Goal: Task Accomplishment & Management: Use online tool/utility

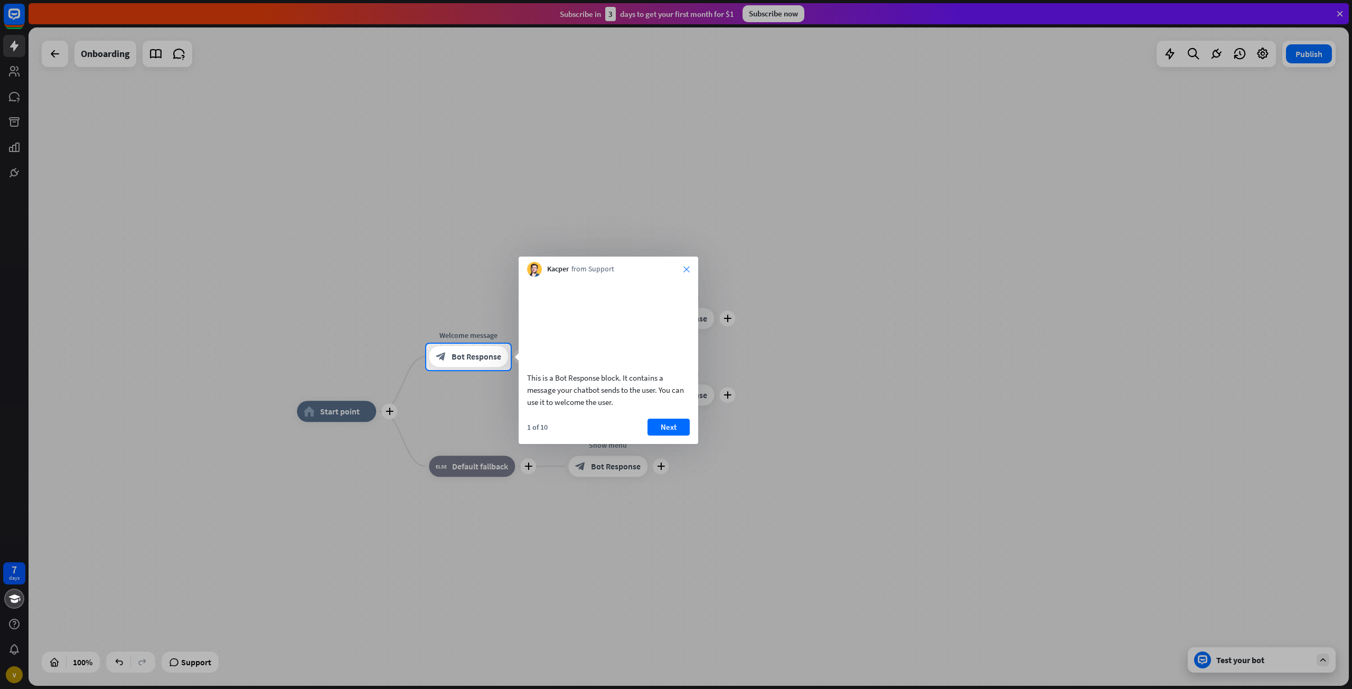
click at [684, 267] on div "Kacper from Support close" at bounding box center [609, 267] width 180 height 20
click at [688, 267] on icon "close" at bounding box center [686, 269] width 6 height 6
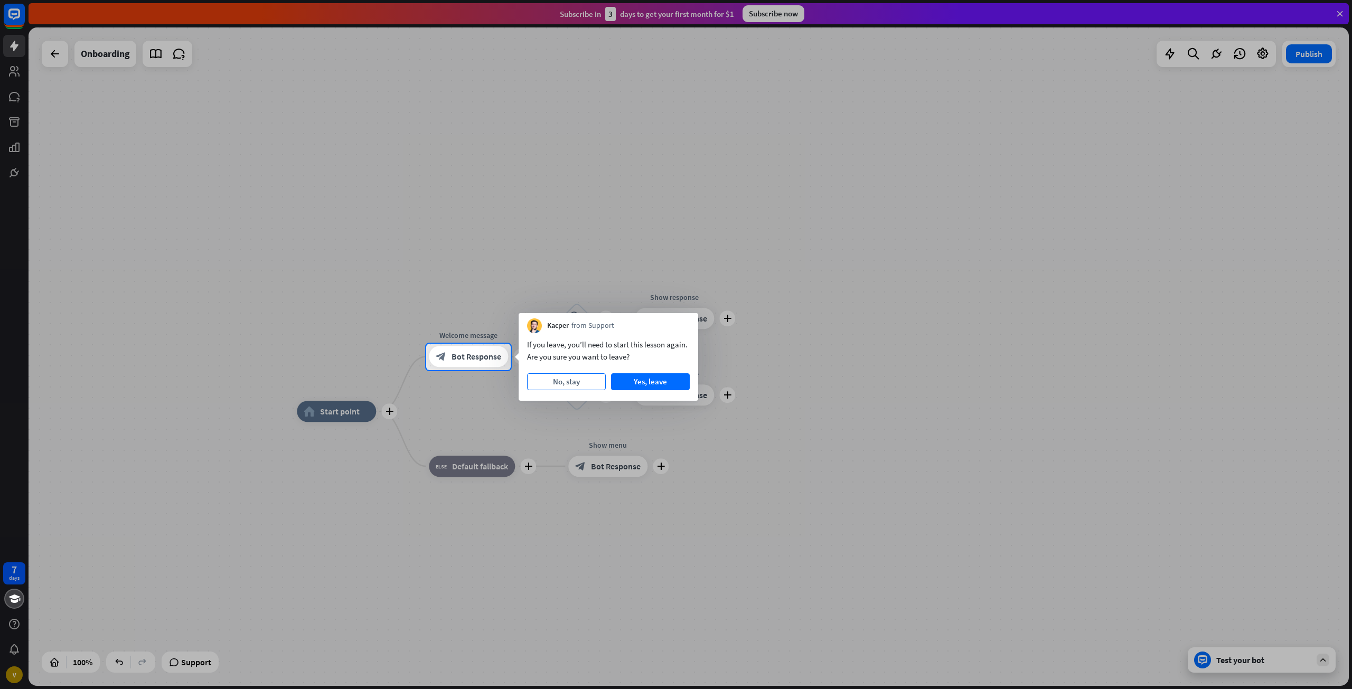
click at [592, 376] on button "No, stay" at bounding box center [566, 381] width 79 height 17
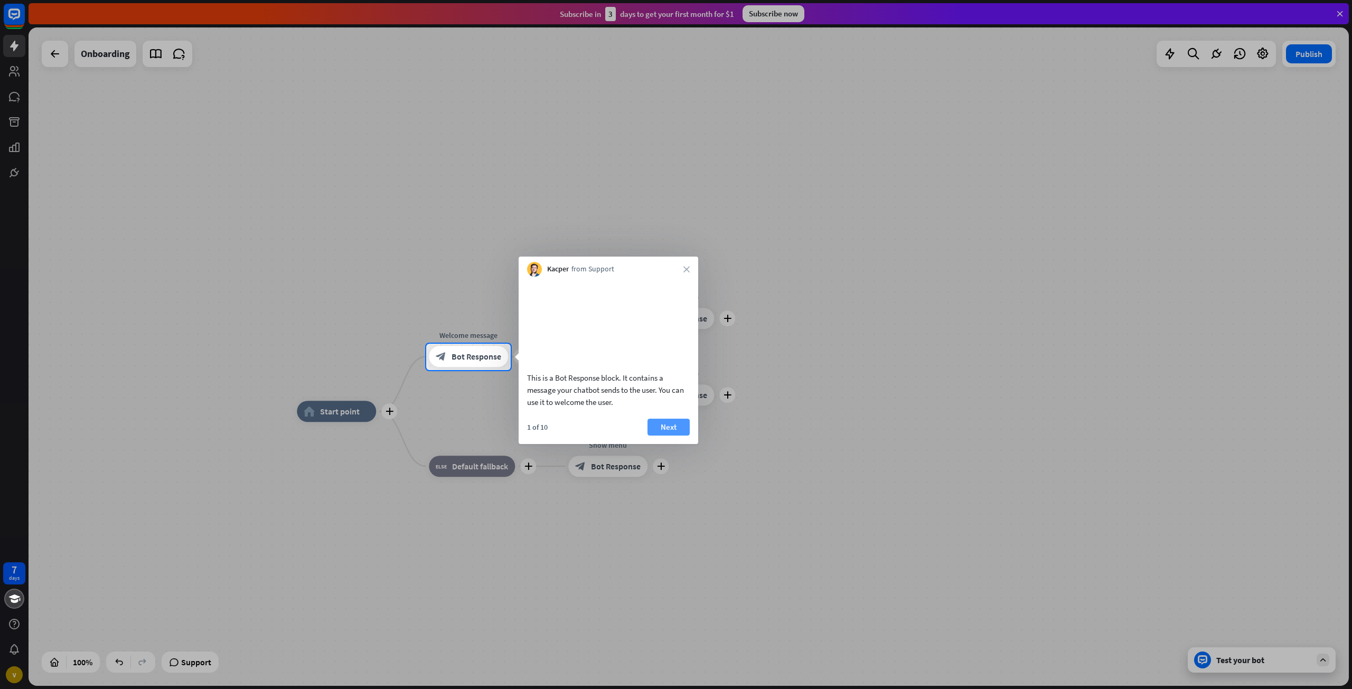
click at [677, 436] on button "Next" at bounding box center [668, 427] width 42 height 17
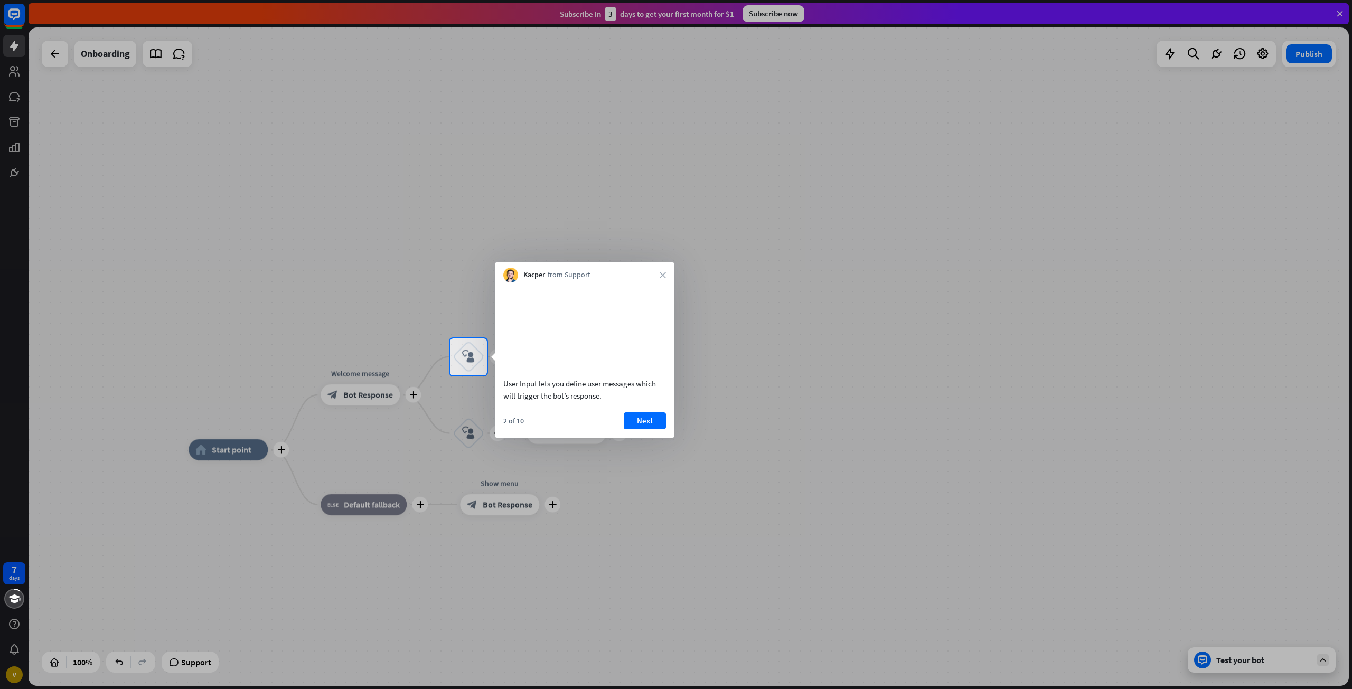
click at [660, 269] on div "Kacper from Support close" at bounding box center [585, 272] width 180 height 20
click at [660, 276] on icon "close" at bounding box center [663, 275] width 6 height 6
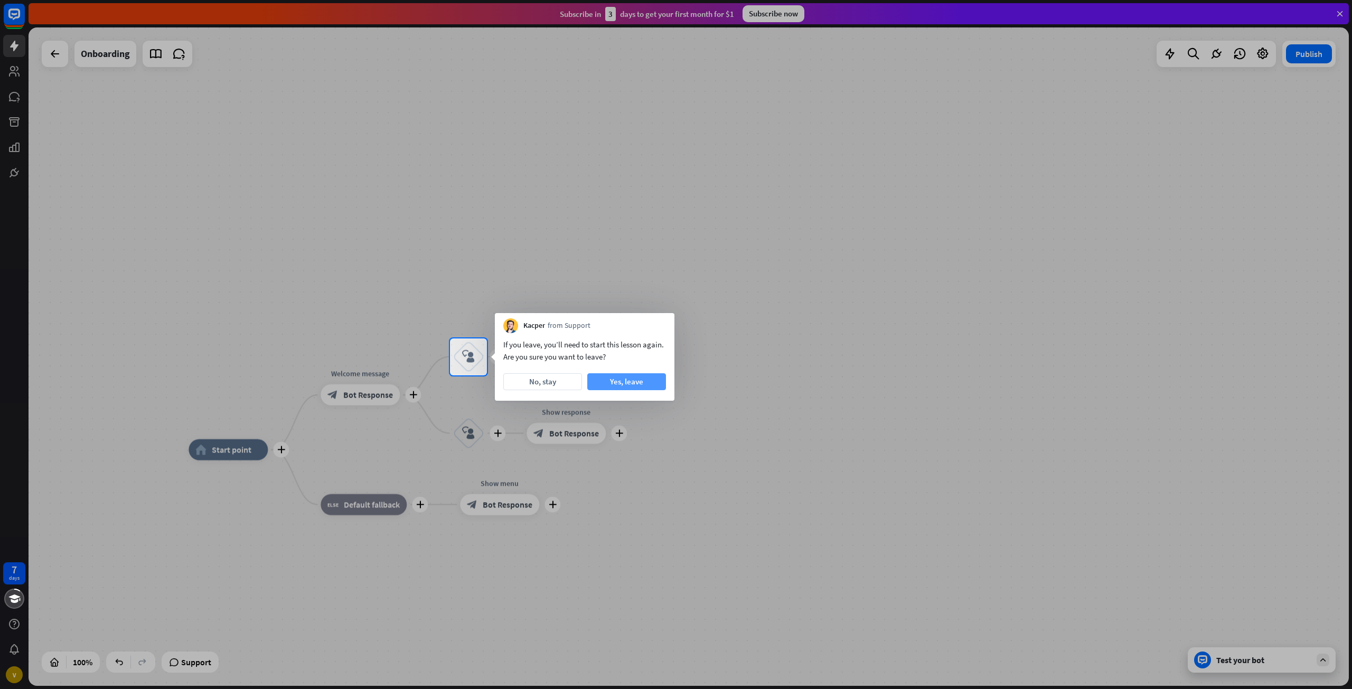
click at [616, 383] on button "Yes, leave" at bounding box center [626, 381] width 79 height 17
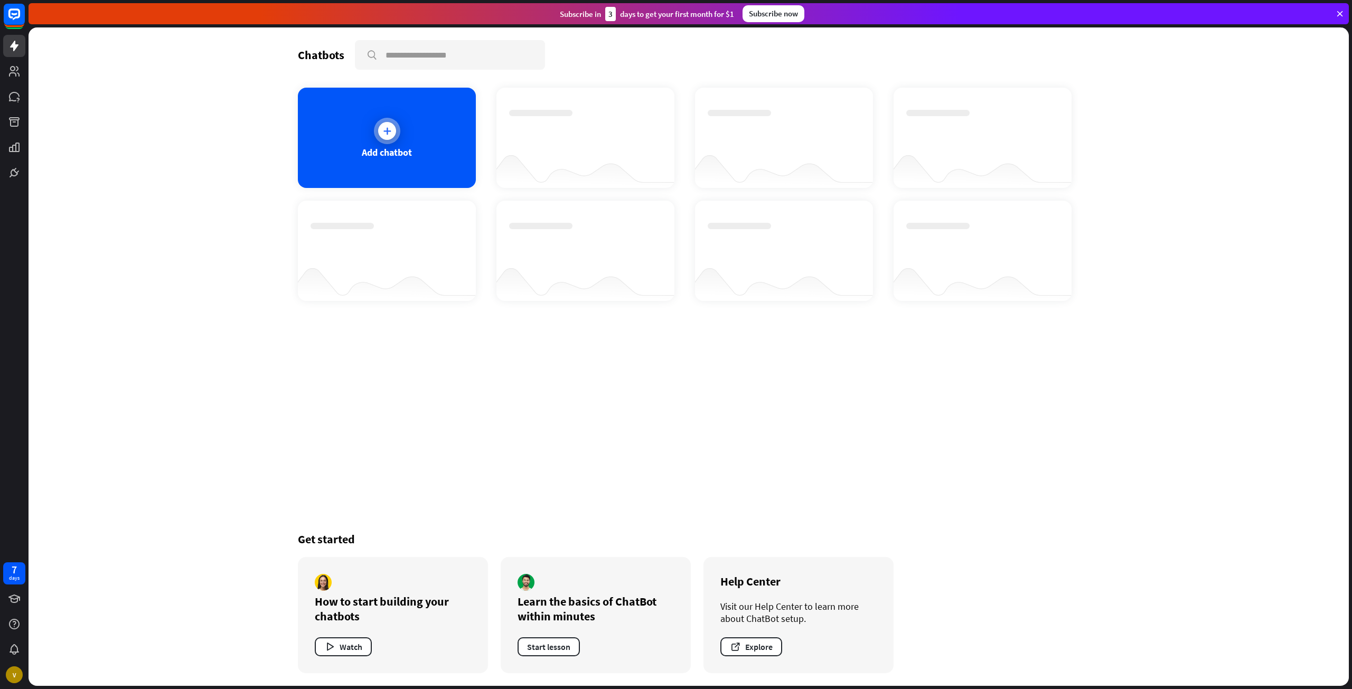
click at [402, 130] on div "Add chatbot" at bounding box center [387, 138] width 178 height 100
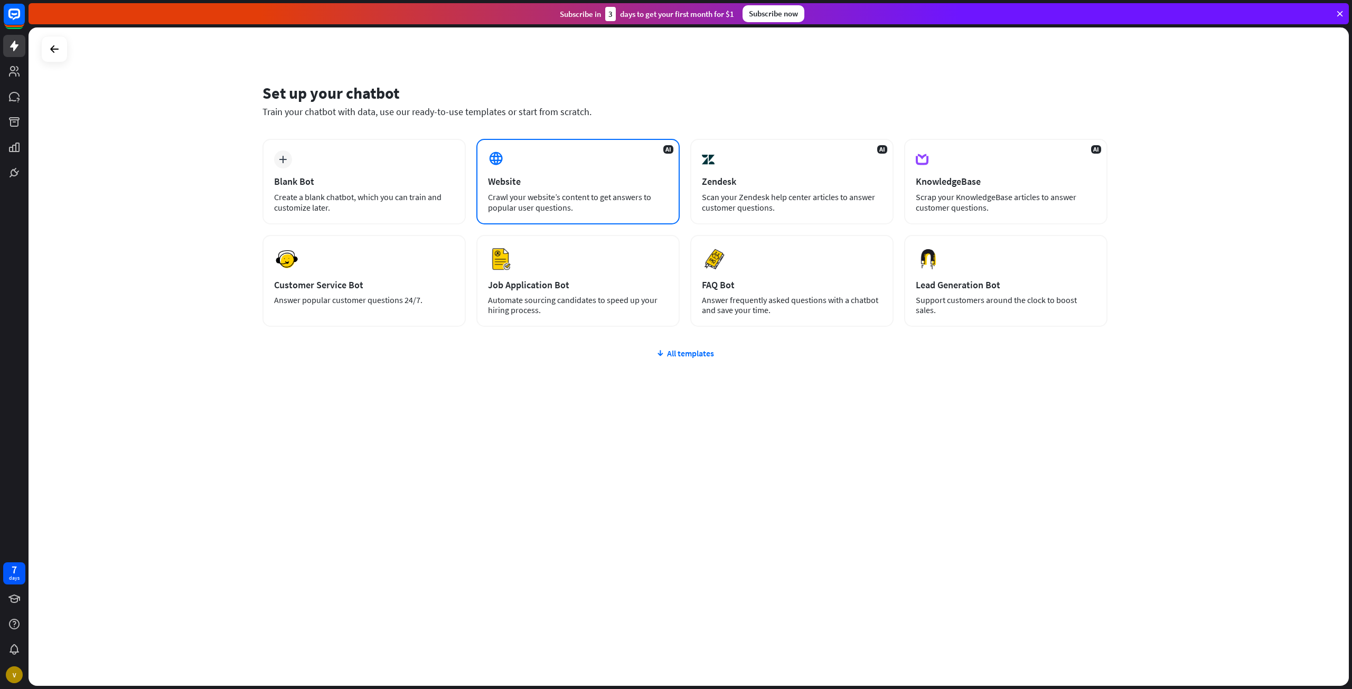
click at [566, 182] on div "Website" at bounding box center [578, 181] width 180 height 12
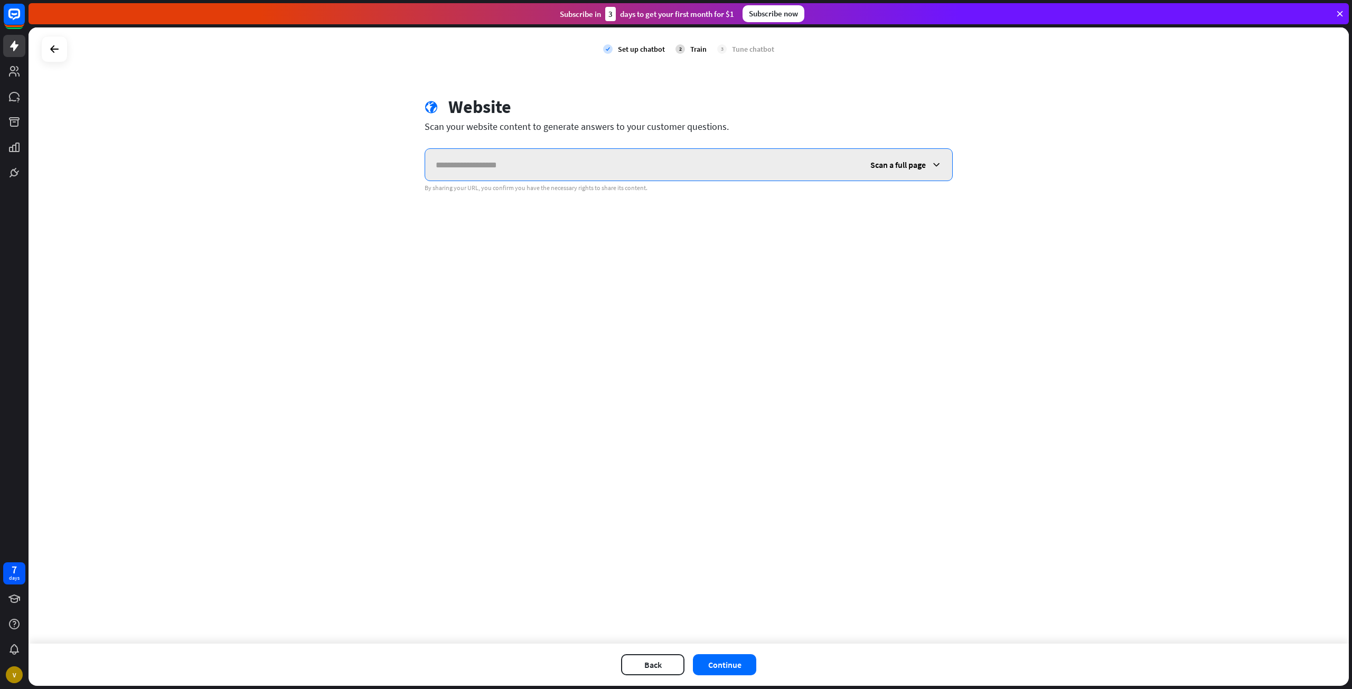
paste input "**********"
type input "**********"
click at [888, 164] on span "Scan a full page" at bounding box center [897, 164] width 55 height 11
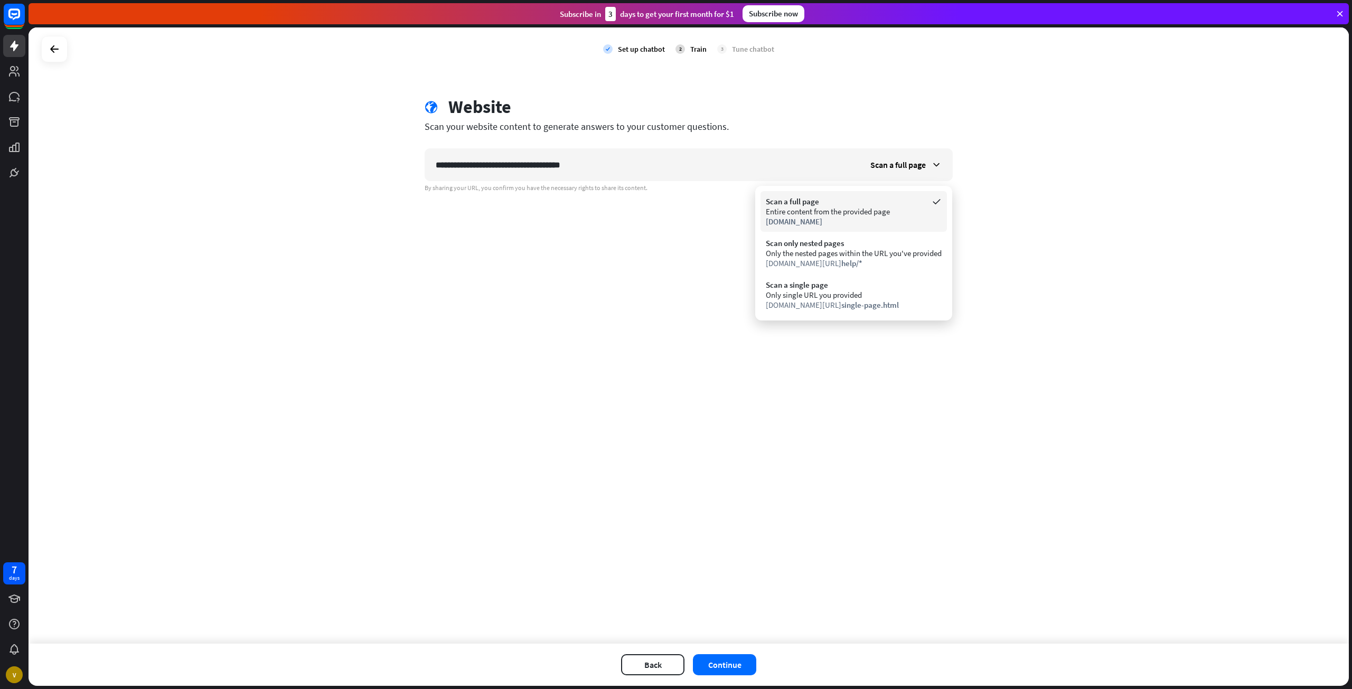
click at [868, 201] on div "Scan a full page" at bounding box center [854, 201] width 176 height 10
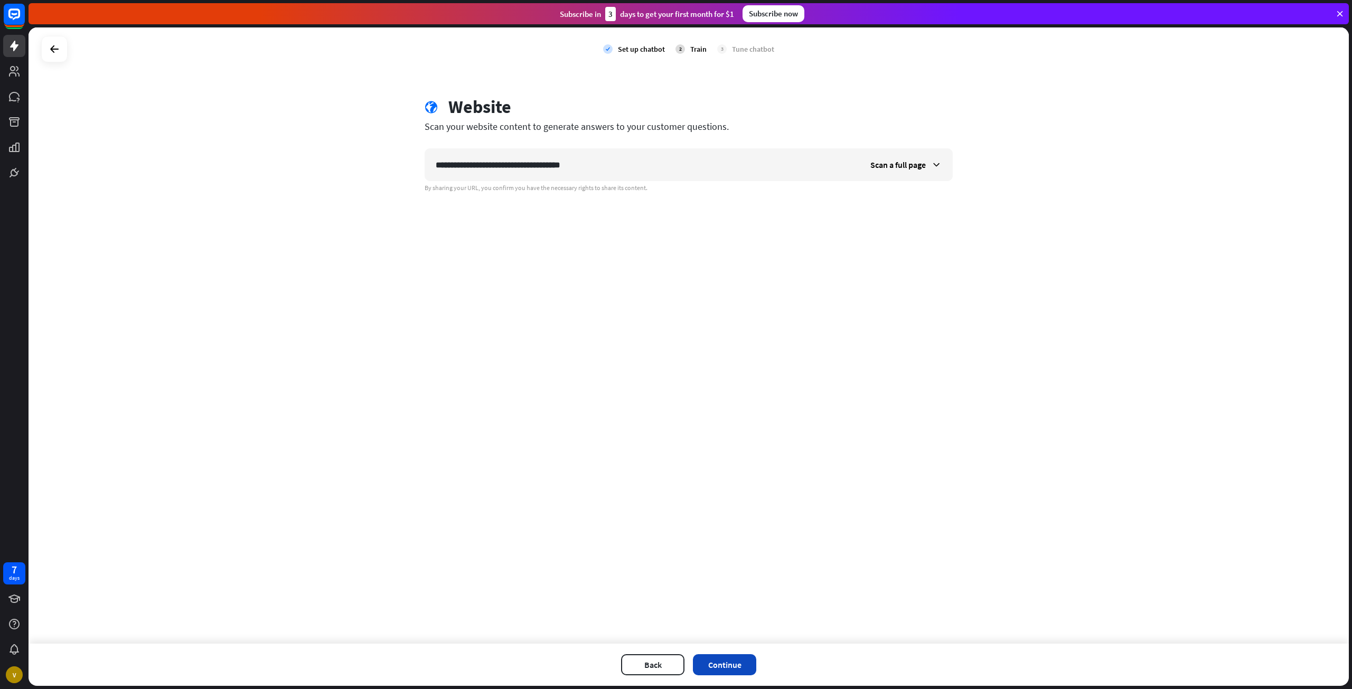
click at [723, 658] on button "Continue" at bounding box center [724, 664] width 63 height 21
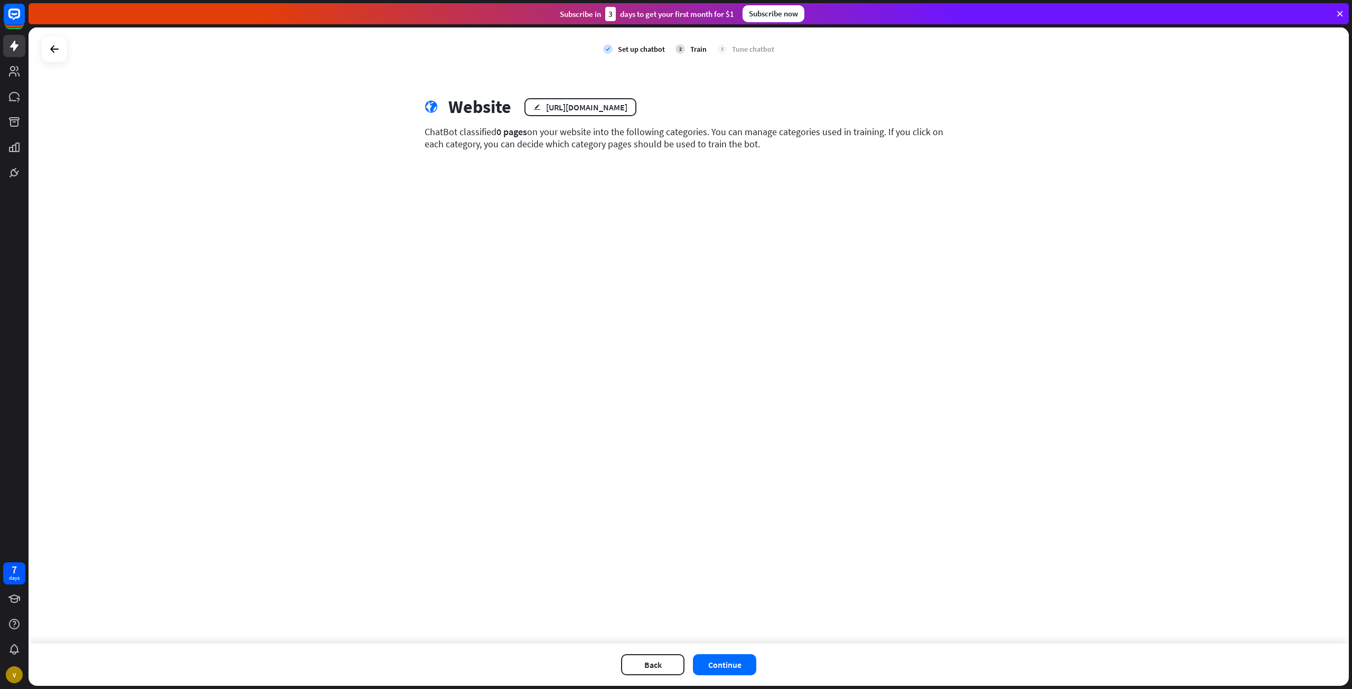
drag, startPoint x: 777, startPoint y: 137, endPoint x: 449, endPoint y: 126, distance: 327.6
click at [497, 132] on div "ChatBot classified 0 pages on your website into the following categories. You c…" at bounding box center [689, 138] width 528 height 24
click at [408, 120] on div "check Set up chatbot 2 Train 3 Tune chatbot globe Website edit [URL][DOMAIN_NAM…" at bounding box center [689, 335] width 1320 height 616
drag, startPoint x: 418, startPoint y: 126, endPoint x: 360, endPoint y: 441, distance: 320.0
click at [918, 156] on div "globe Website edit [URL][DOMAIN_NAME] ChatBot classified 0 pages on your websit…" at bounding box center [688, 131] width 553 height 70
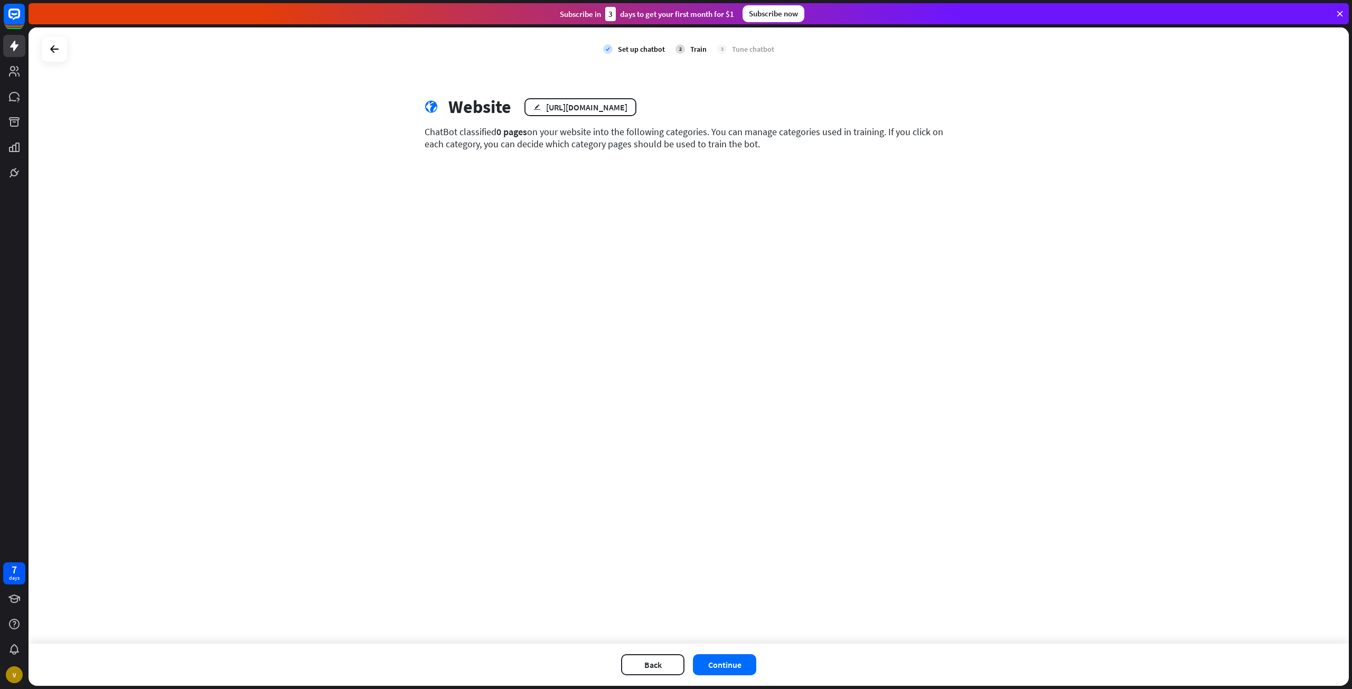
copy div "ChatBot classified 0 pages on your website into the following categories. You c…"
click at [691, 45] on div "Train" at bounding box center [698, 49] width 16 height 10
click at [691, 47] on div "Train" at bounding box center [698, 49] width 16 height 10
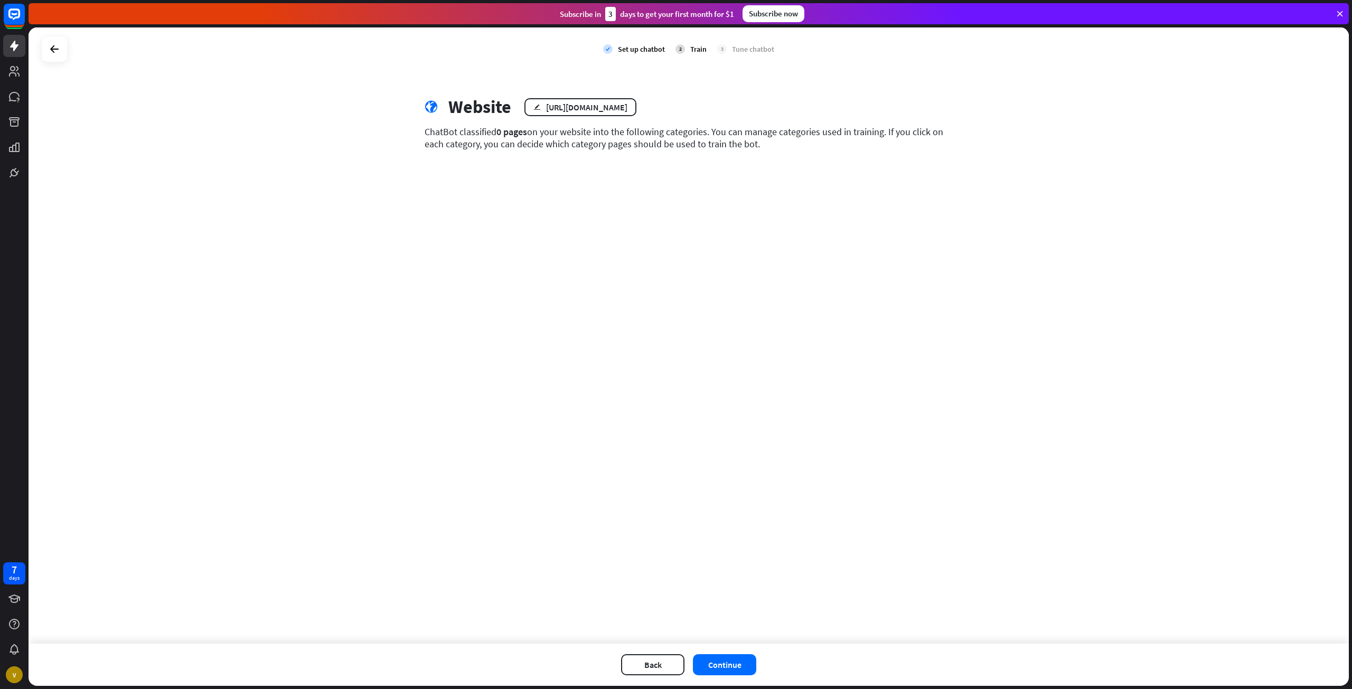
click at [691, 47] on div "Train" at bounding box center [698, 49] width 16 height 10
click at [726, 662] on button "Continue" at bounding box center [724, 664] width 63 height 21
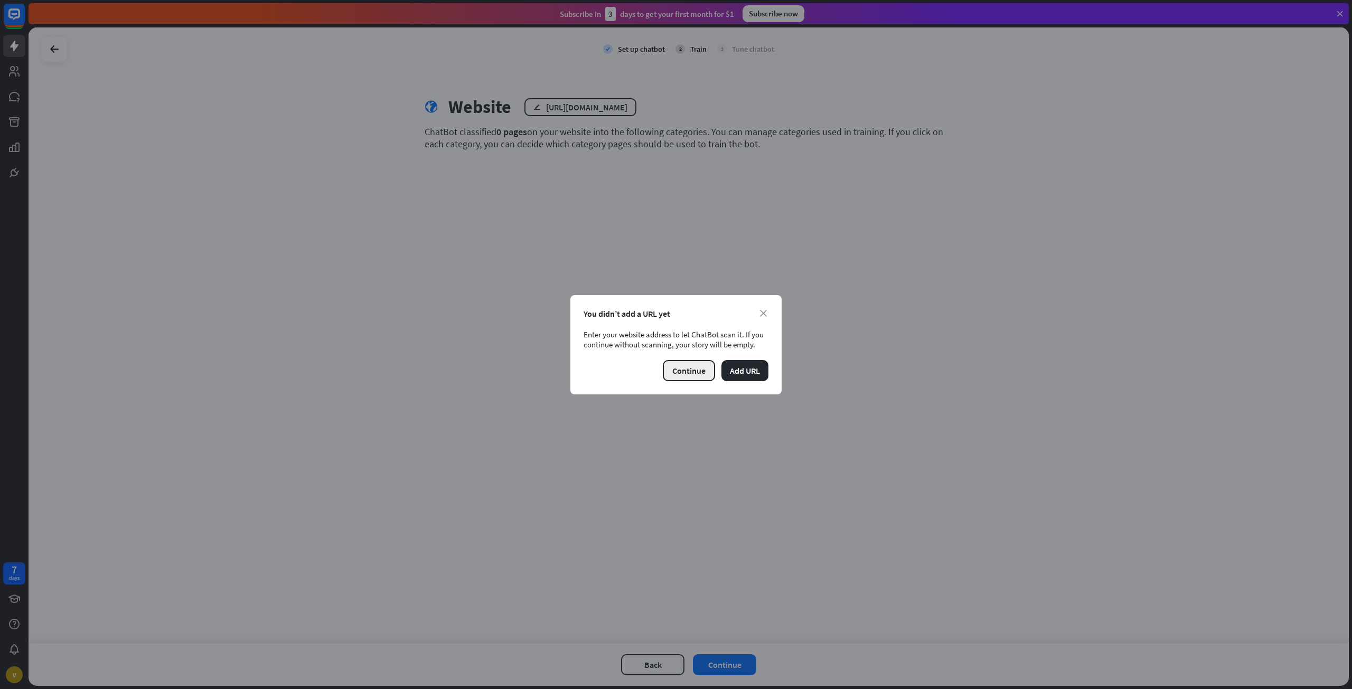
click at [675, 369] on button "Continue" at bounding box center [689, 370] width 52 height 21
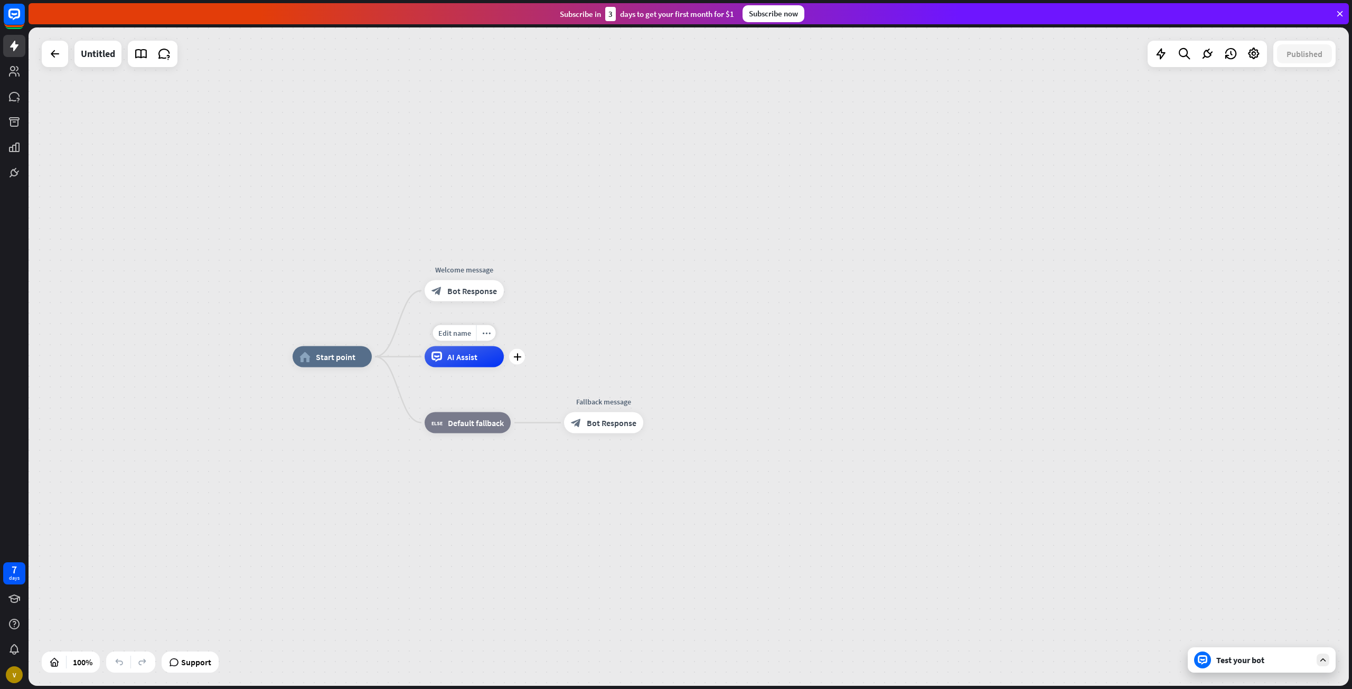
click at [476, 368] on div "Edit name more_horiz plus AI Assist" at bounding box center [464, 356] width 79 height 21
click at [465, 297] on div "block_bot_response Bot Response" at bounding box center [464, 290] width 79 height 21
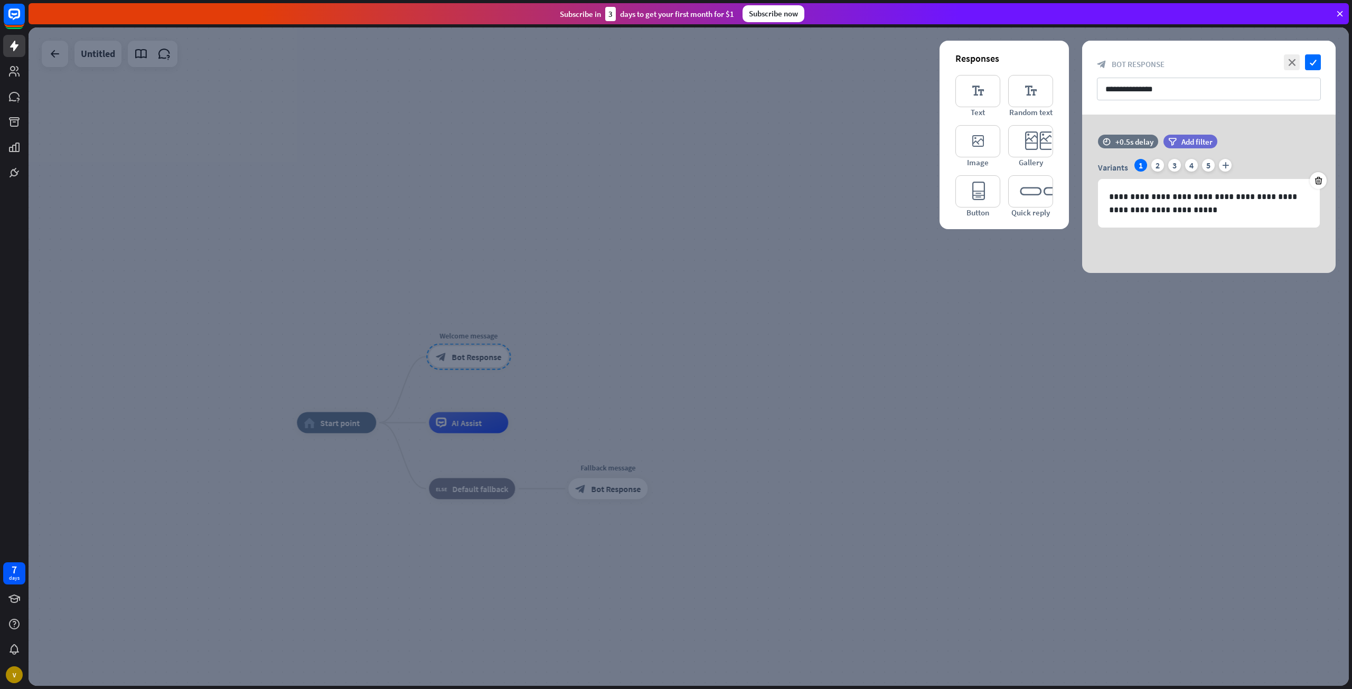
click at [673, 270] on div at bounding box center [689, 356] width 1320 height 659
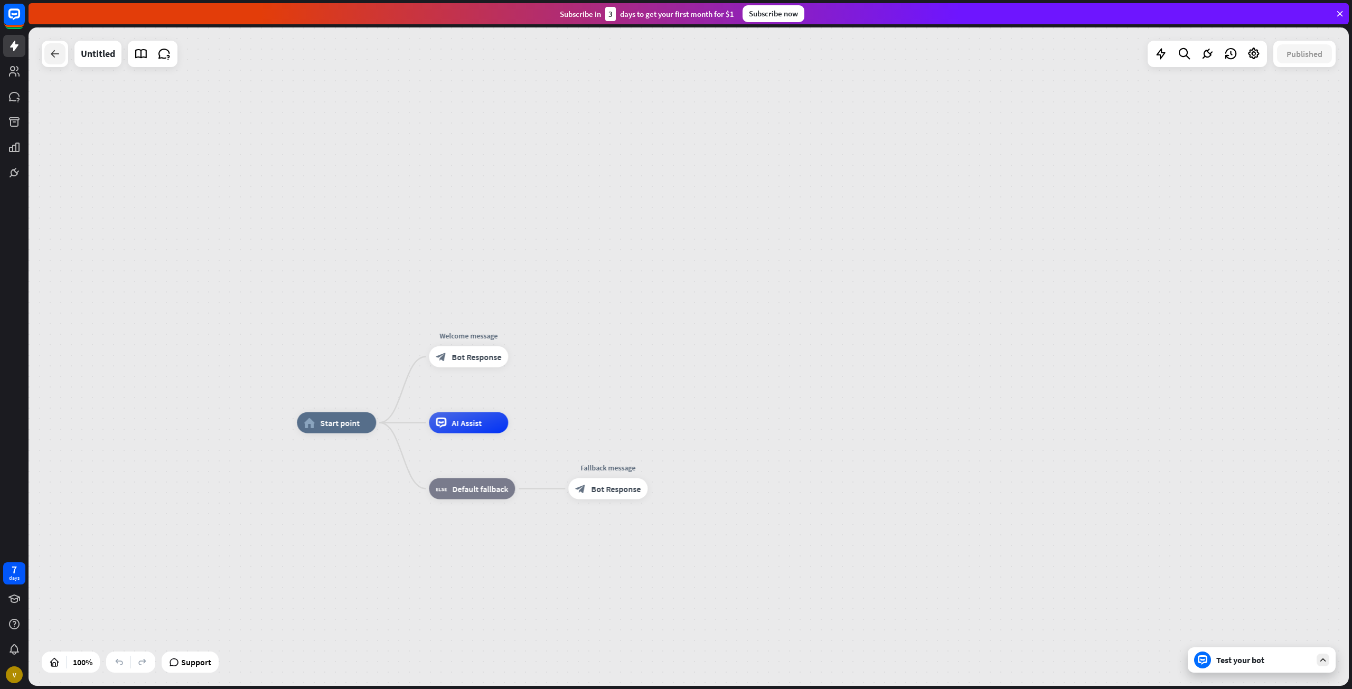
click at [52, 51] on icon at bounding box center [55, 54] width 13 height 13
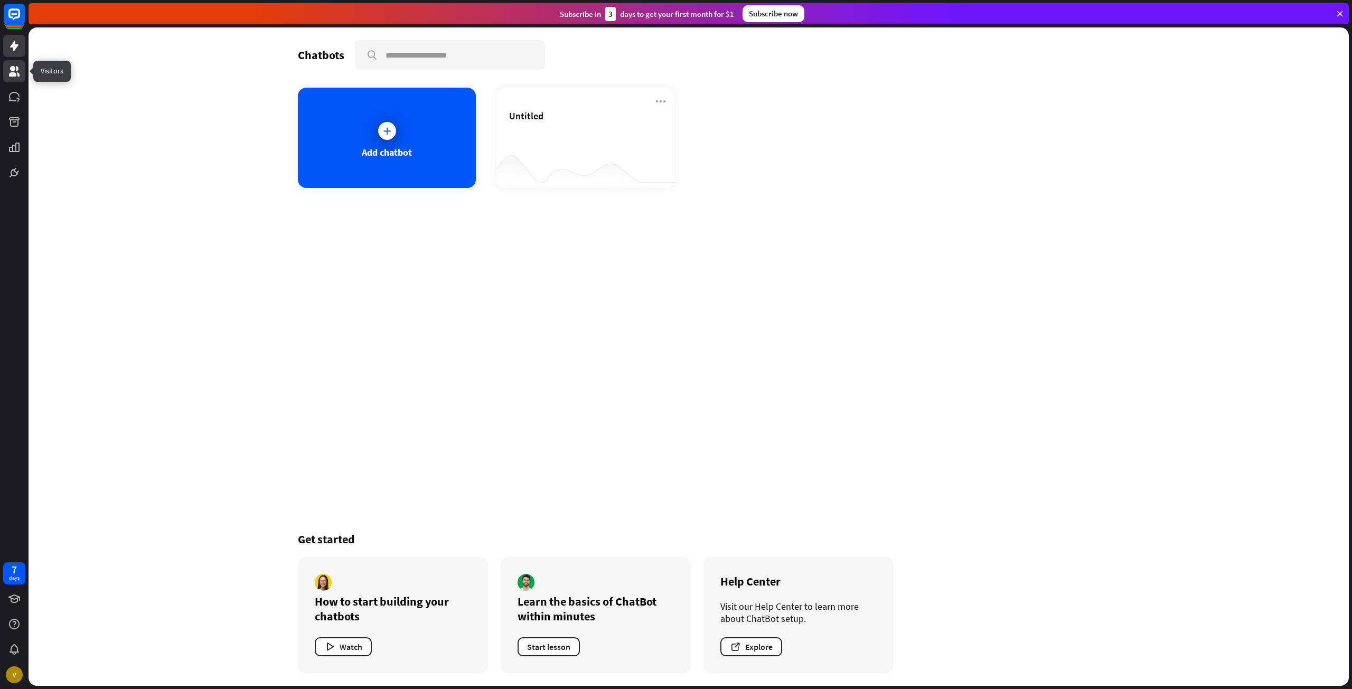
click at [12, 75] on icon at bounding box center [14, 71] width 11 height 11
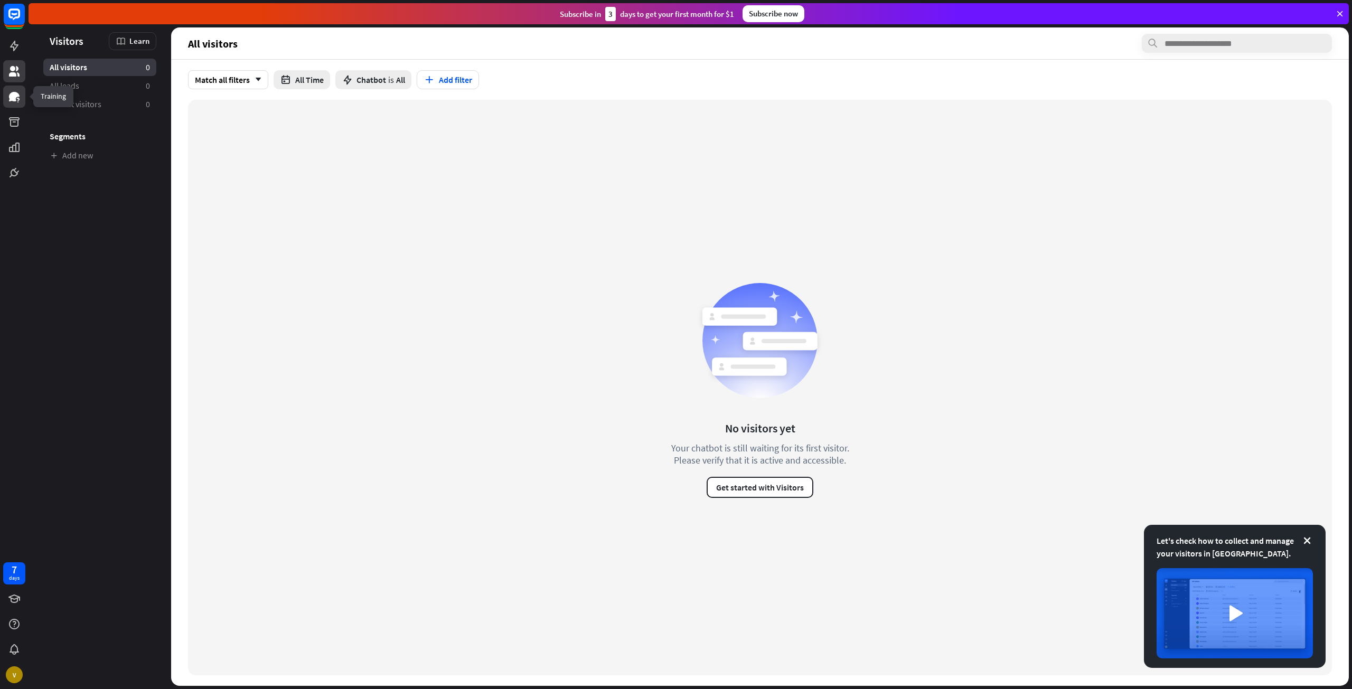
click at [10, 92] on icon at bounding box center [14, 96] width 13 height 13
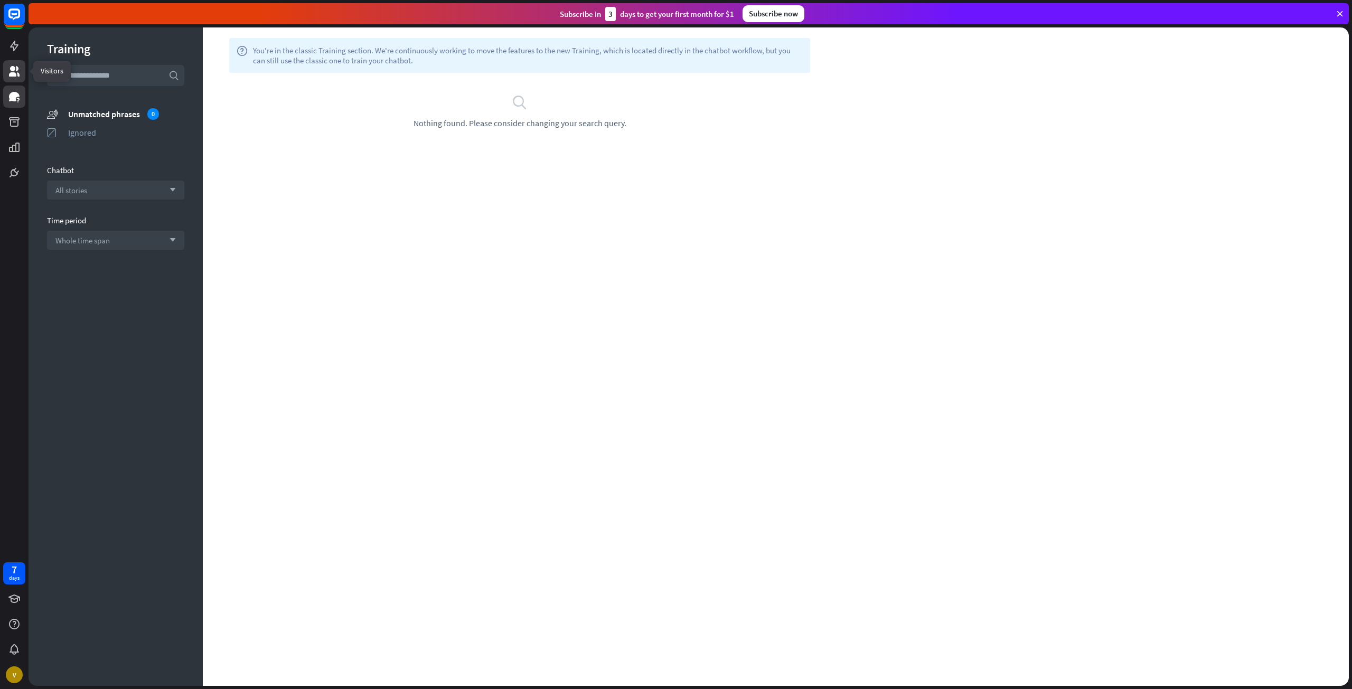
click at [14, 65] on icon at bounding box center [14, 71] width 13 height 13
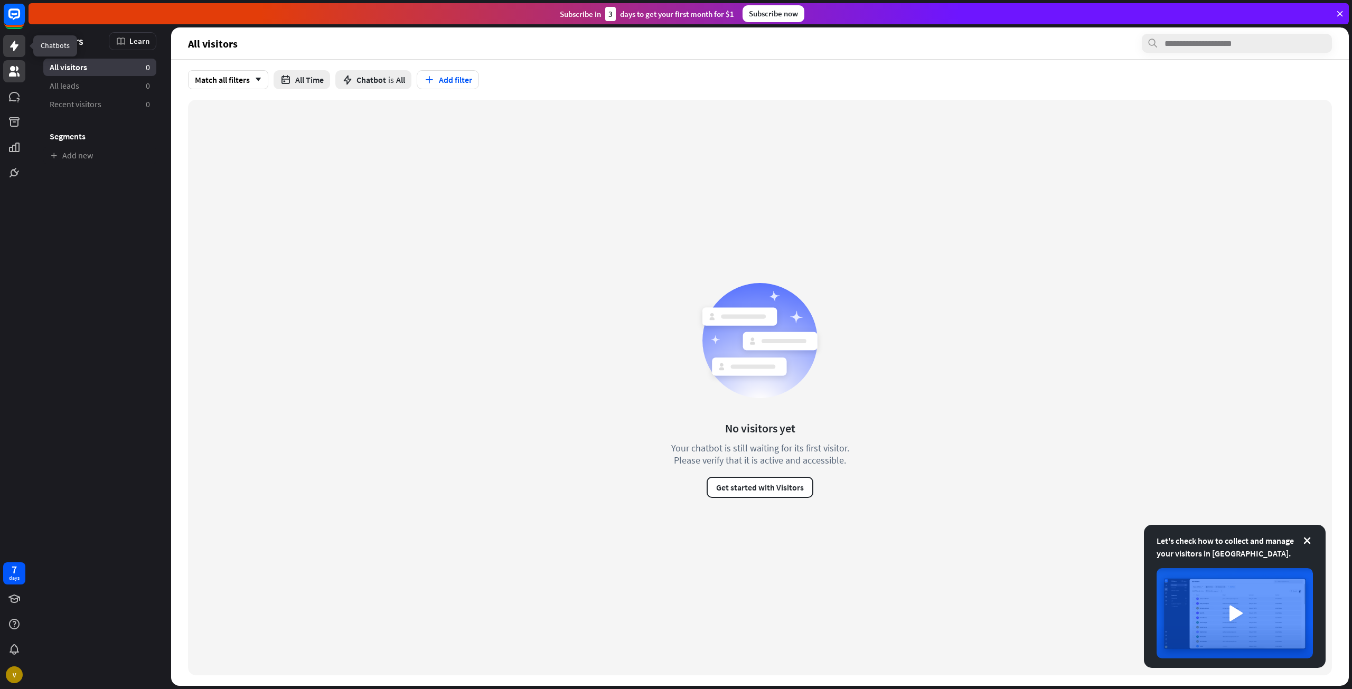
click at [14, 46] on icon at bounding box center [14, 46] width 8 height 11
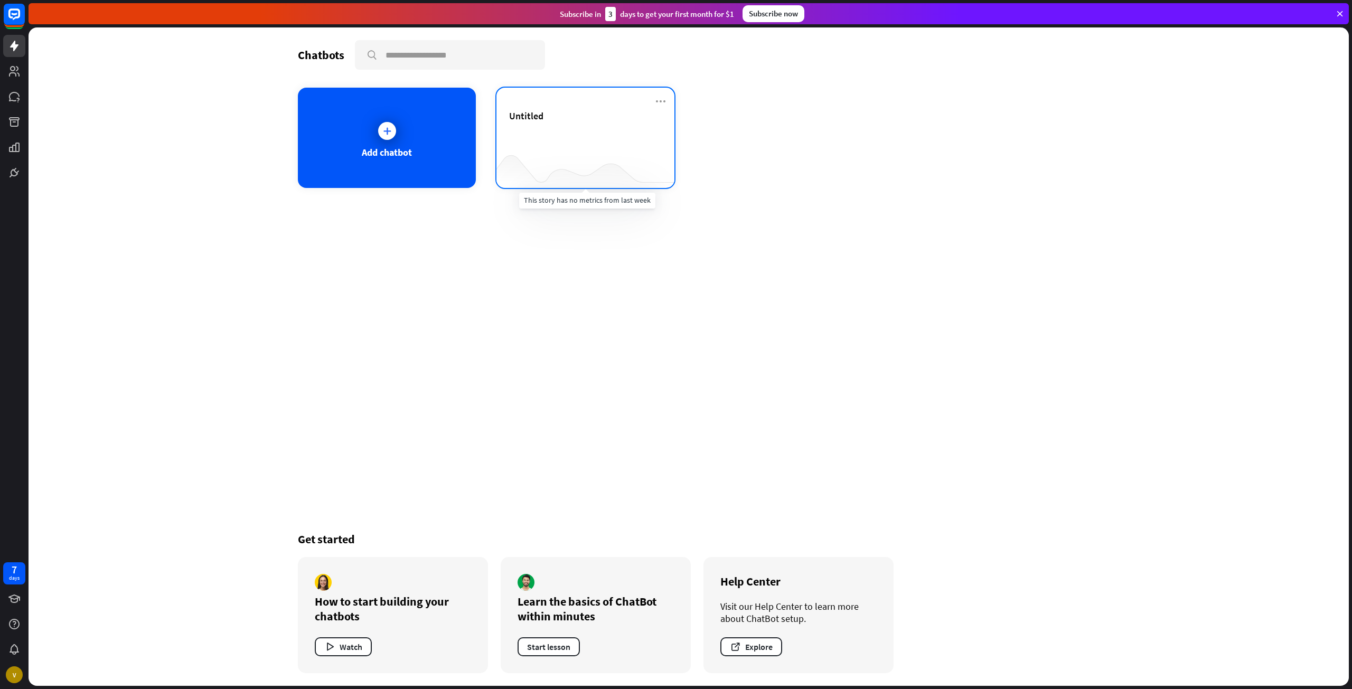
click at [578, 159] on div at bounding box center [585, 167] width 178 height 41
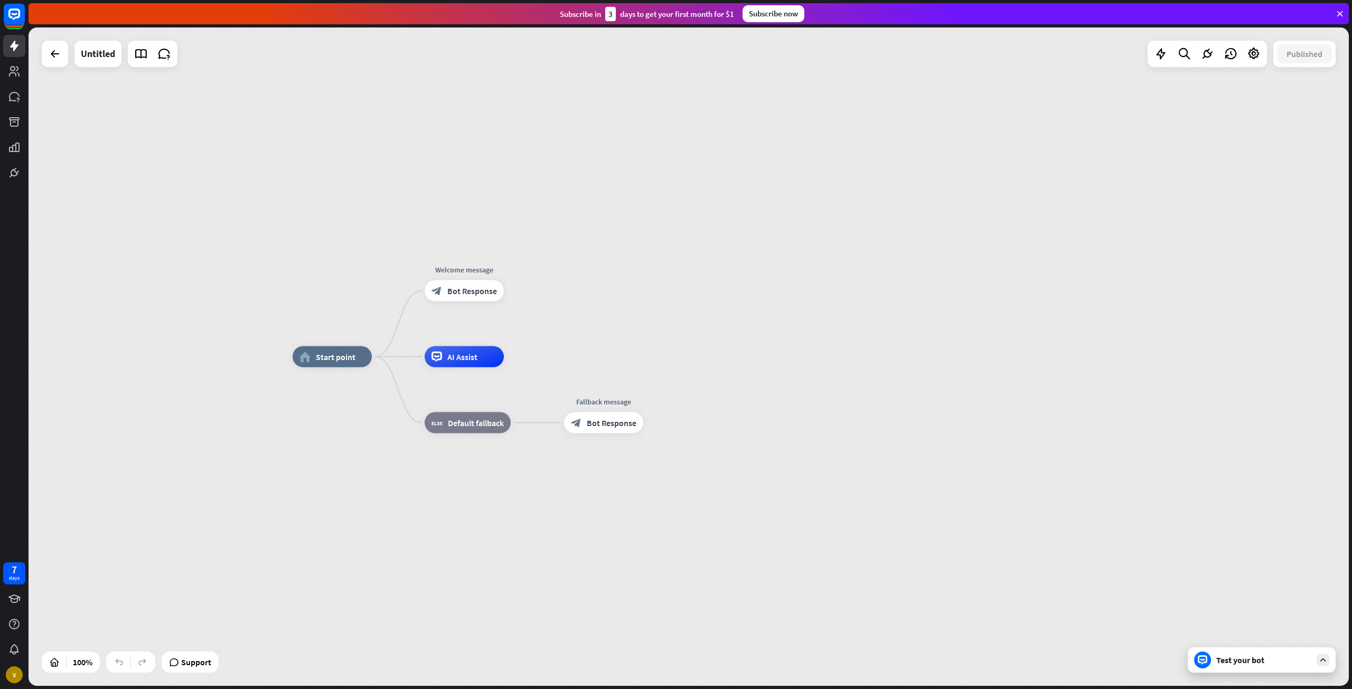
click at [1279, 663] on div "Test your bot" at bounding box center [1263, 660] width 95 height 11
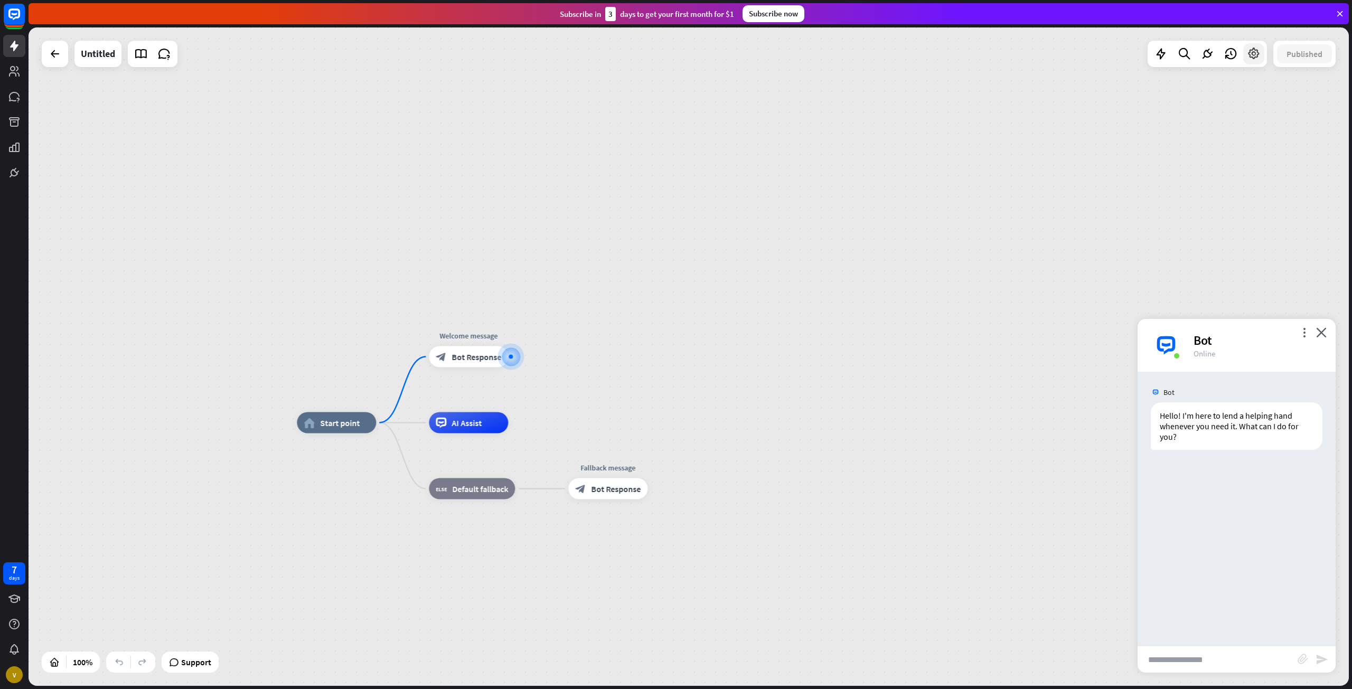
click at [1248, 58] on icon at bounding box center [1254, 54] width 14 height 14
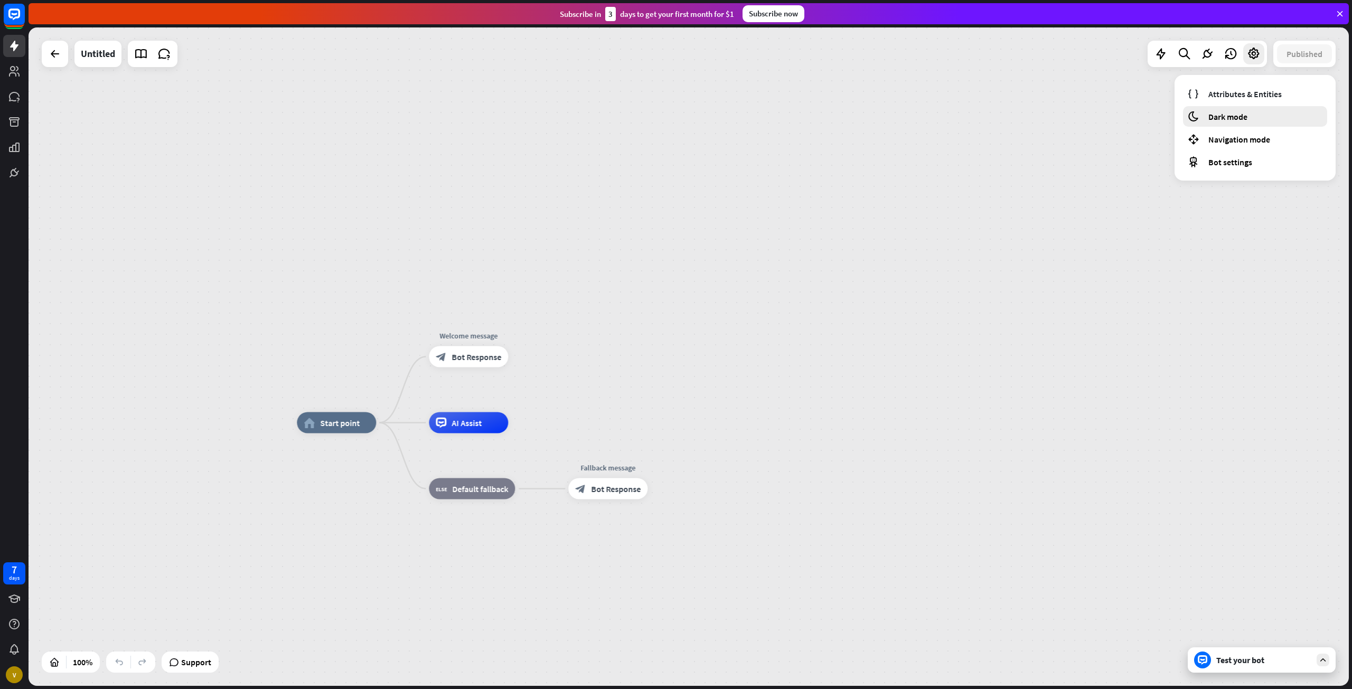
click at [1248, 126] on div "moon Dark mode" at bounding box center [1255, 116] width 144 height 21
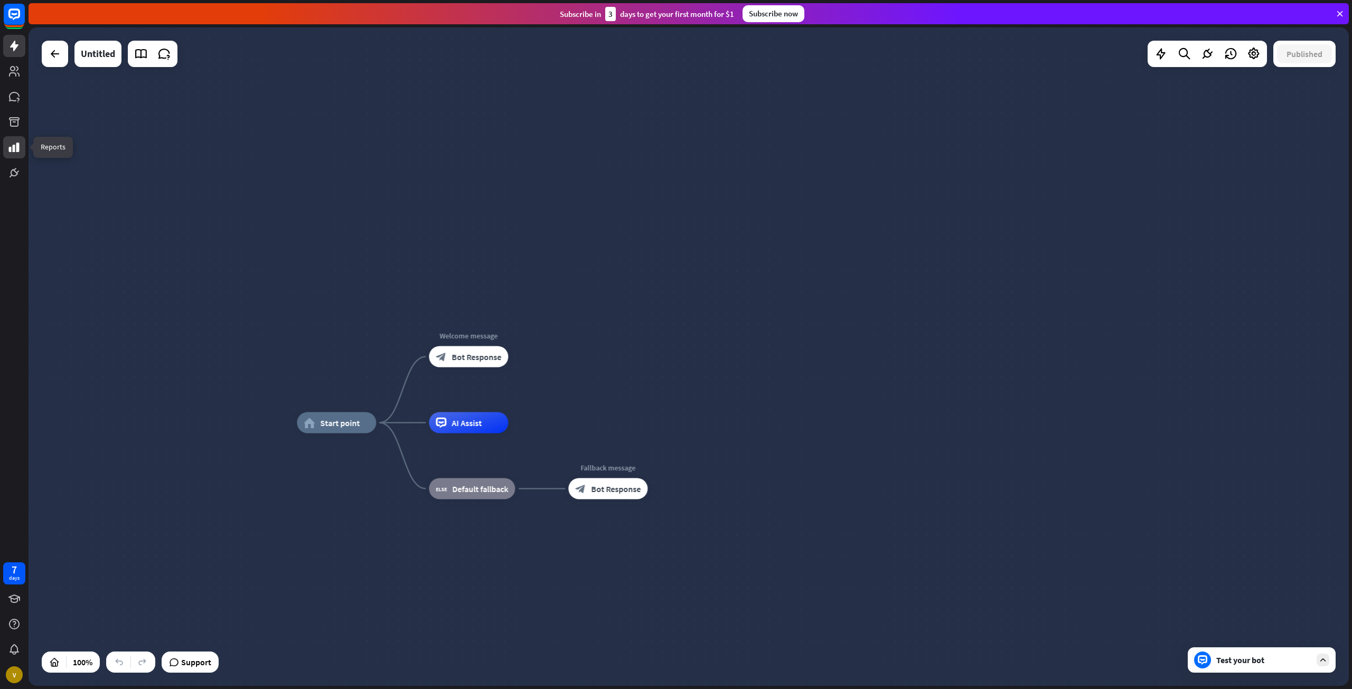
click at [14, 156] on link at bounding box center [14, 147] width 22 height 22
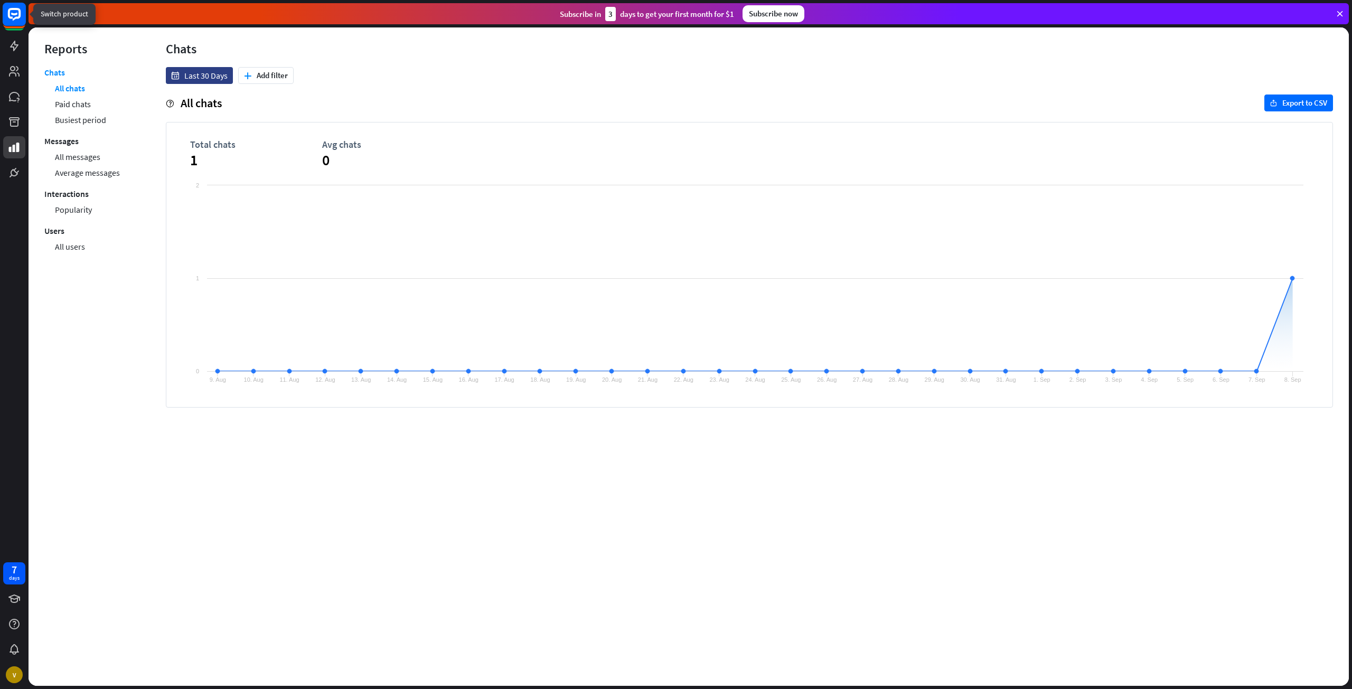
click at [13, 26] on icon at bounding box center [14, 14] width 24 height 24
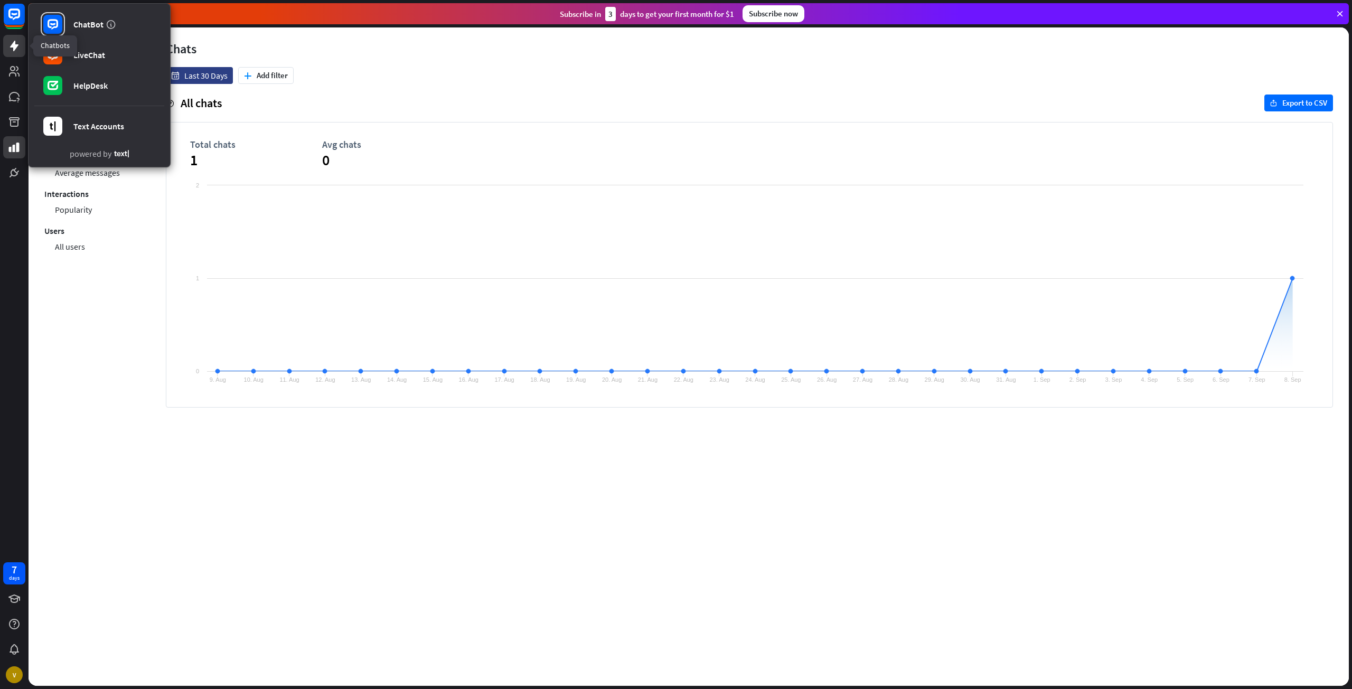
click at [10, 52] on link at bounding box center [14, 46] width 22 height 22
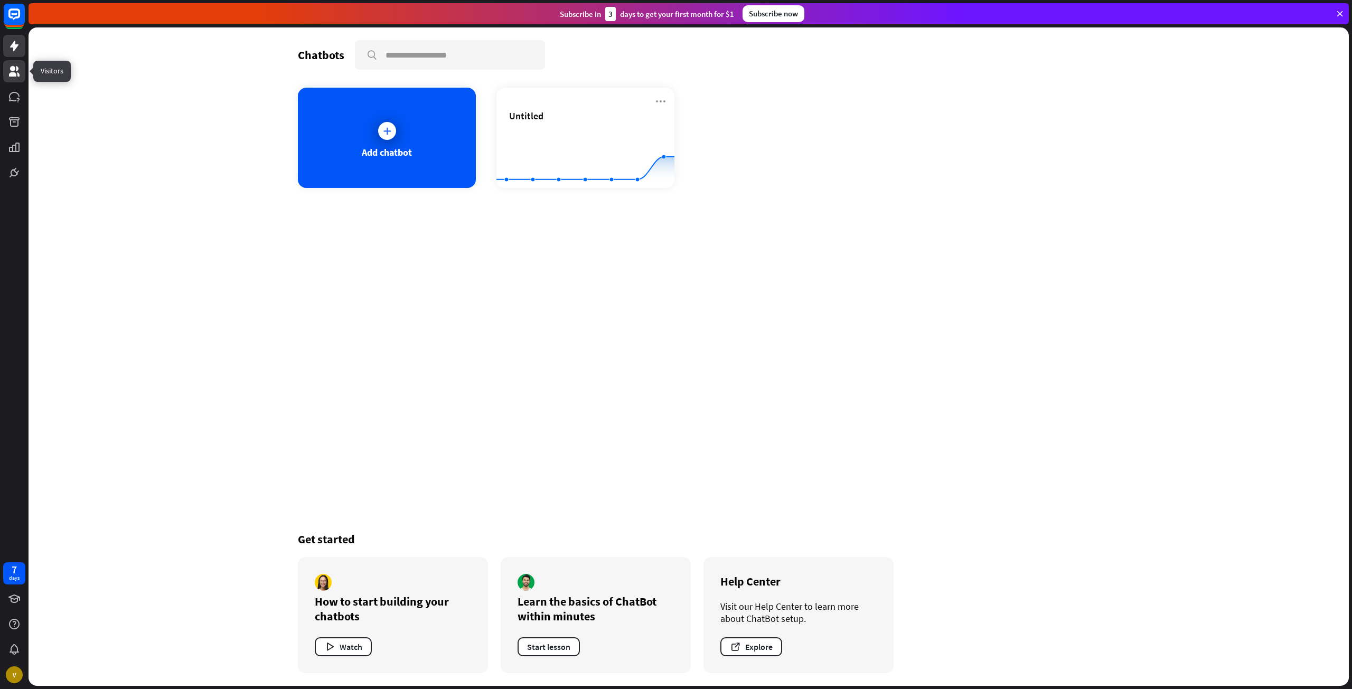
click at [10, 76] on icon at bounding box center [14, 71] width 11 height 11
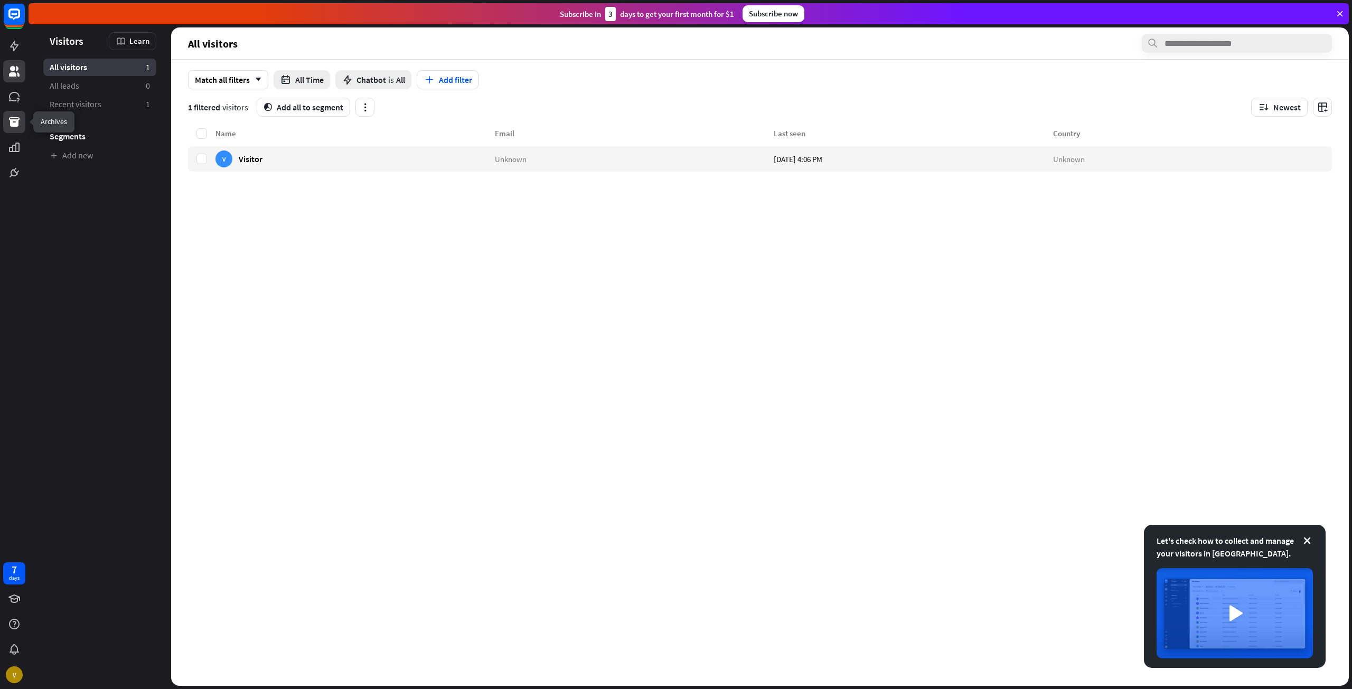
click at [13, 121] on icon at bounding box center [14, 122] width 11 height 10
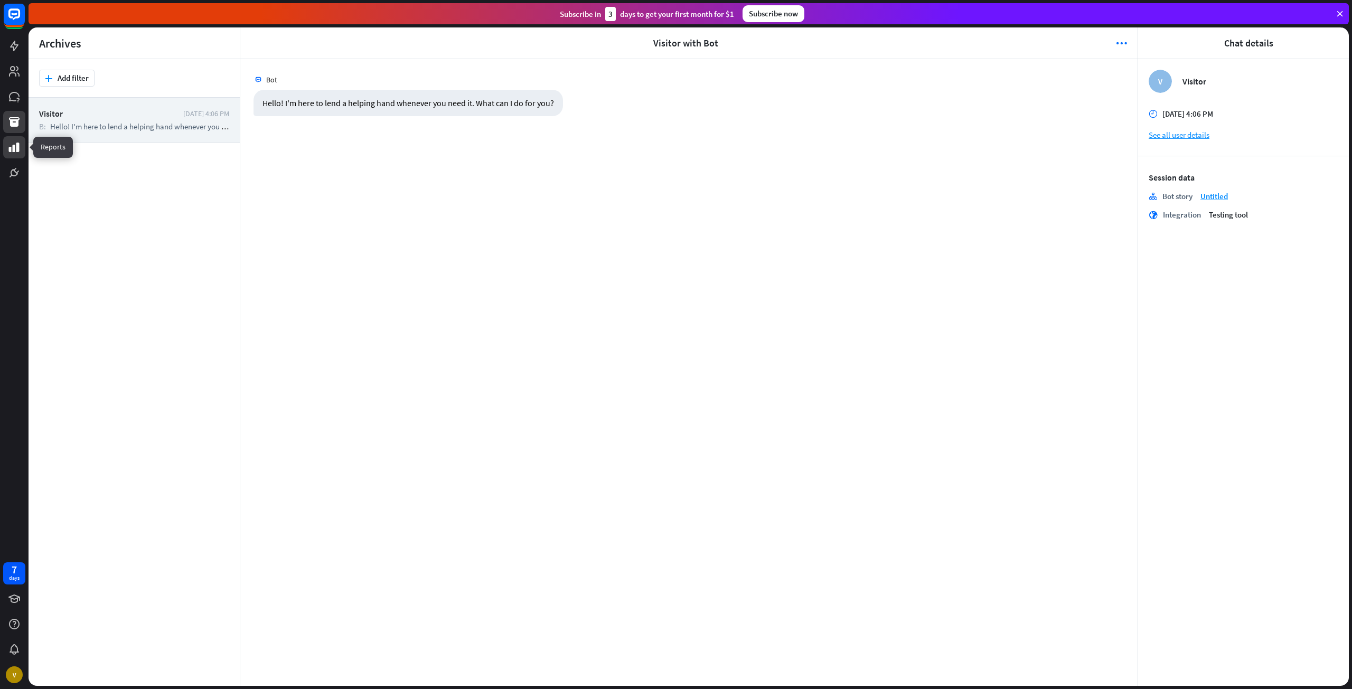
click at [16, 149] on icon at bounding box center [14, 147] width 13 height 13
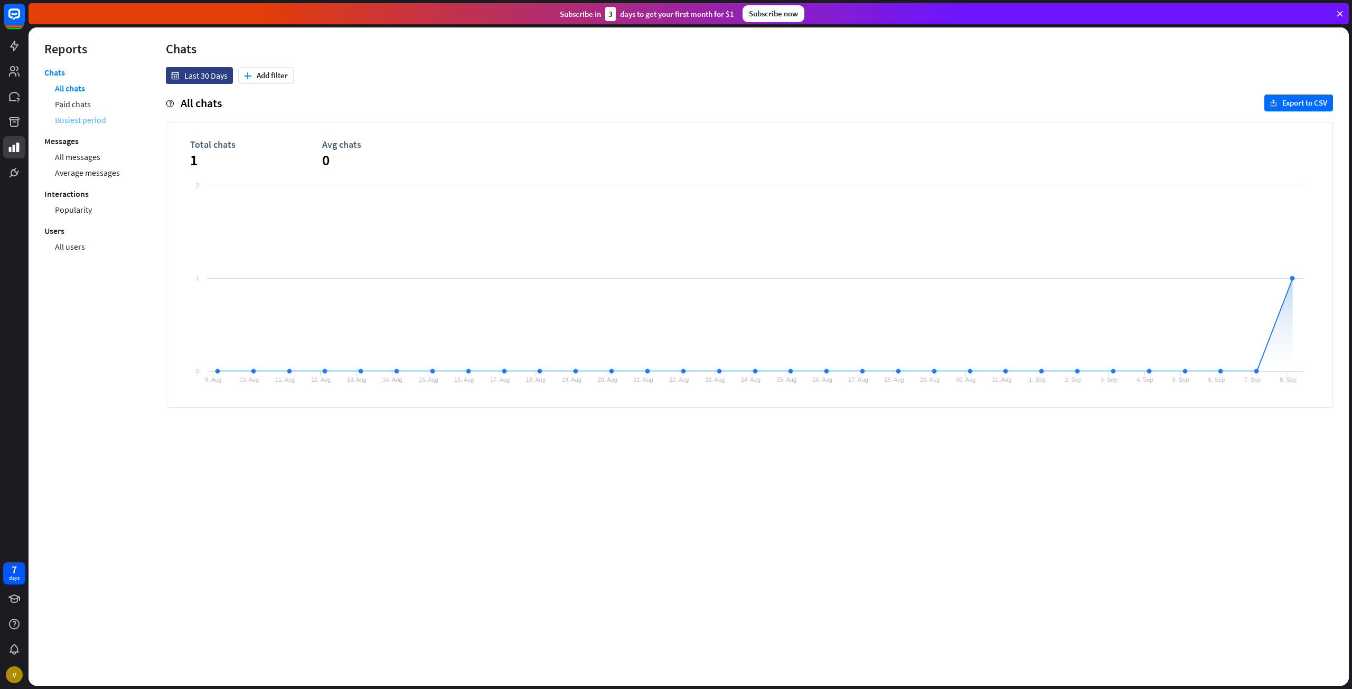
click at [68, 124] on link "Busiest period" at bounding box center [80, 120] width 51 height 16
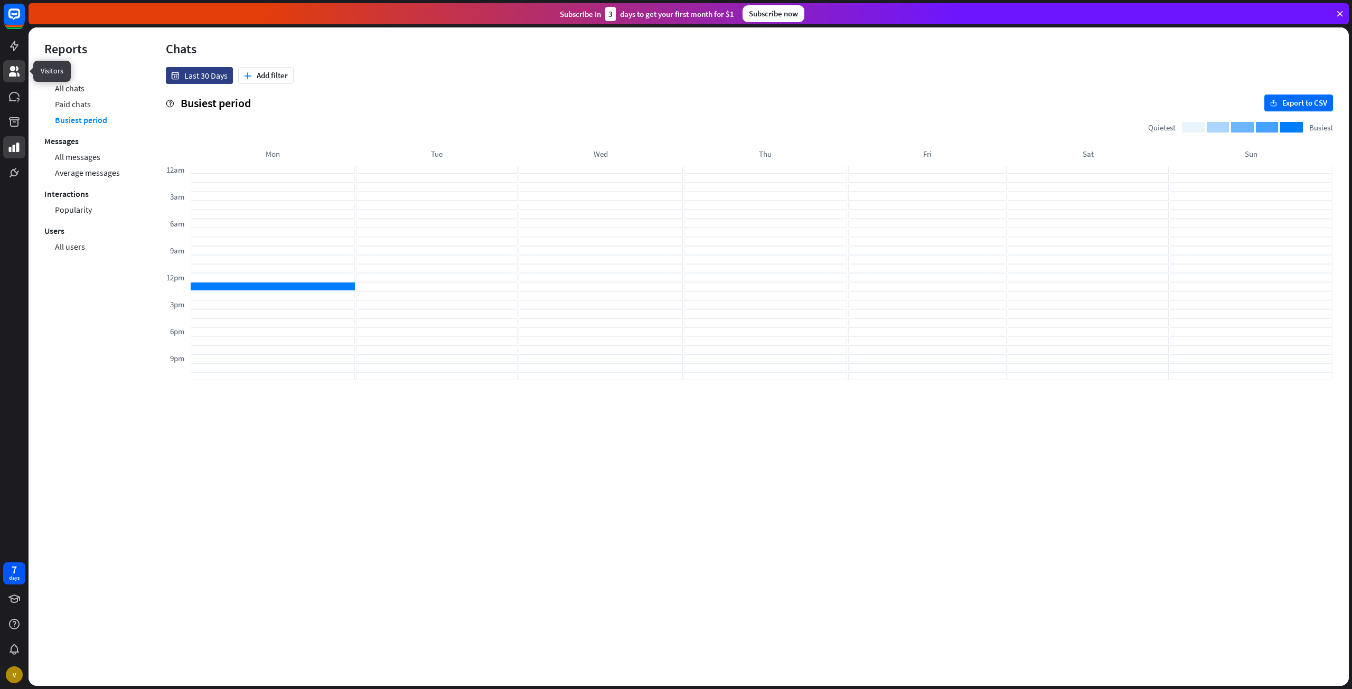
click at [6, 64] on link at bounding box center [14, 71] width 22 height 22
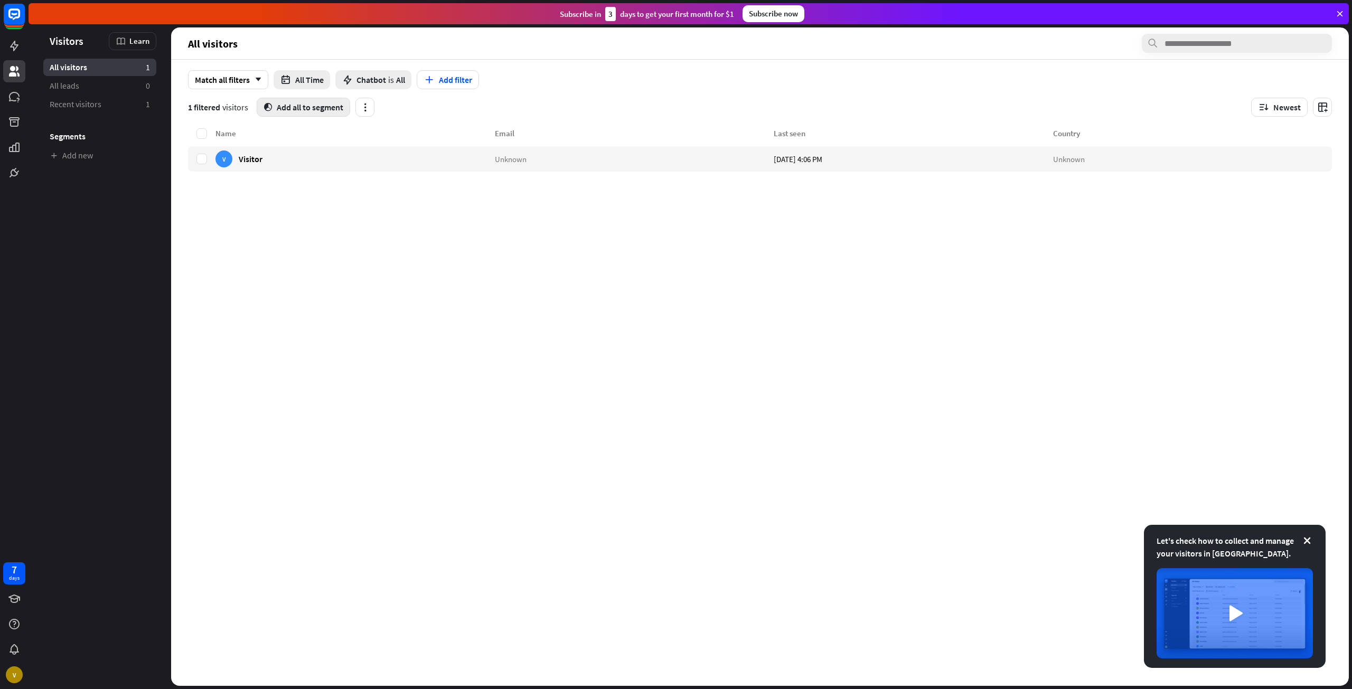
click at [301, 104] on button "segment Add all to segment" at bounding box center [303, 107] width 93 height 19
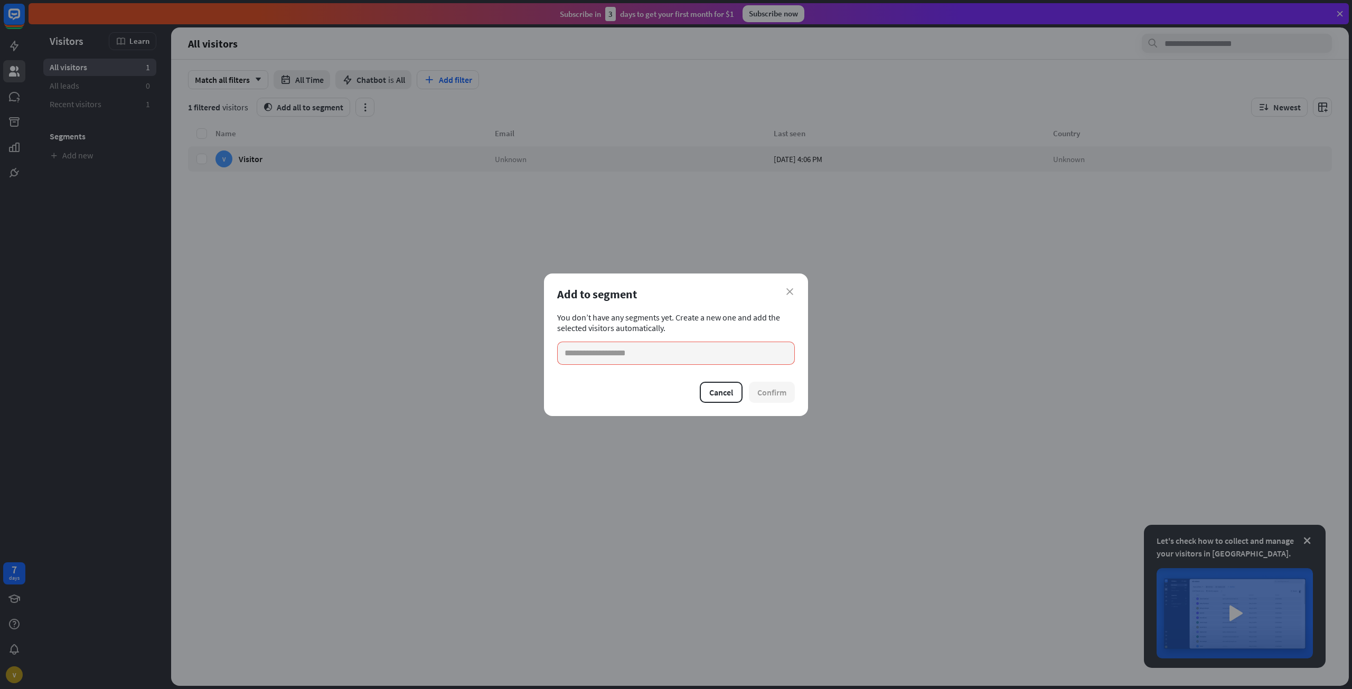
click at [784, 287] on div "Add to segment" at bounding box center [676, 294] width 238 height 15
click at [62, 44] on div "close Add to segment You don’t have any segments yet. Create a new one and add …" at bounding box center [676, 344] width 1352 height 689
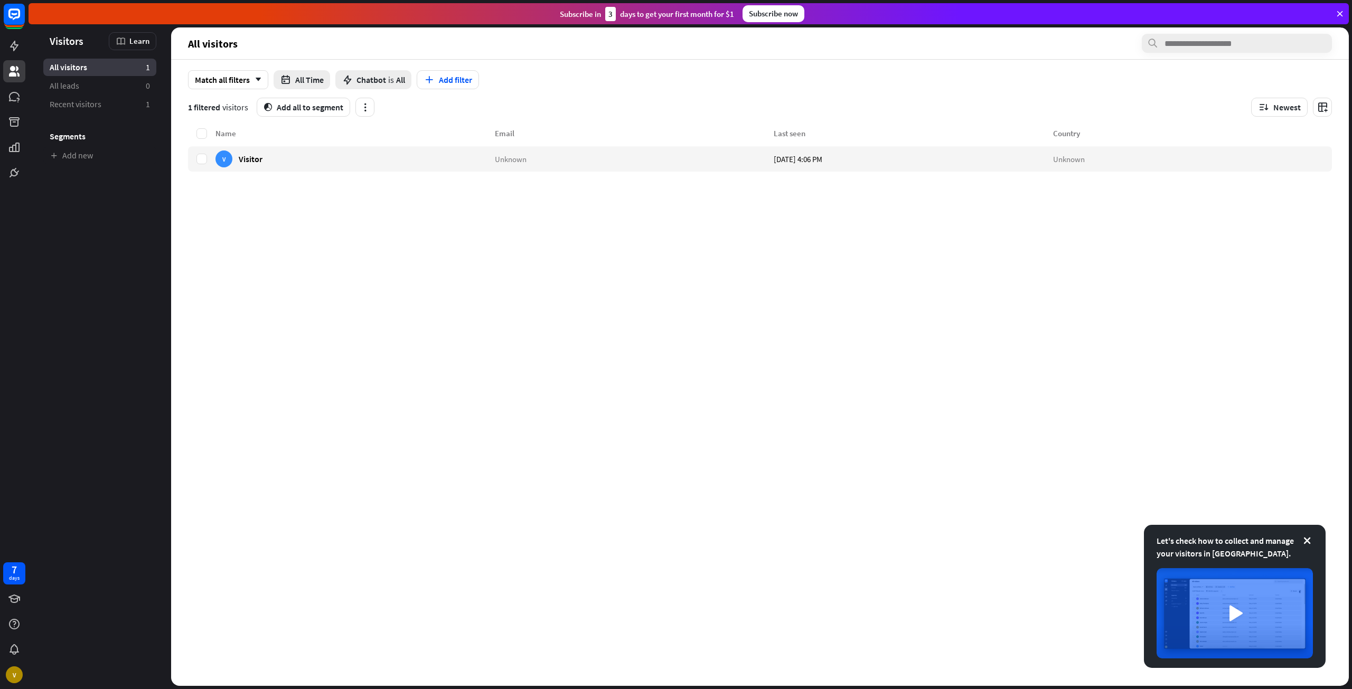
click at [12, 585] on div "7 days V" at bounding box center [14, 622] width 29 height 127
click at [13, 591] on link at bounding box center [14, 599] width 22 height 22
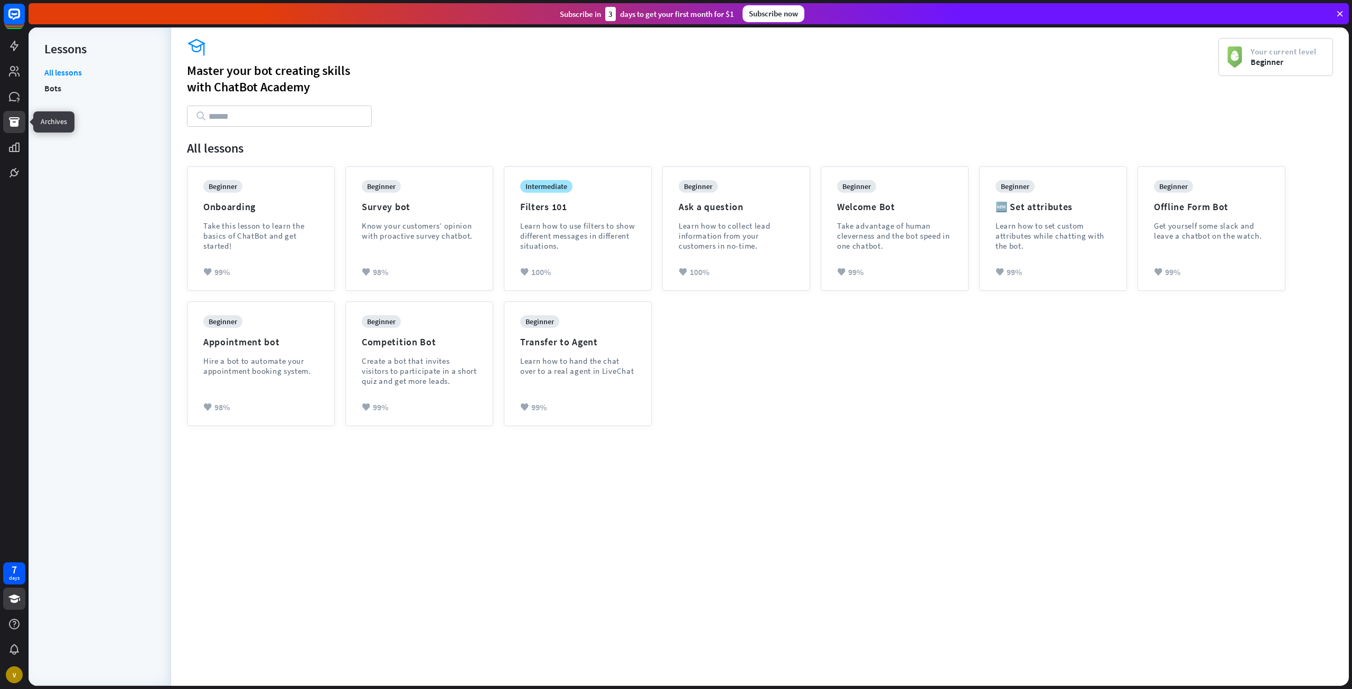
click at [19, 125] on icon at bounding box center [14, 122] width 13 height 13
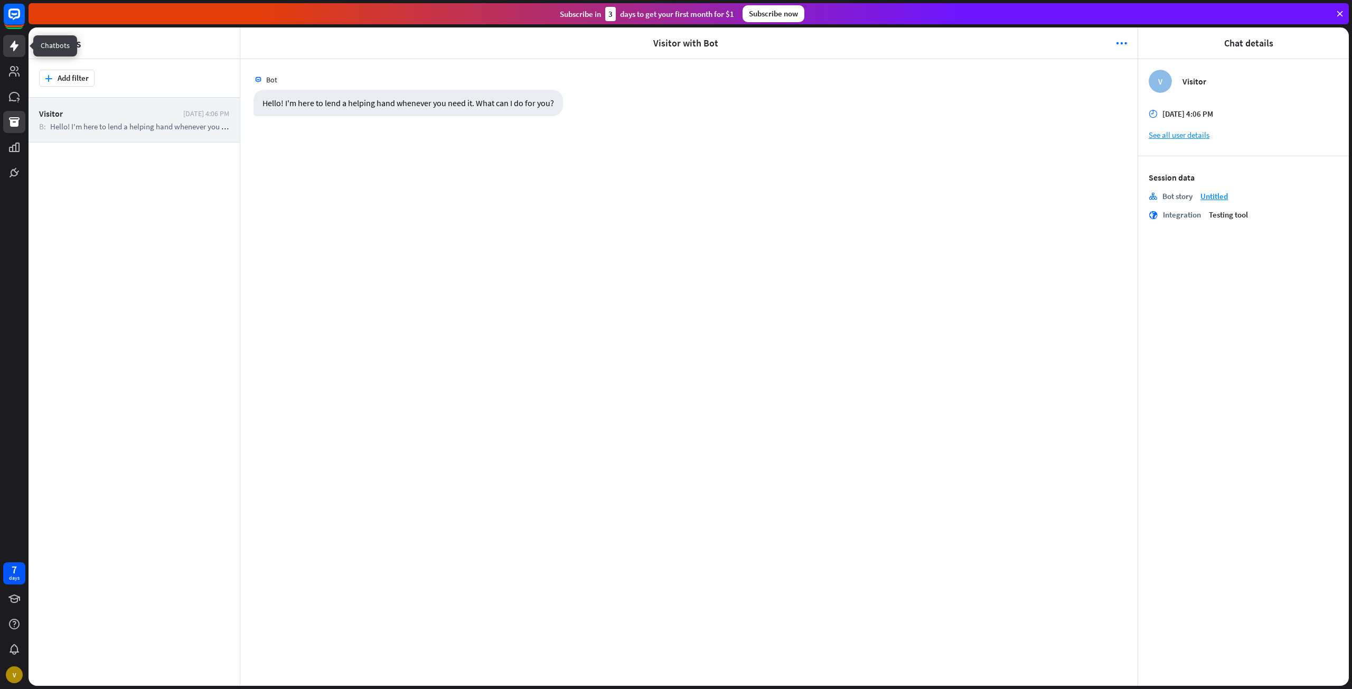
click at [8, 44] on icon at bounding box center [14, 46] width 13 height 13
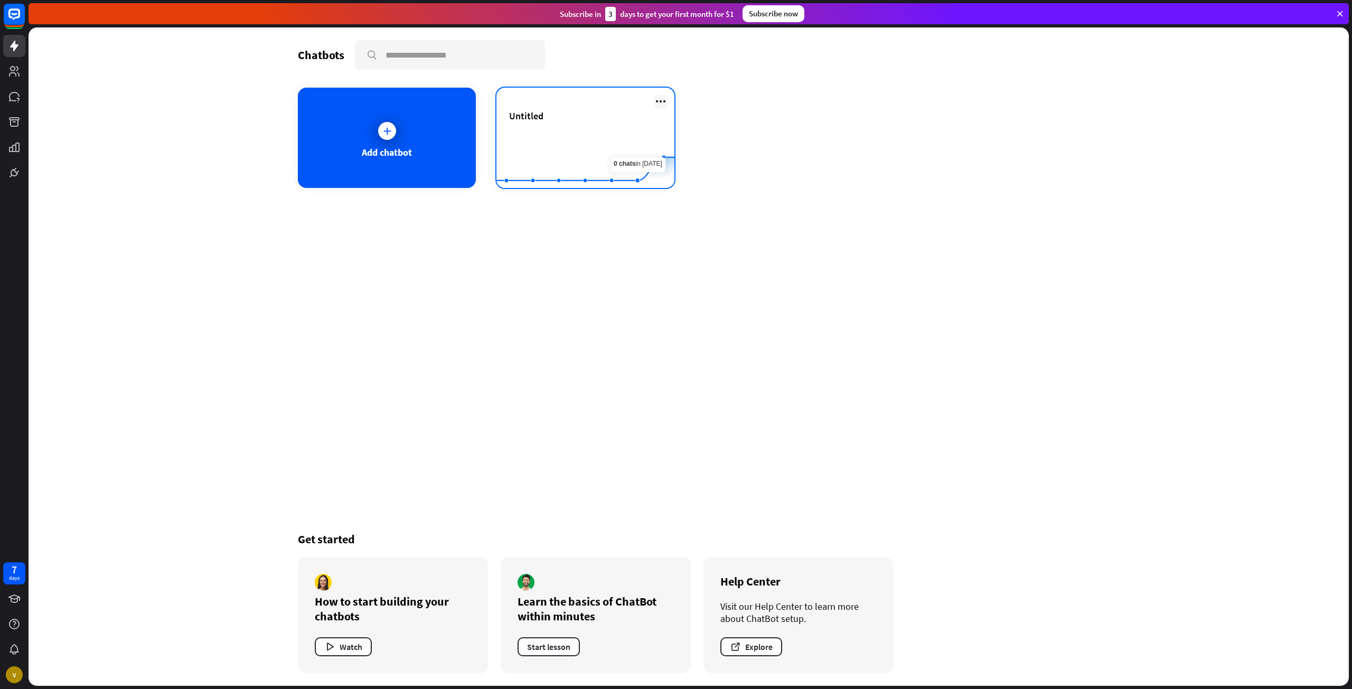
click at [658, 104] on icon at bounding box center [660, 101] width 13 height 13
click at [554, 142] on rect at bounding box center [585, 162] width 178 height 66
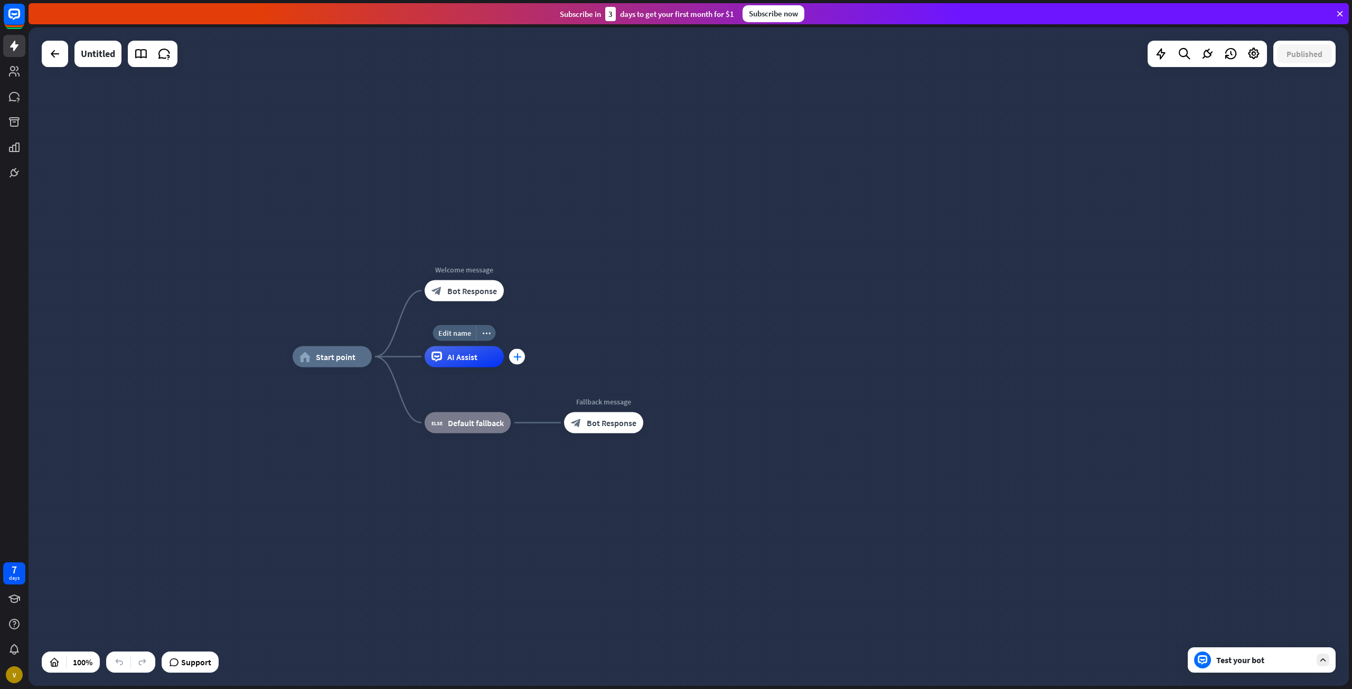
click at [515, 361] on div "plus" at bounding box center [517, 357] width 16 height 16
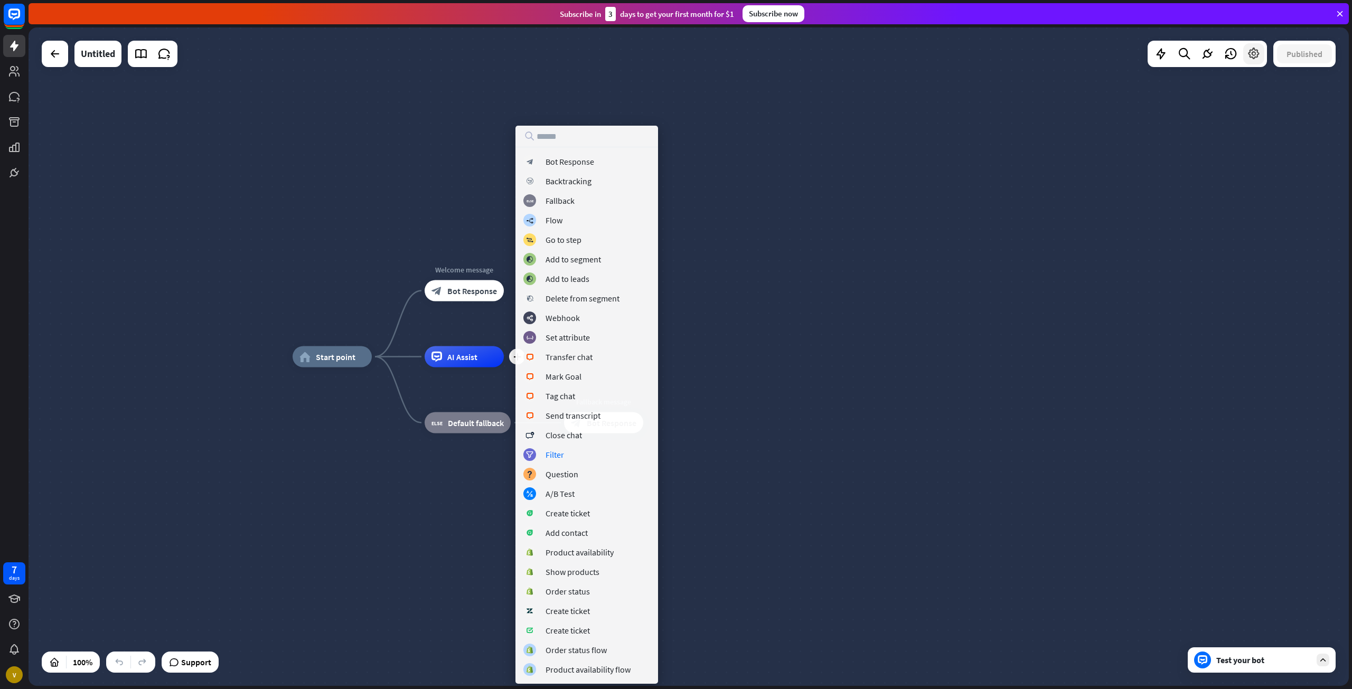
click at [1255, 63] on div at bounding box center [1253, 53] width 21 height 21
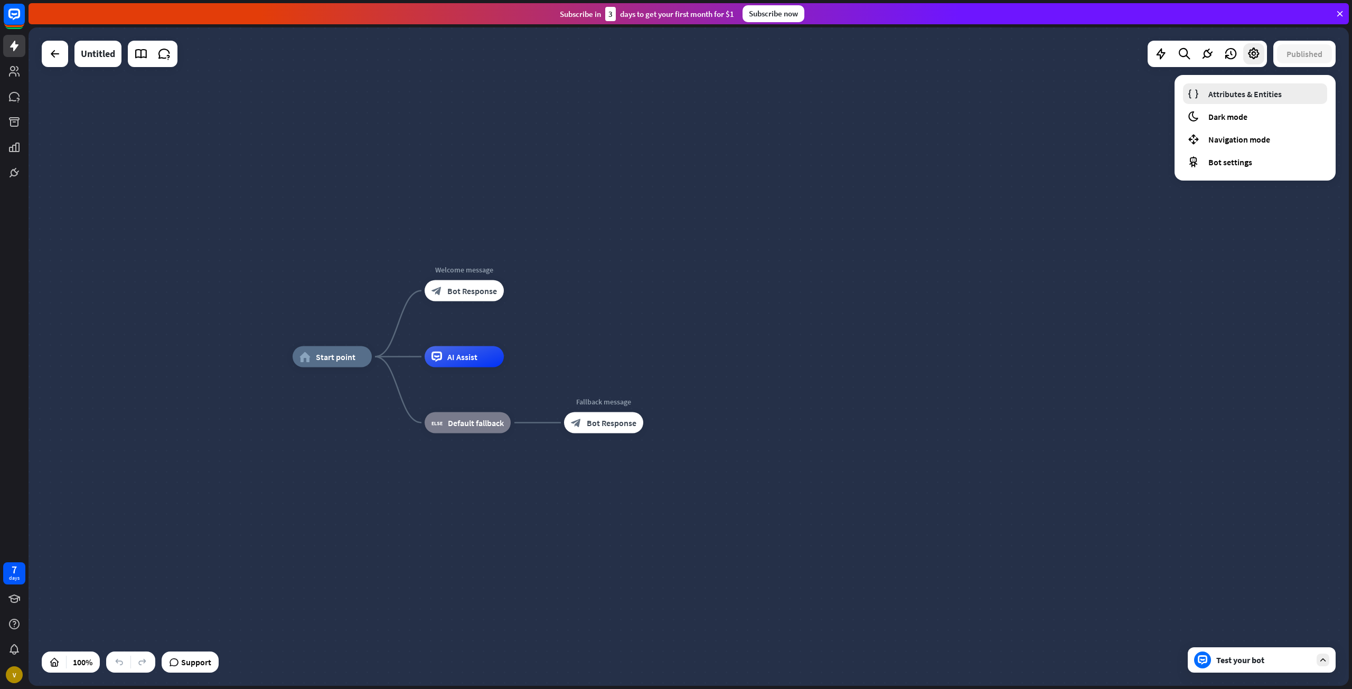
click at [1235, 101] on link "Attributes & Entities" at bounding box center [1255, 93] width 144 height 21
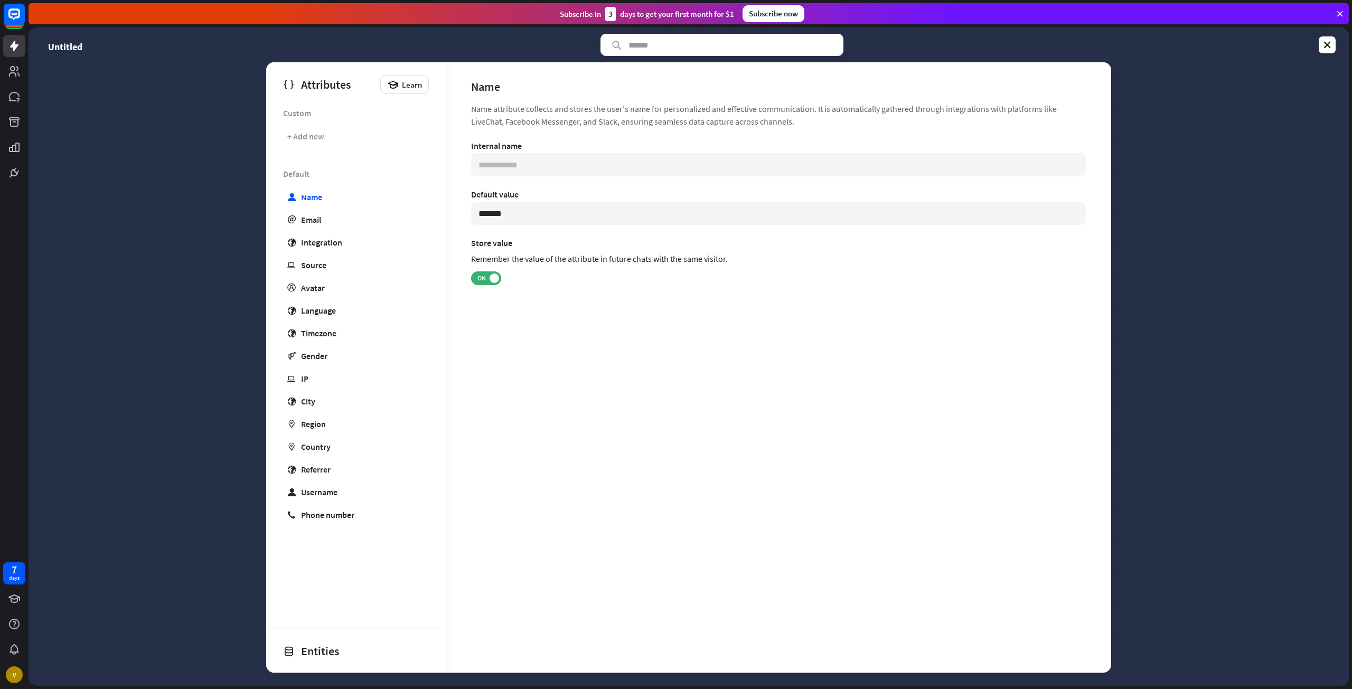
click at [173, 69] on div "Untitled Attributes Learn Custom + Add new Default user Name email Email globe …" at bounding box center [689, 356] width 1320 height 659
drag, startPoint x: 64, startPoint y: 72, endPoint x: 2, endPoint y: 49, distance: 66.3
click at [63, 71] on div "Untitled Attributes Learn Custom + Add new Default user Name email Email globe …" at bounding box center [689, 356] width 1320 height 659
click at [2, 49] on div at bounding box center [14, 92] width 29 height 184
click at [13, 44] on icon at bounding box center [14, 46] width 8 height 11
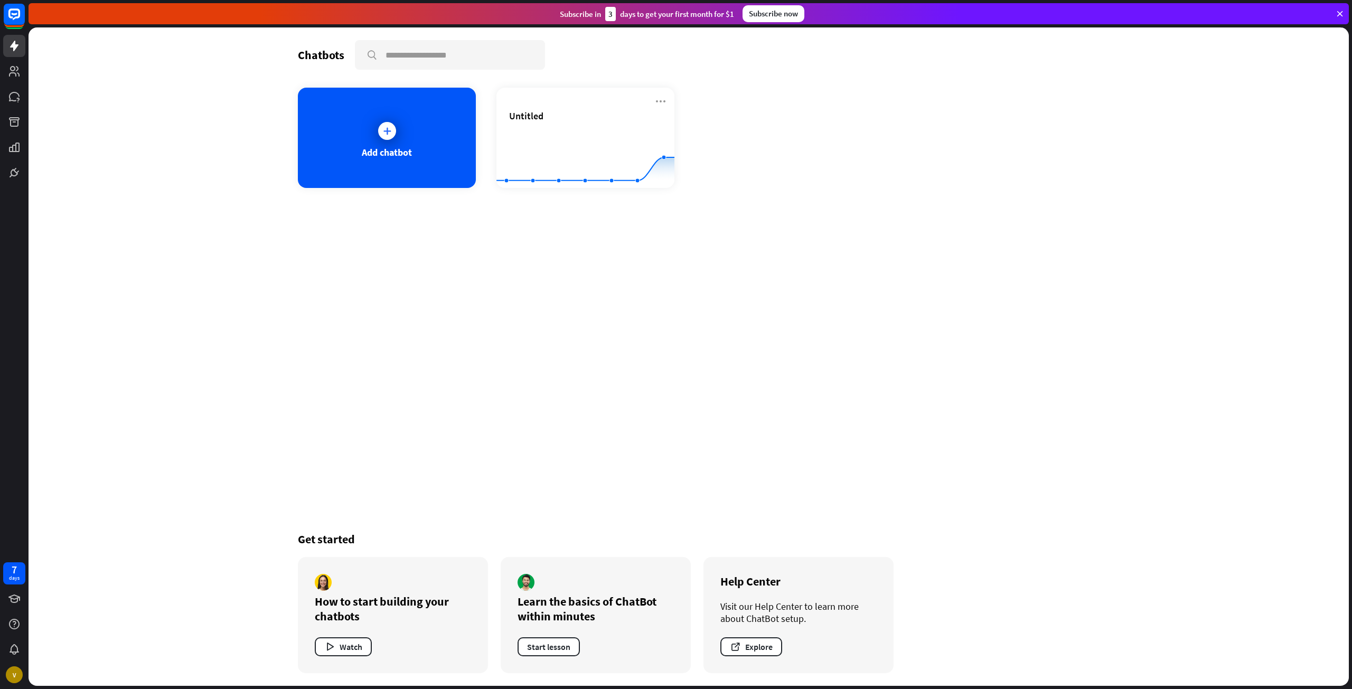
click at [695, 200] on div "Chatbots search Add chatbot Untitled Created with Highcharts 10.1.0 0 2 4 Get s…" at bounding box center [688, 356] width 845 height 659
click at [639, 176] on g at bounding box center [586, 168] width 210 height 27
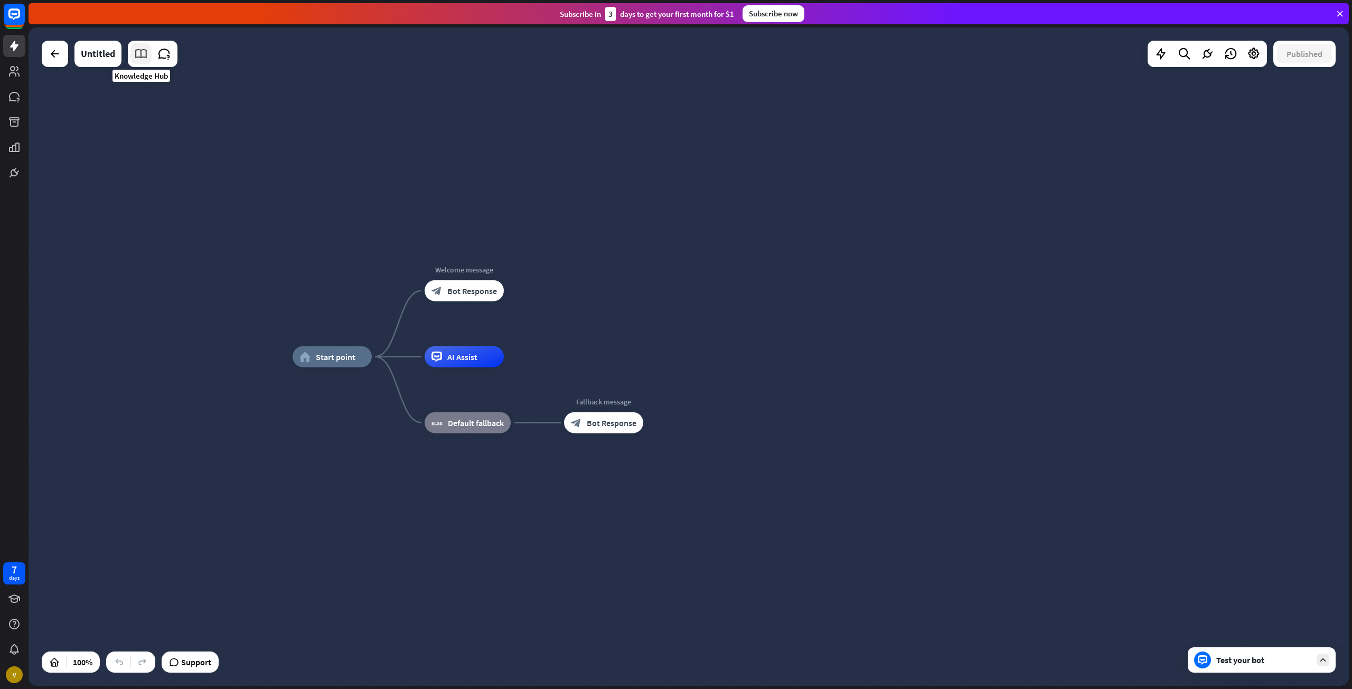
click at [139, 52] on icon at bounding box center [141, 54] width 14 height 14
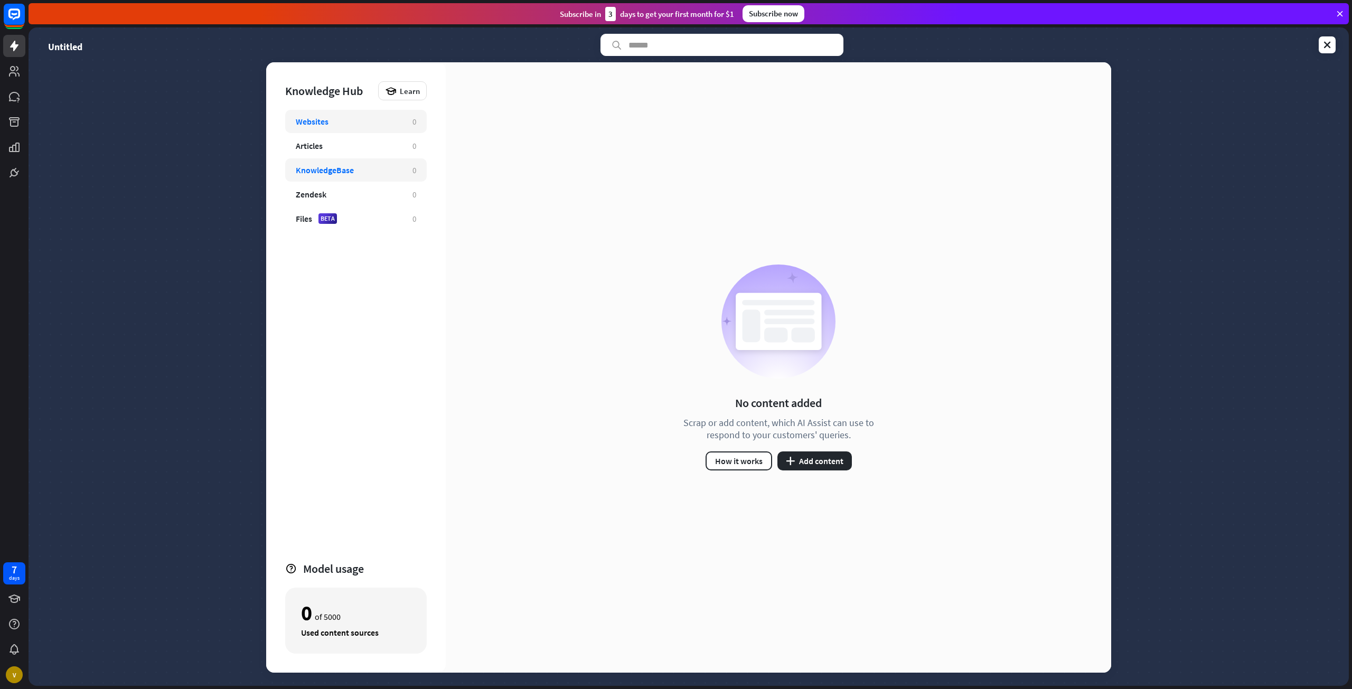
click at [341, 176] on div "KnowledgeBase 0" at bounding box center [356, 169] width 142 height 23
click at [820, 463] on button "plus Add content" at bounding box center [814, 461] width 74 height 19
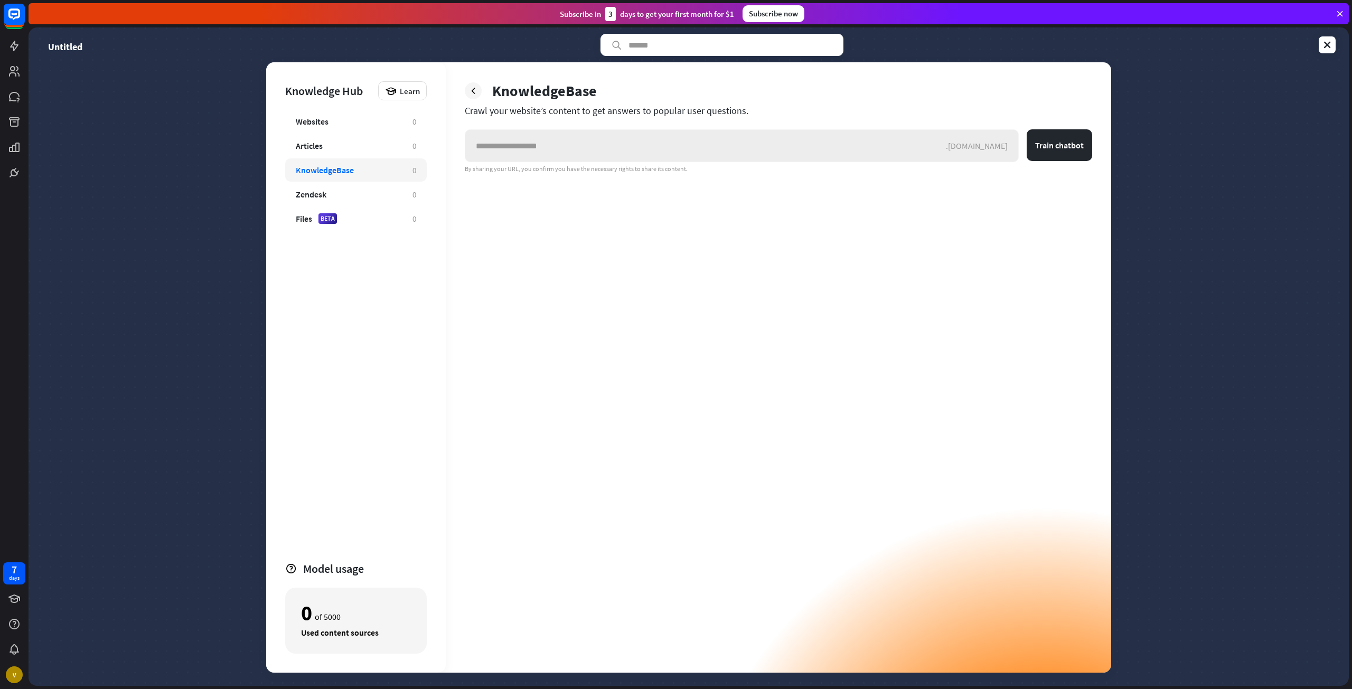
click at [706, 144] on input "text" at bounding box center [705, 146] width 481 height 32
click at [1000, 149] on div ".[DOMAIN_NAME]" at bounding box center [982, 145] width 72 height 11
click at [324, 139] on div "Articles 0" at bounding box center [356, 145] width 142 height 23
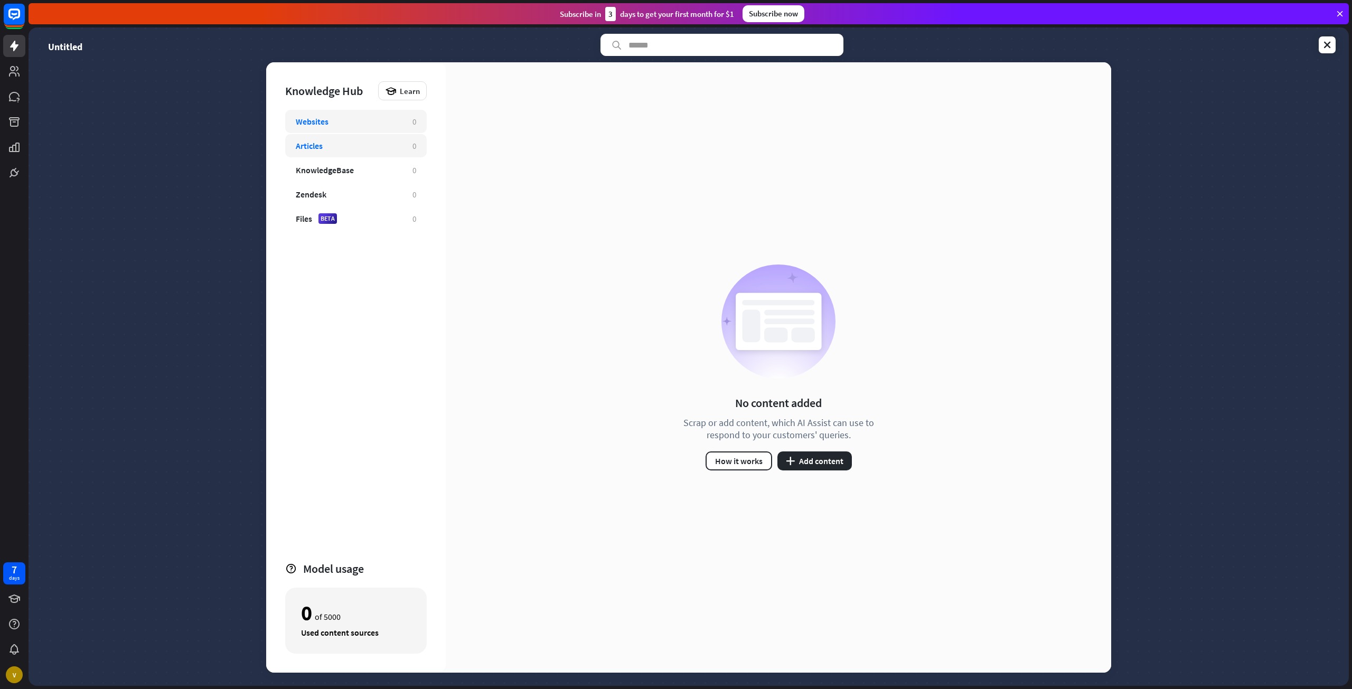
click at [326, 118] on div "Websites" at bounding box center [312, 121] width 33 height 11
click at [326, 123] on div "Websites" at bounding box center [312, 121] width 33 height 11
click at [343, 167] on div "KnowledgeBase" at bounding box center [325, 170] width 58 height 11
click at [342, 170] on div "KnowledgeBase" at bounding box center [325, 170] width 58 height 11
click at [341, 170] on div "KnowledgeBase" at bounding box center [325, 170] width 58 height 11
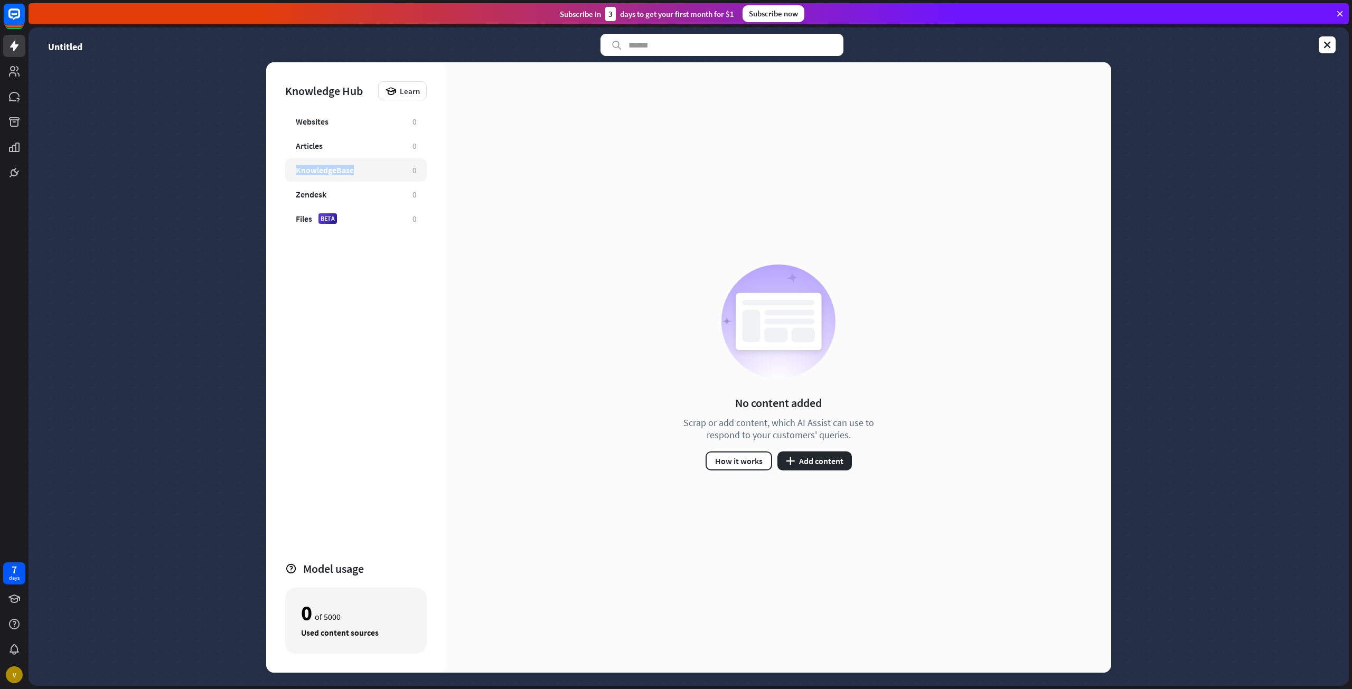
click at [341, 170] on div "KnowledgeBase" at bounding box center [325, 170] width 58 height 11
click at [608, 191] on div "No content added Scrap or add content, which AI Assist can use to respond to yo…" at bounding box center [778, 367] width 665 height 611
click at [812, 456] on button "plus Add content" at bounding box center [814, 461] width 74 height 19
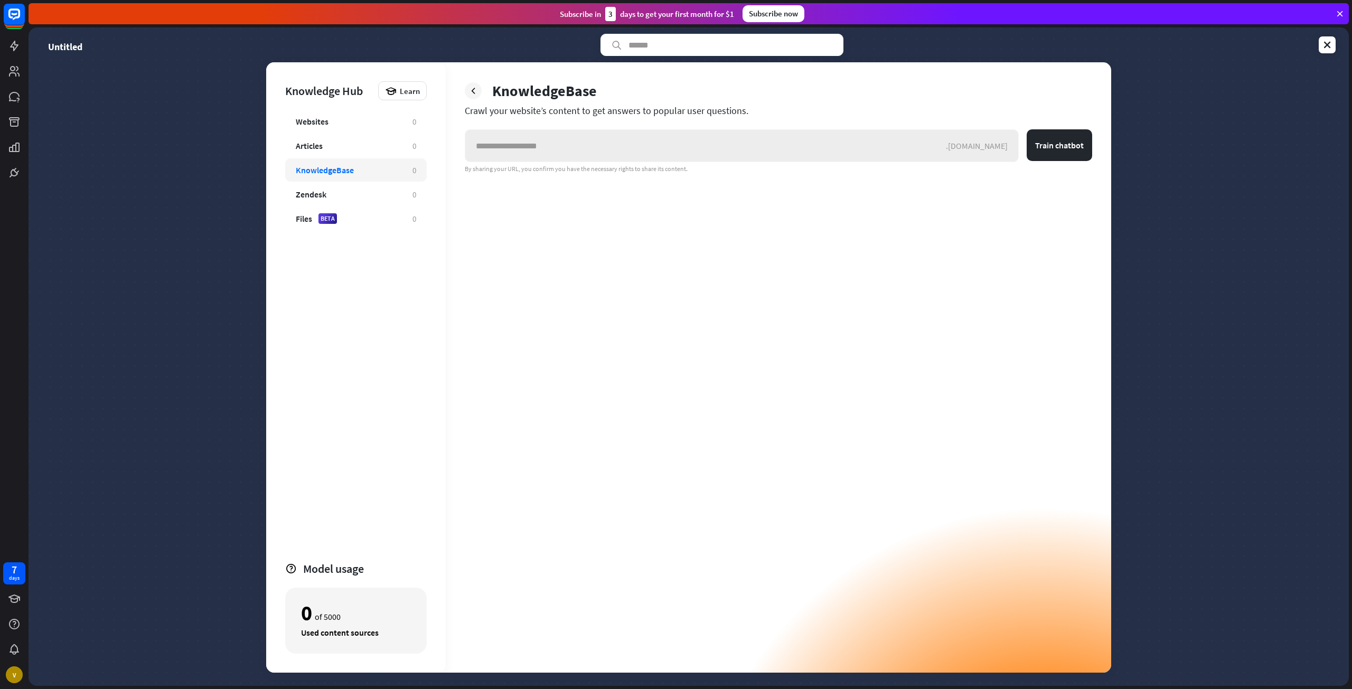
click at [550, 137] on input "text" at bounding box center [705, 146] width 481 height 32
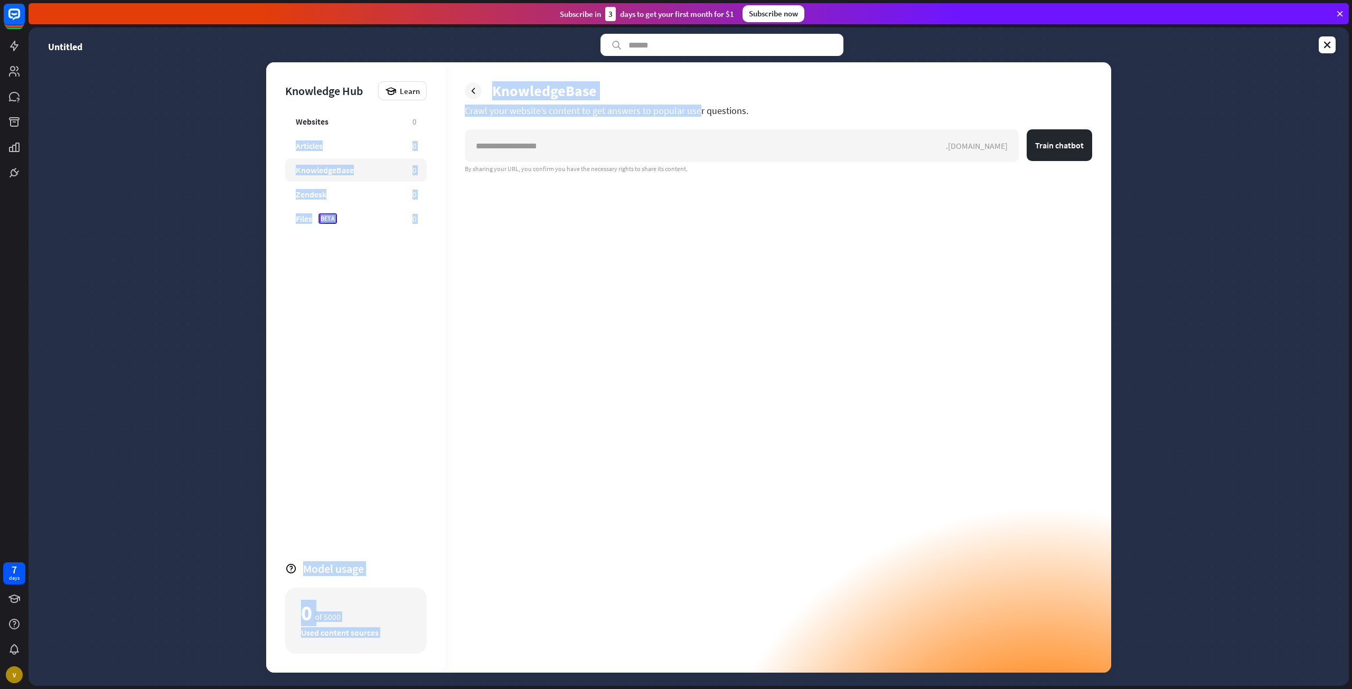
drag, startPoint x: 444, startPoint y: 108, endPoint x: 660, endPoint y: 115, distance: 216.1
click at [660, 115] on div "Knowledge Hub Learn Websites 0 Articles 0 KnowledgeBase 0 Zendesk 0 Files BETA …" at bounding box center [688, 367] width 845 height 611
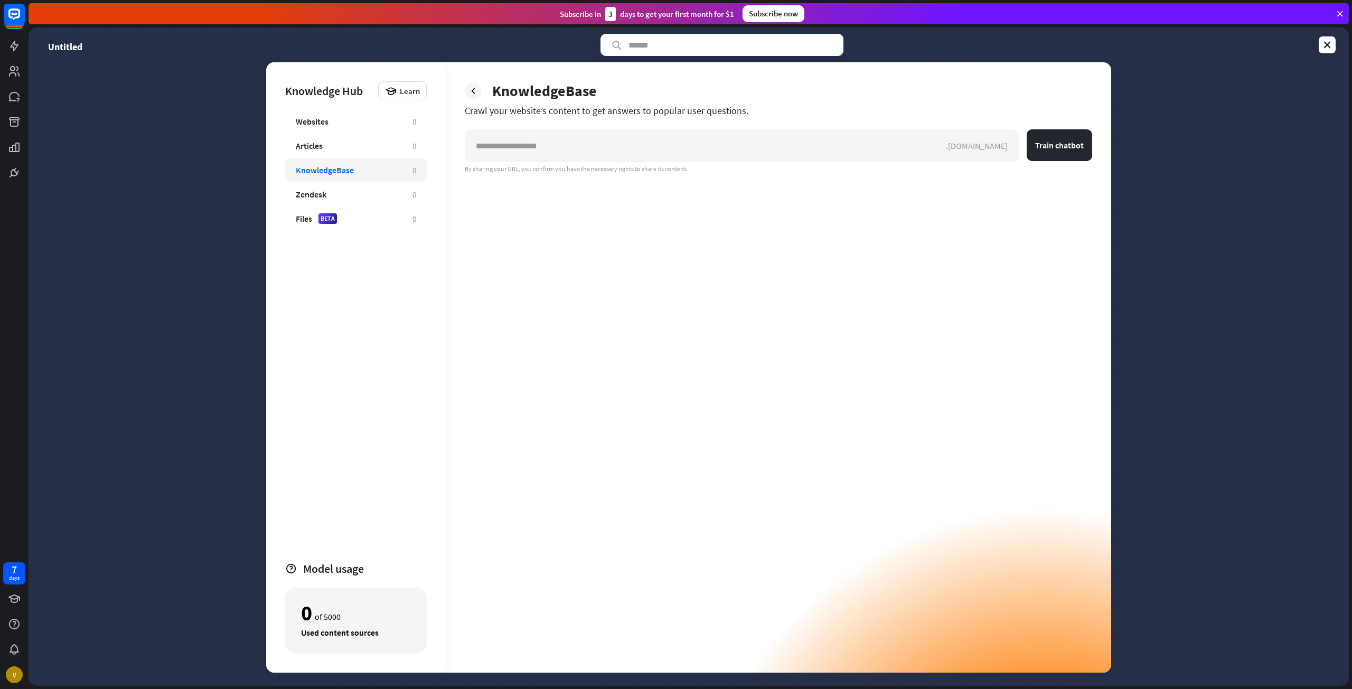
click at [778, 120] on div "KnowledgeBase Crawl your website’s content to get answers to popular user quest…" at bounding box center [778, 367] width 665 height 611
drag, startPoint x: 755, startPoint y: 111, endPoint x: 461, endPoint y: 114, distance: 294.7
click at [461, 114] on div "KnowledgeBase Crawl your website’s content to get answers to popular user quest…" at bounding box center [778, 367] width 665 height 611
copy div "Crawl your website’s content to get answers to popular user questions."
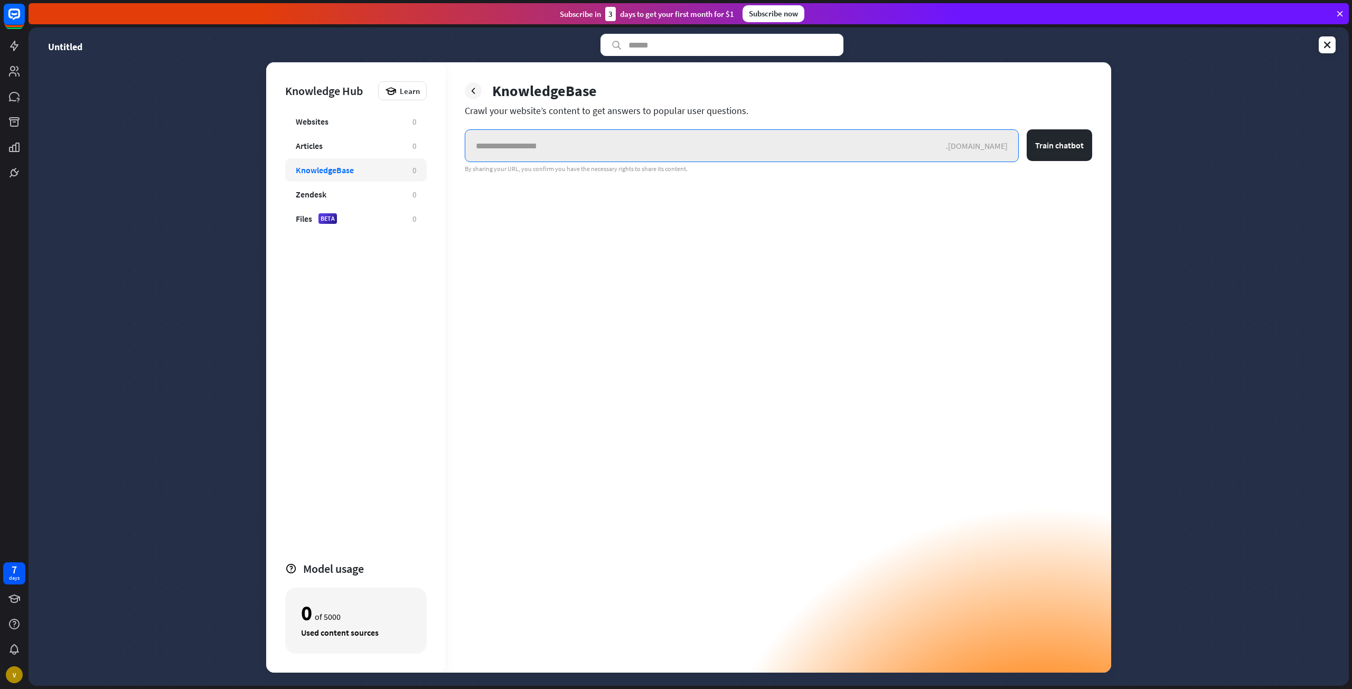
click at [659, 148] on input "text" at bounding box center [705, 146] width 481 height 32
paste input "**********"
type input "**********"
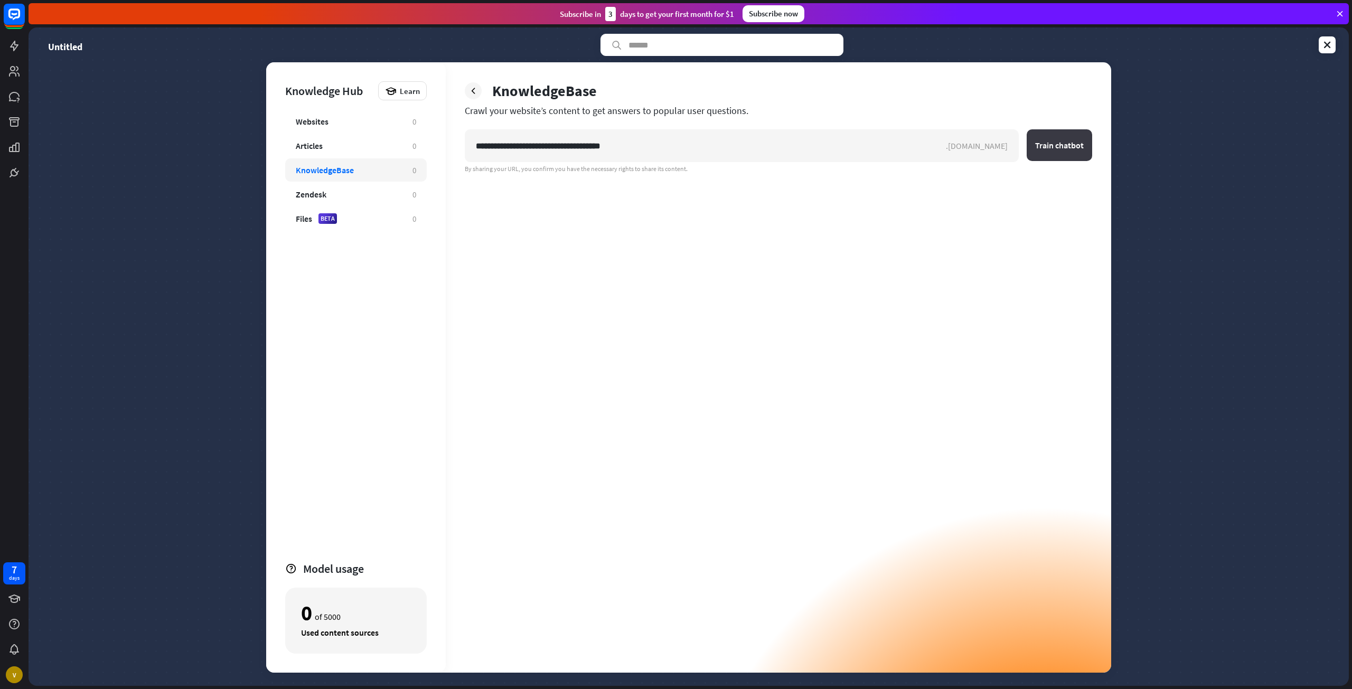
click at [1059, 142] on button "Train chatbot" at bounding box center [1059, 145] width 65 height 32
click at [1041, 146] on button "Train chatbot" at bounding box center [1059, 145] width 65 height 32
click at [335, 146] on div "Articles" at bounding box center [349, 145] width 106 height 11
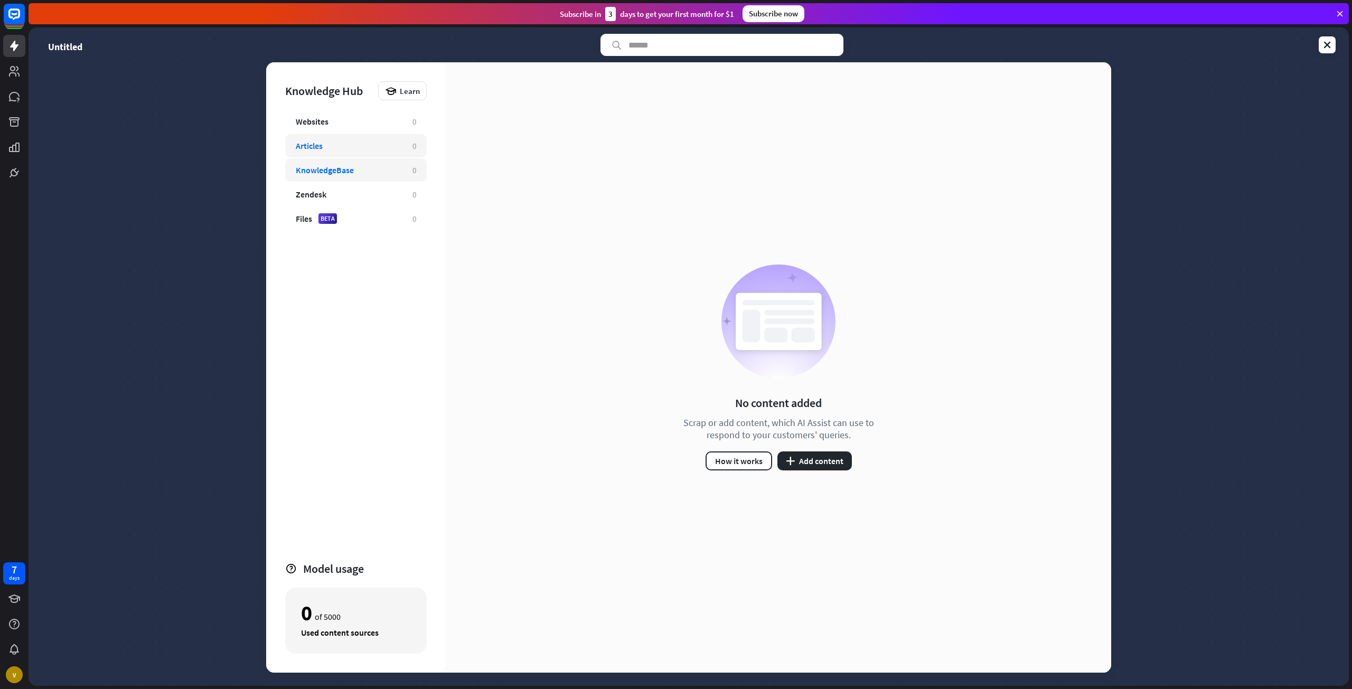
click at [352, 176] on div "KnowledgeBase 0" at bounding box center [356, 169] width 142 height 23
click at [352, 187] on div "Zendesk 0" at bounding box center [356, 194] width 142 height 23
click at [367, 158] on div "Websites 0 Articles 0 KnowledgeBase 0 Zendesk 0 Files BETA 0" at bounding box center [356, 331] width 142 height 442
click at [28, 57] on div at bounding box center [14, 92] width 29 height 184
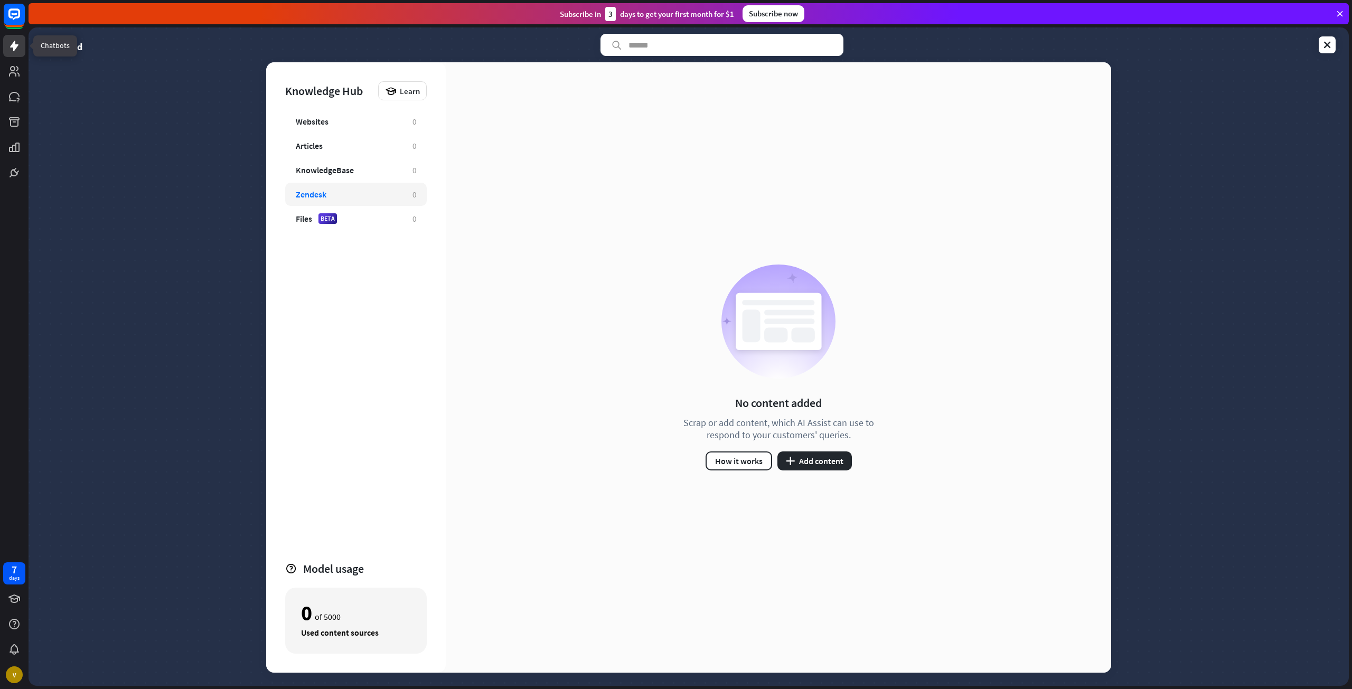
click at [18, 50] on icon at bounding box center [14, 46] width 13 height 13
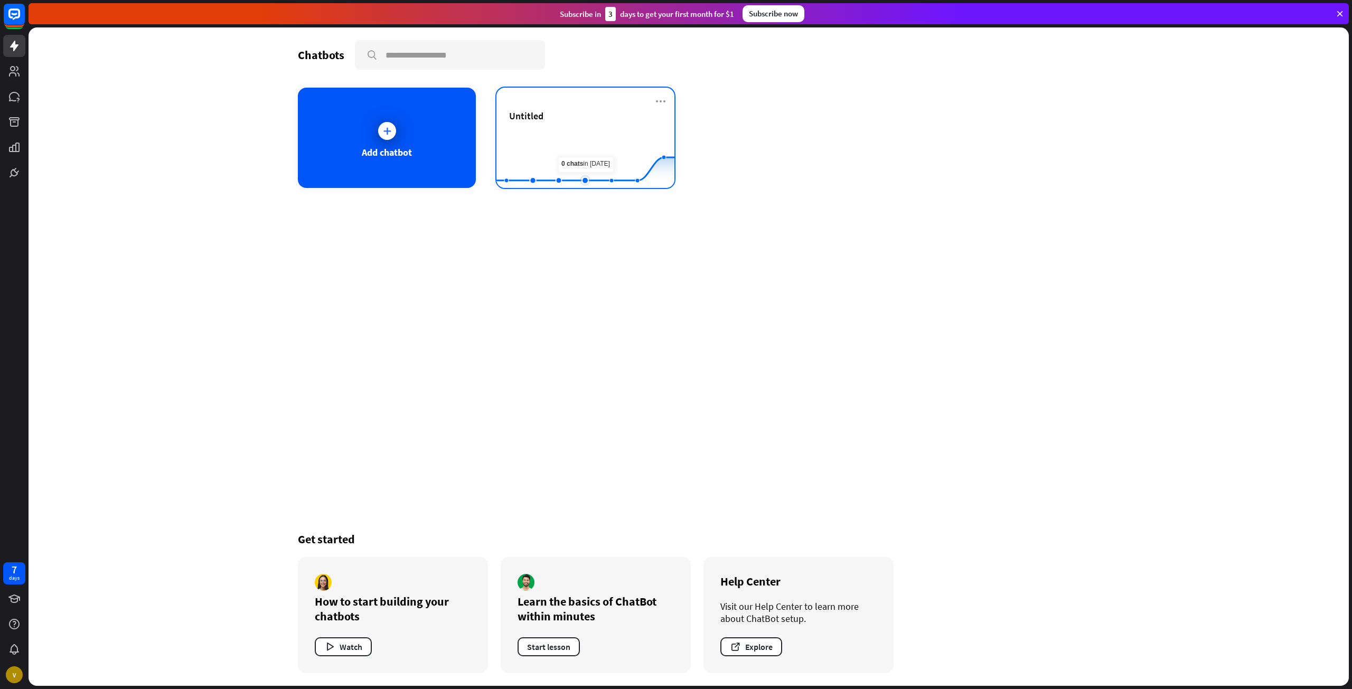
click at [574, 165] on rect at bounding box center [585, 162] width 178 height 66
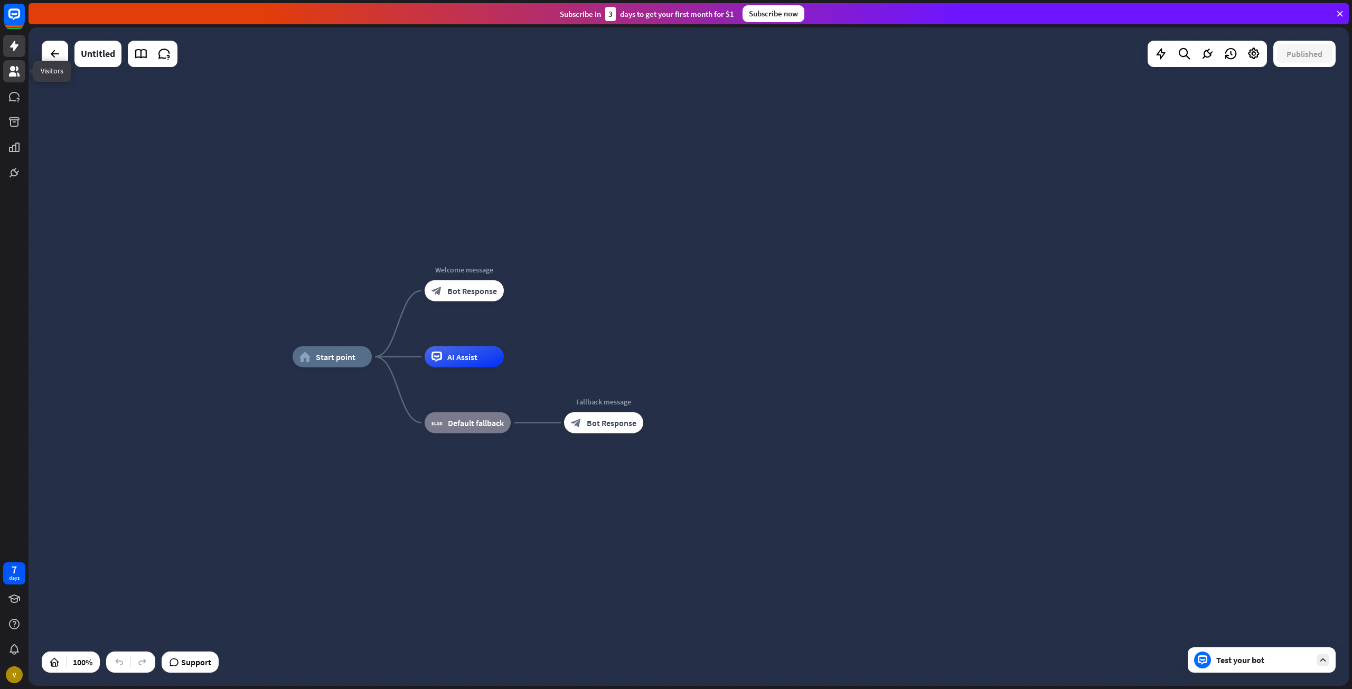
click at [18, 76] on icon at bounding box center [14, 71] width 11 height 11
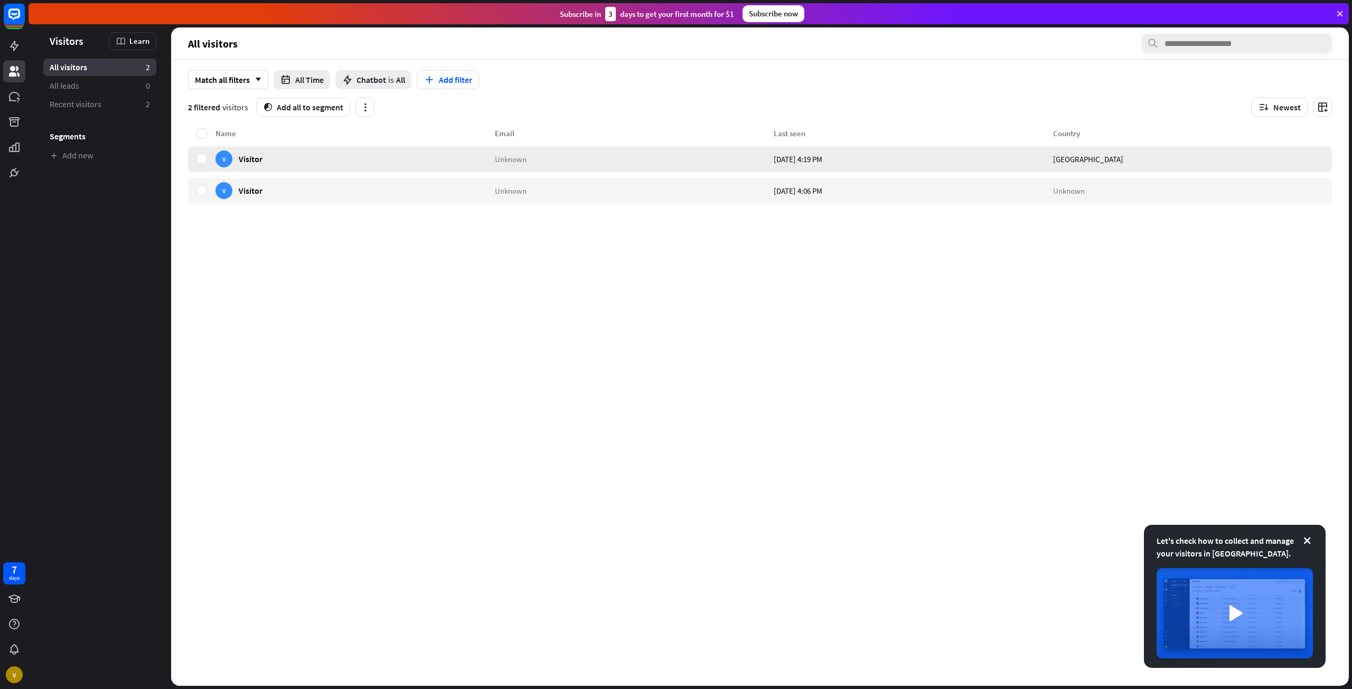
click at [481, 157] on div "V Visitor" at bounding box center [354, 158] width 279 height 25
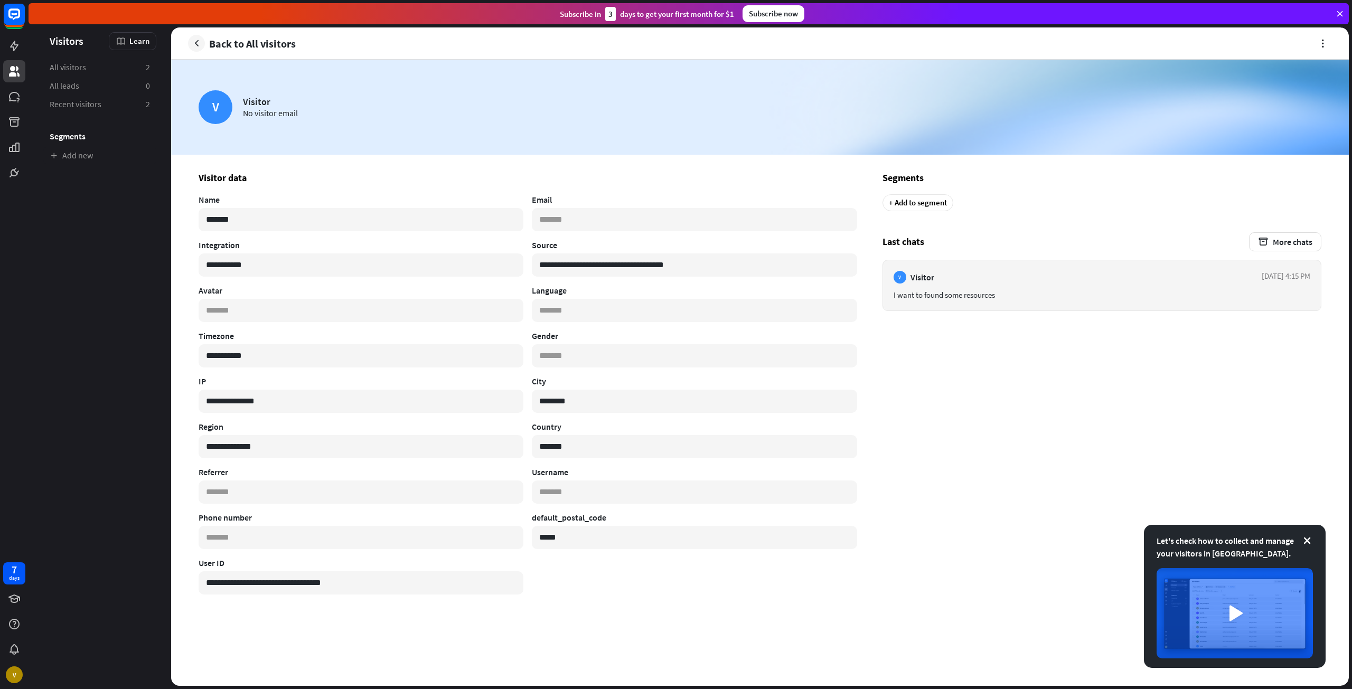
click at [1125, 297] on div "I want to found some resources" at bounding box center [1102, 295] width 417 height 10
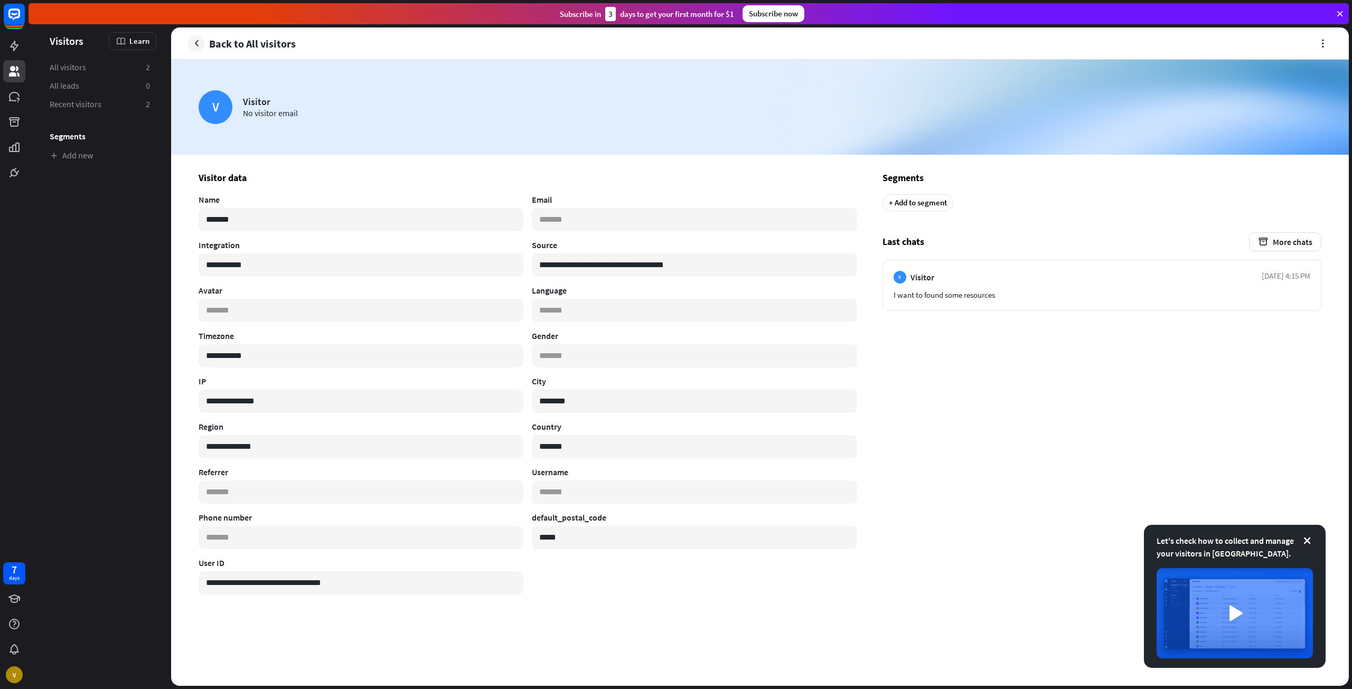
click at [220, 48] on span "Back to All visitors" at bounding box center [252, 43] width 87 height 12
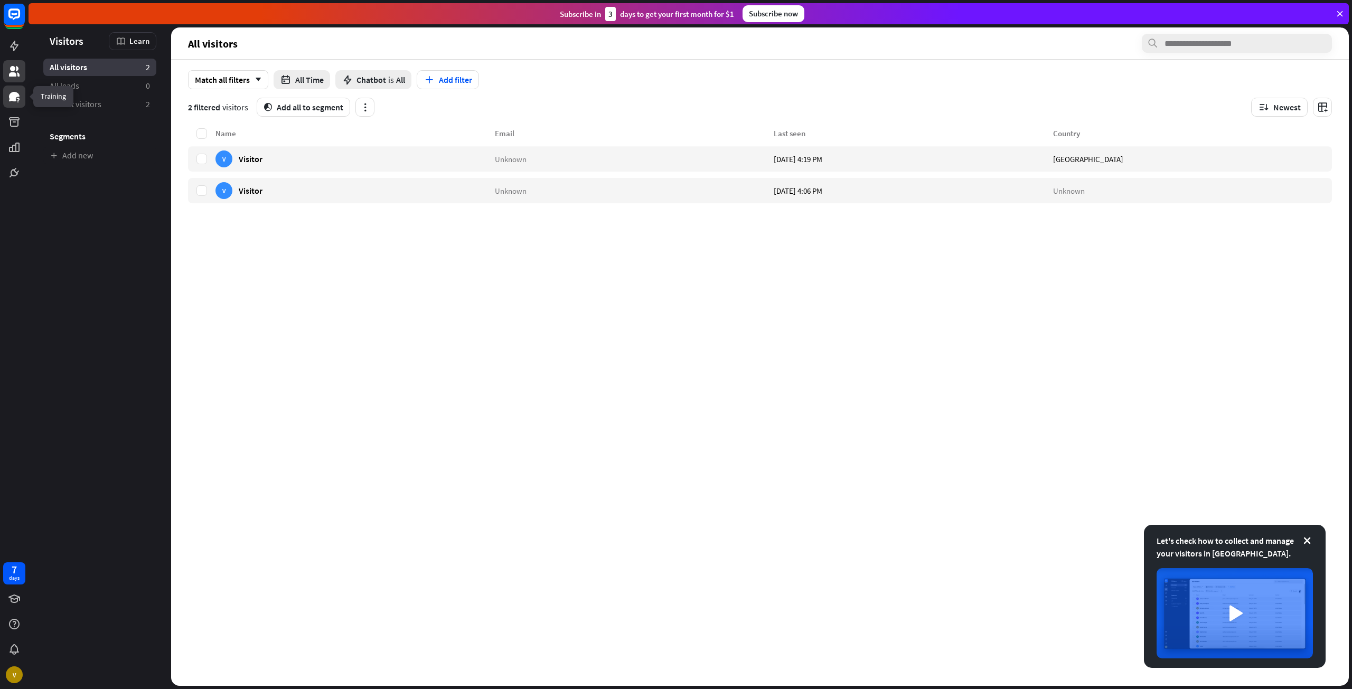
click at [14, 99] on icon at bounding box center [14, 97] width 11 height 10
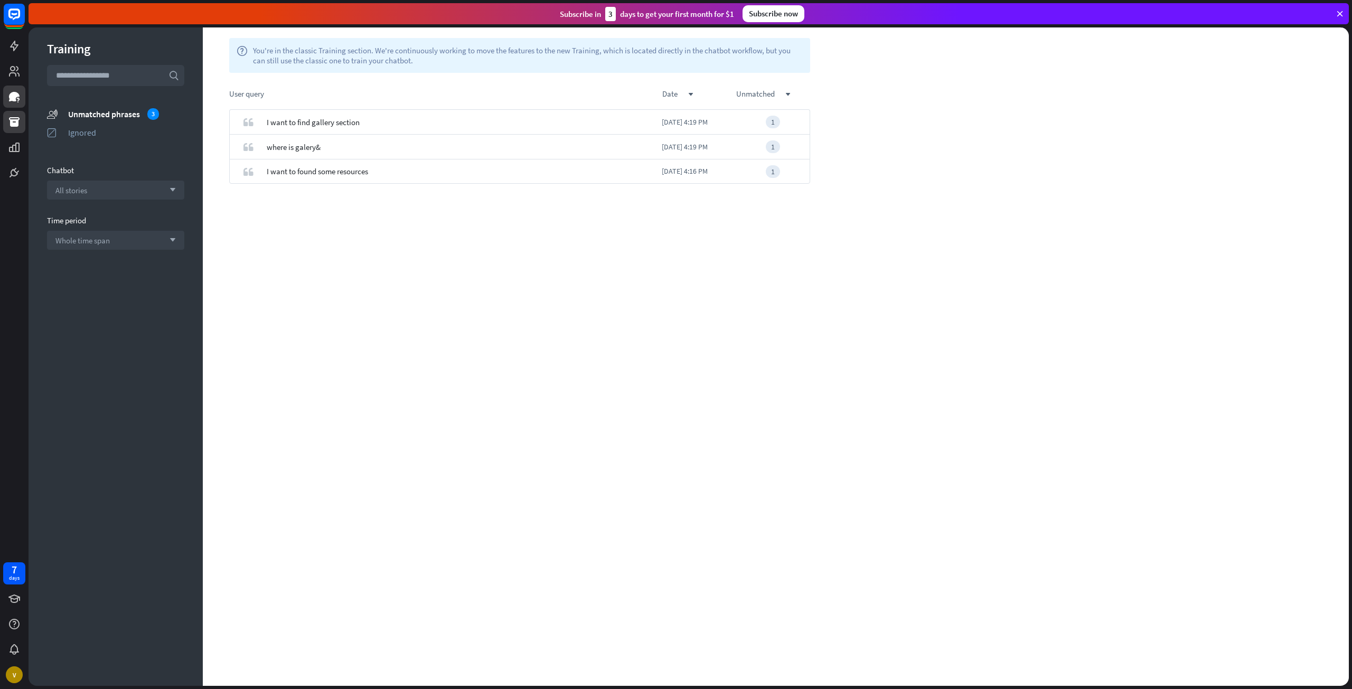
click at [11, 116] on icon at bounding box center [14, 122] width 13 height 13
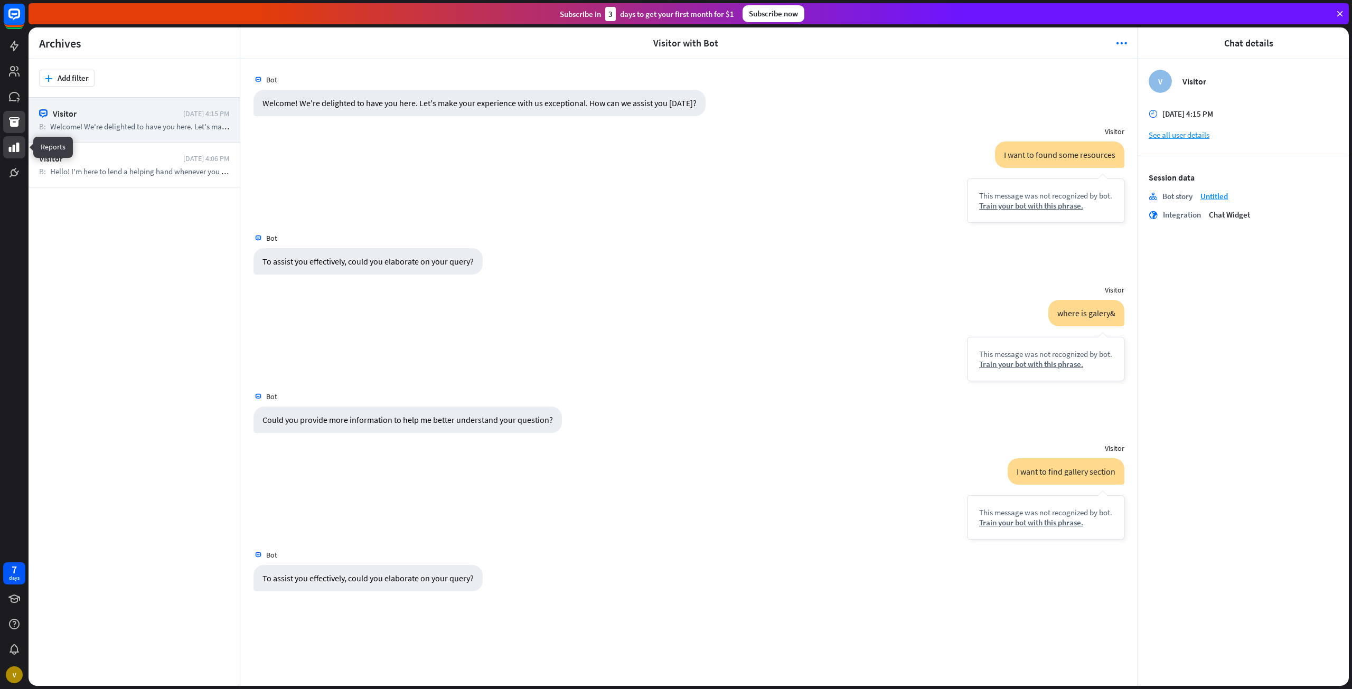
click at [19, 142] on icon at bounding box center [14, 147] width 13 height 13
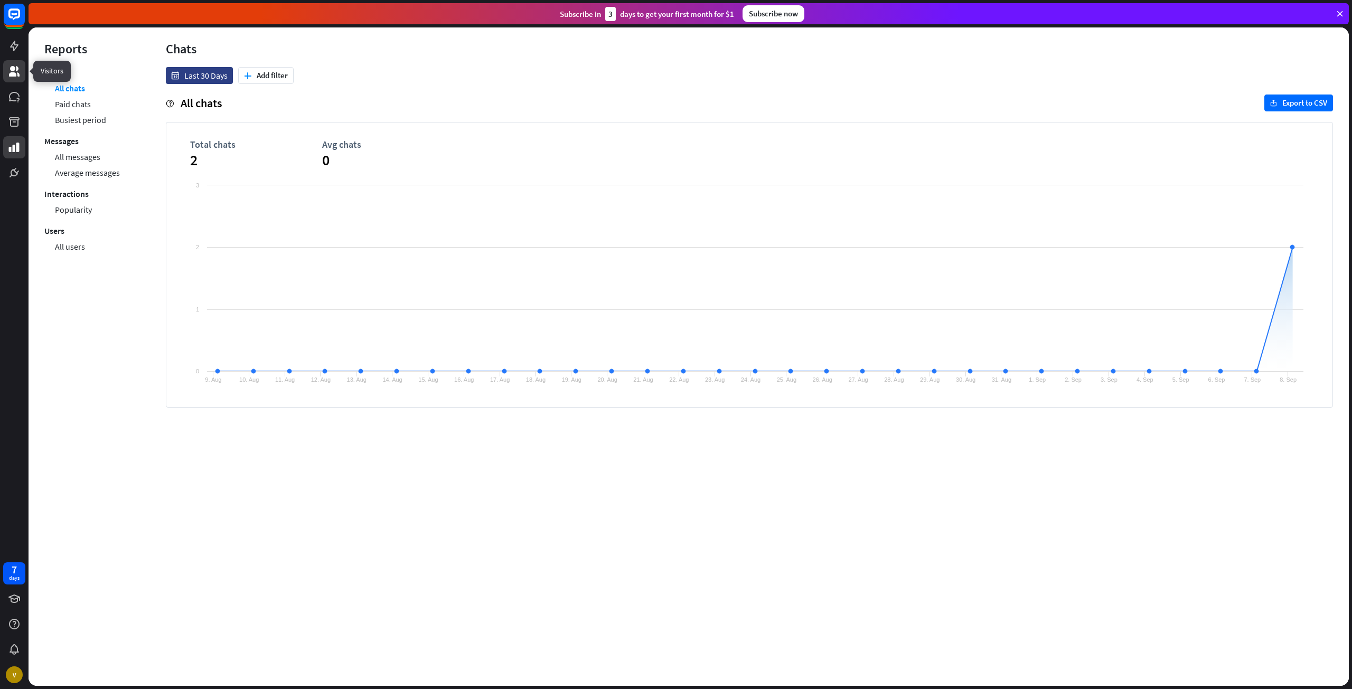
click at [12, 63] on link at bounding box center [14, 71] width 22 height 22
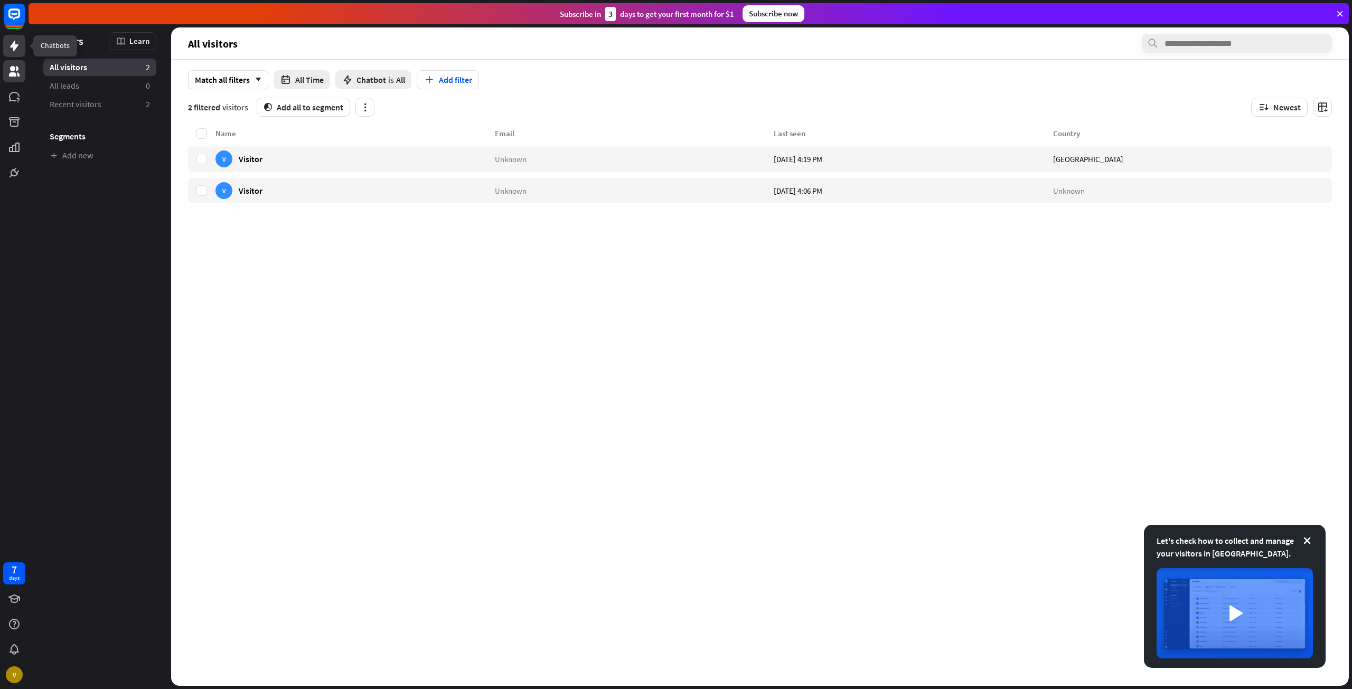
click at [22, 51] on link at bounding box center [14, 46] width 22 height 22
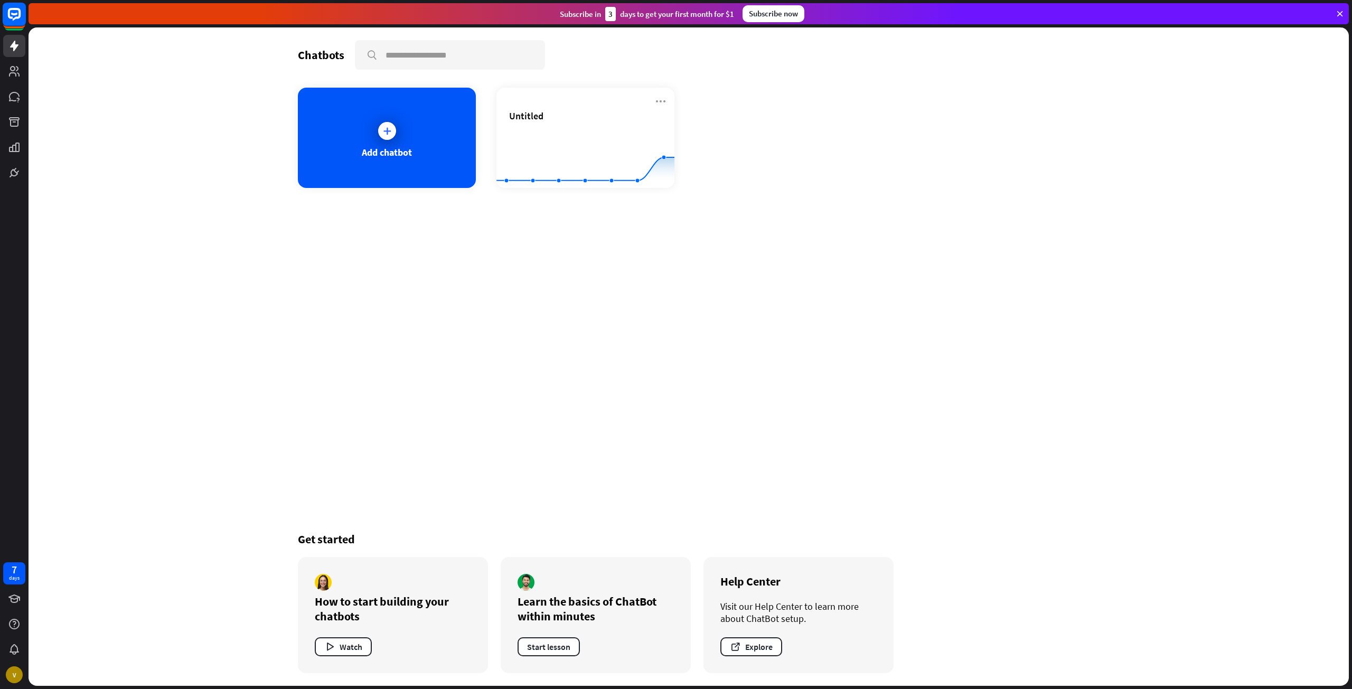
click at [13, 21] on rect at bounding box center [14, 14] width 23 height 23
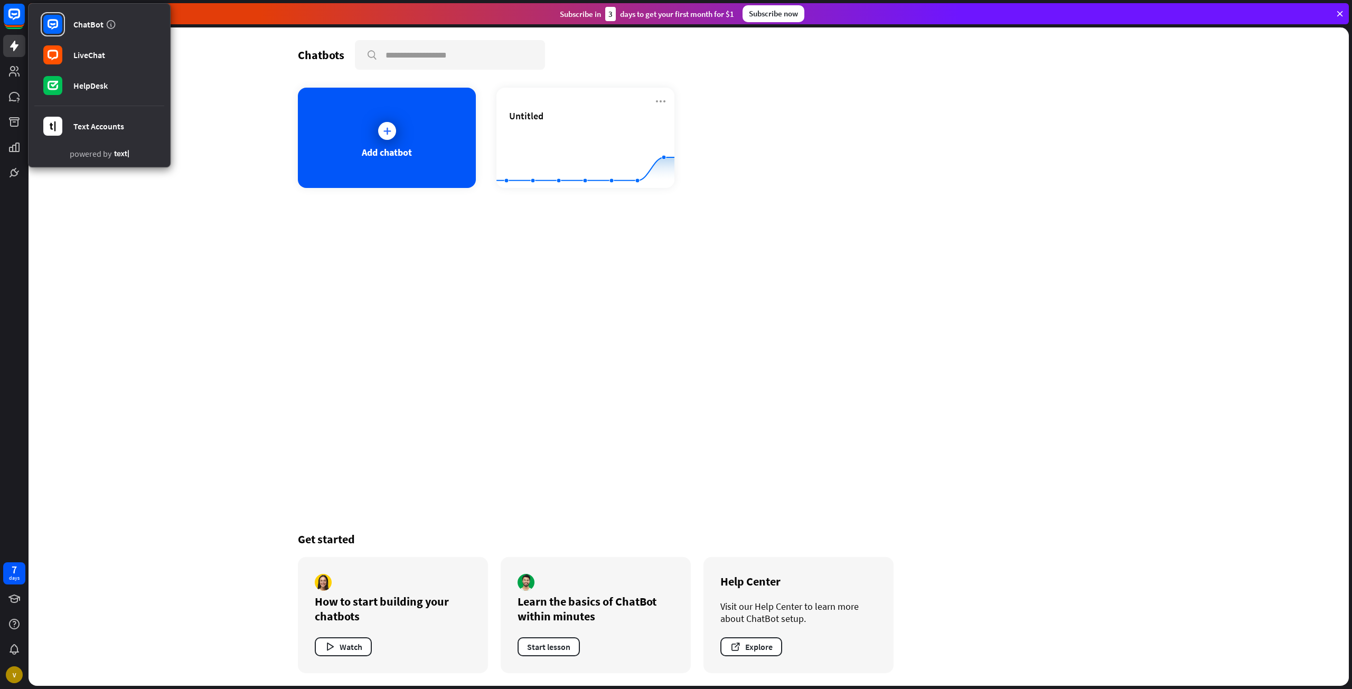
click at [123, 211] on div "Chatbots search Add chatbot Untitled Created with Highcharts 10.1.0 0 2 4 Get s…" at bounding box center [689, 356] width 1320 height 659
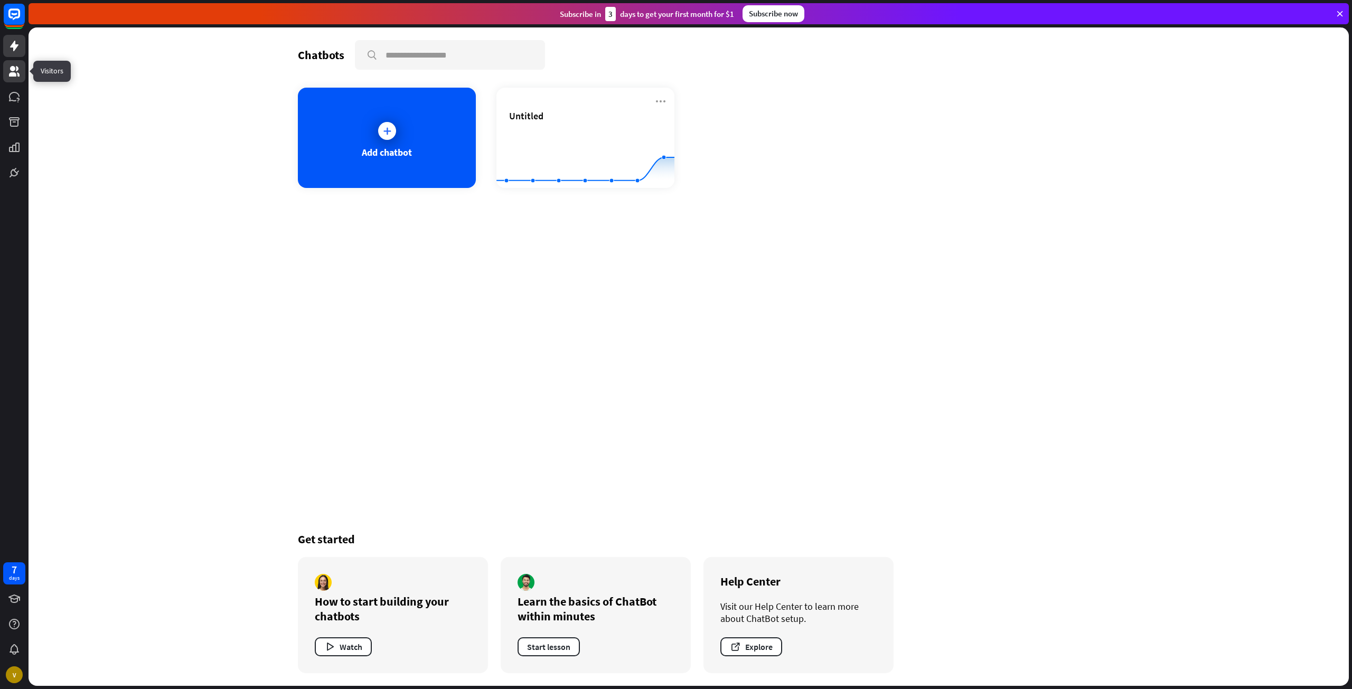
click at [14, 75] on icon at bounding box center [14, 71] width 11 height 11
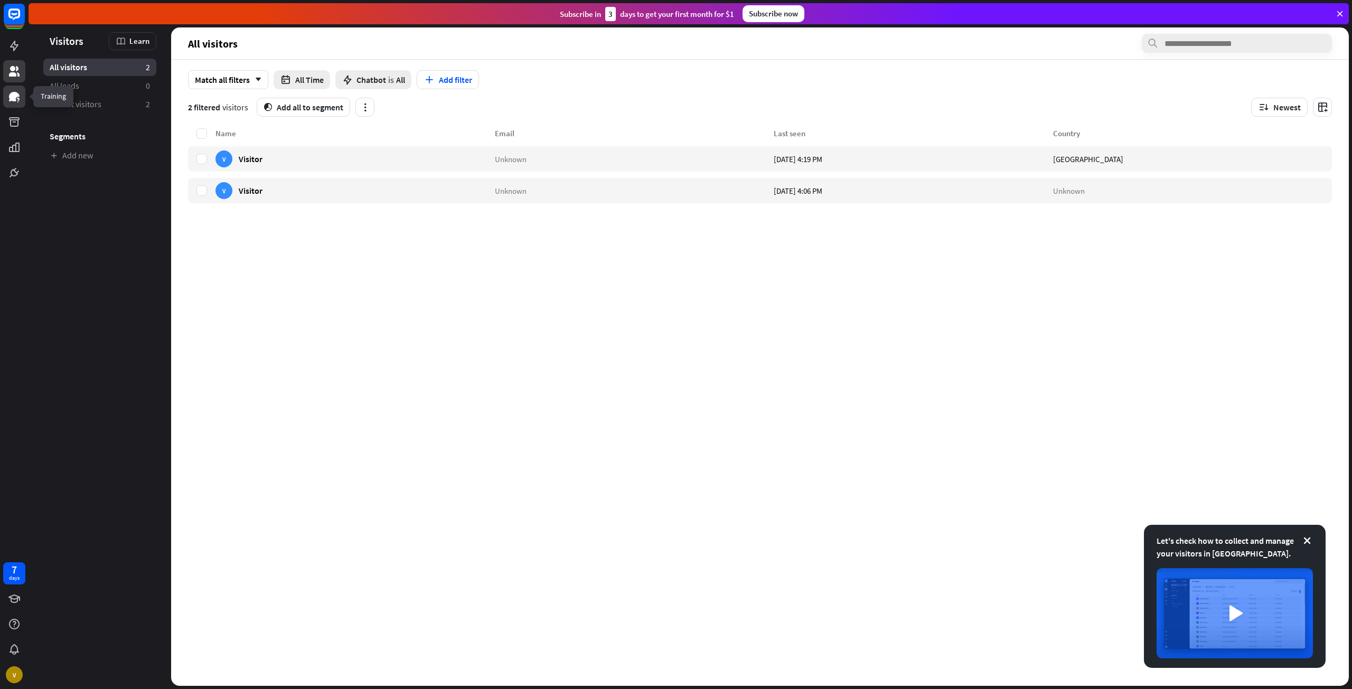
click at [15, 95] on icon at bounding box center [14, 97] width 11 height 10
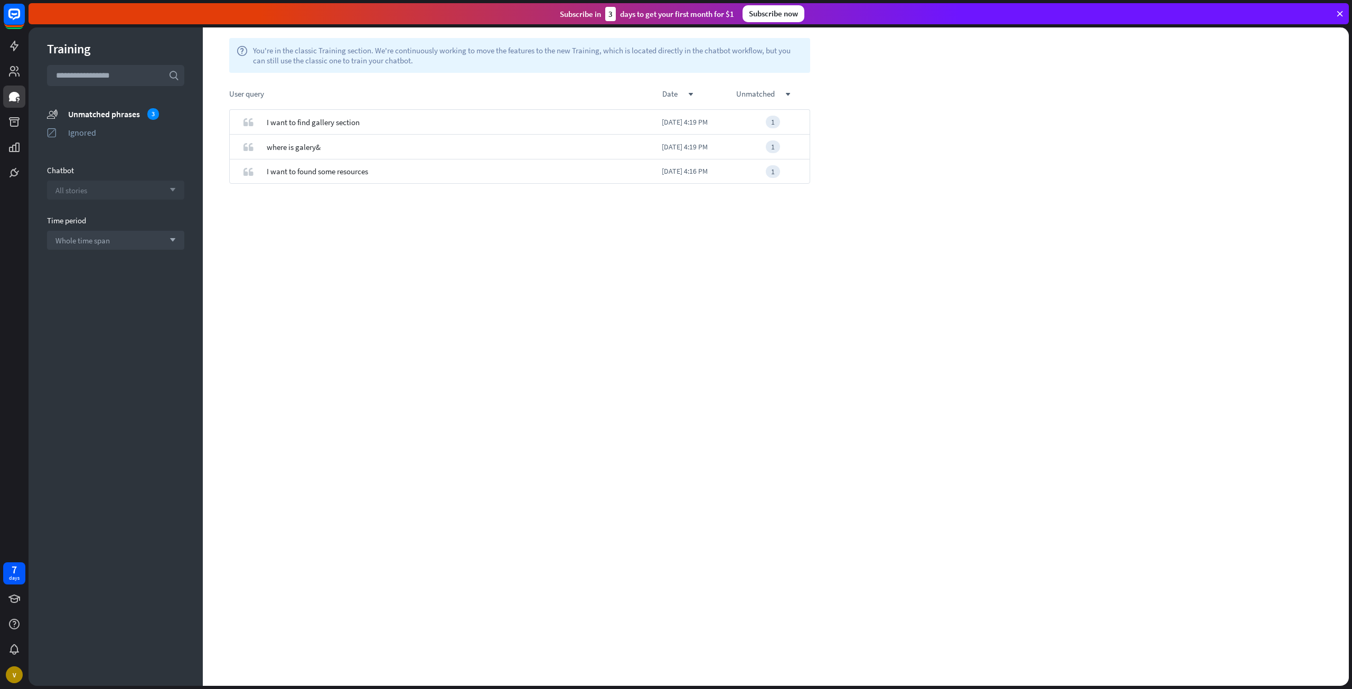
click at [130, 191] on div "All stories arrow_down" at bounding box center [115, 190] width 137 height 19
click at [130, 191] on input "search" at bounding box center [107, 190] width 105 height 18
click at [139, 241] on div "Whole time span arrow_down" at bounding box center [115, 240] width 137 height 19
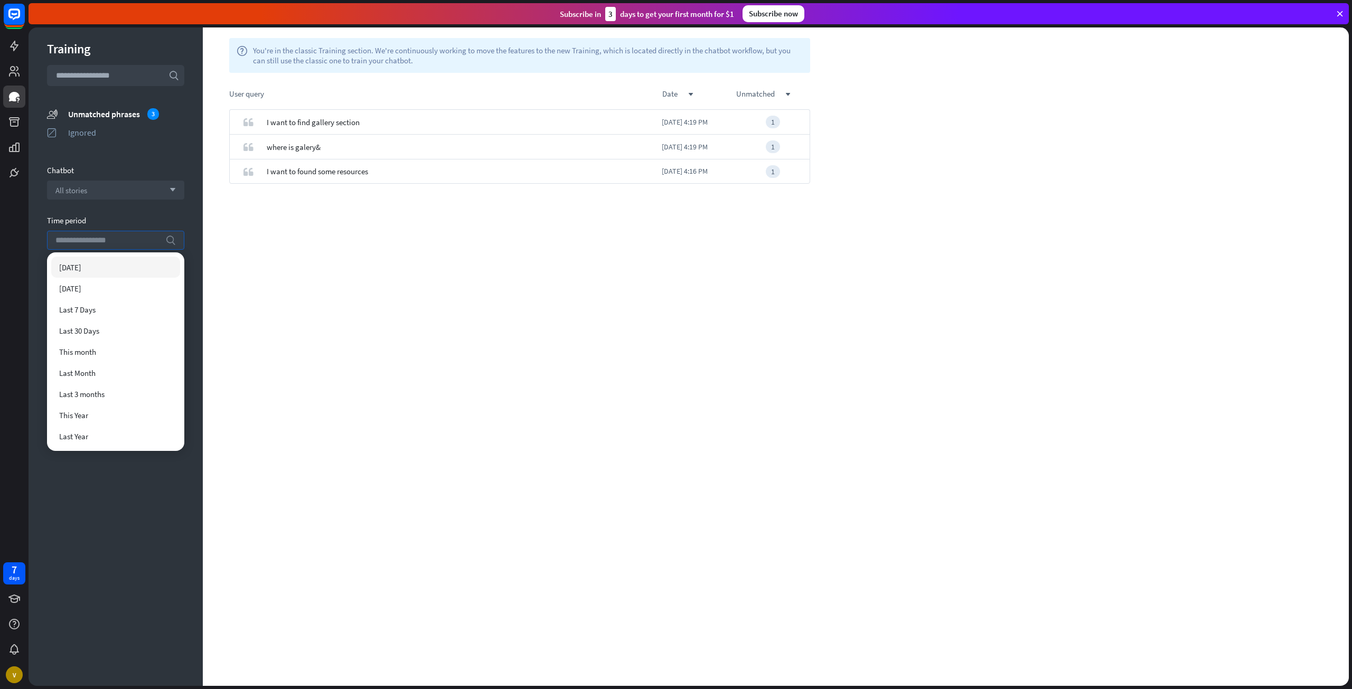
click at [139, 243] on input "search" at bounding box center [107, 240] width 105 height 18
click at [754, 121] on icon "check" at bounding box center [751, 122] width 8 height 8
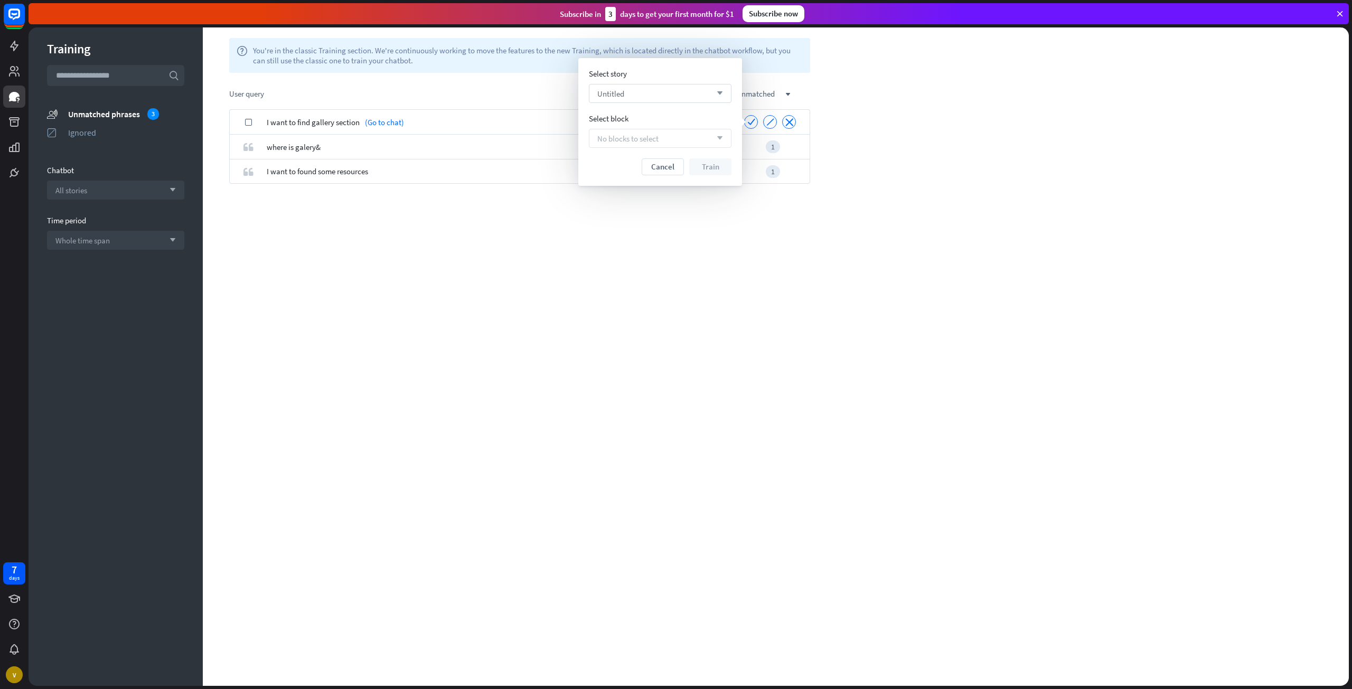
click at [661, 97] on div "Untitled arrow_down" at bounding box center [660, 93] width 143 height 19
click at [661, 97] on input "search" at bounding box center [652, 94] width 110 height 18
click at [497, 202] on div "check I want to find gallery section (Go to chat) check ignore close check wher…" at bounding box center [520, 397] width 634 height 577
click at [750, 118] on icon "check" at bounding box center [751, 122] width 8 height 8
click at [624, 139] on span "No blocks to select" at bounding box center [627, 139] width 61 height 10
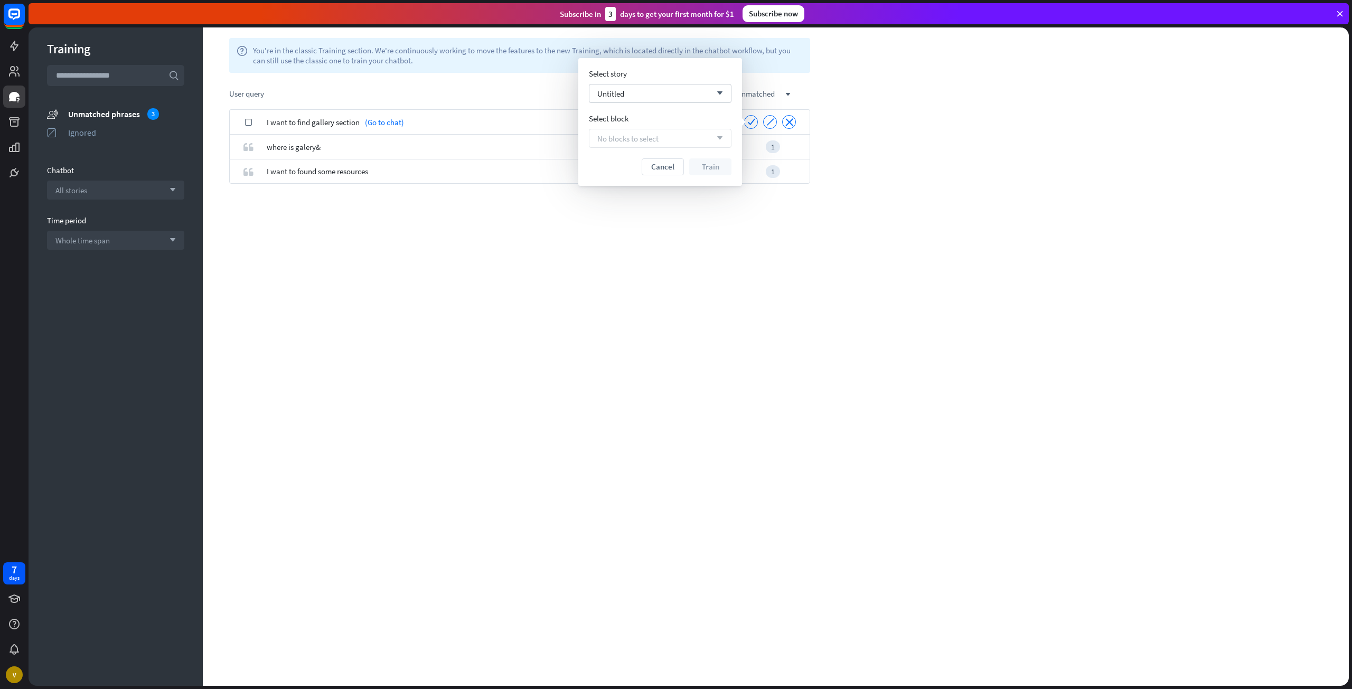
click at [660, 172] on button "Cancel" at bounding box center [663, 166] width 42 height 17
click at [391, 120] on link "(Go to chat)" at bounding box center [382, 122] width 44 height 25
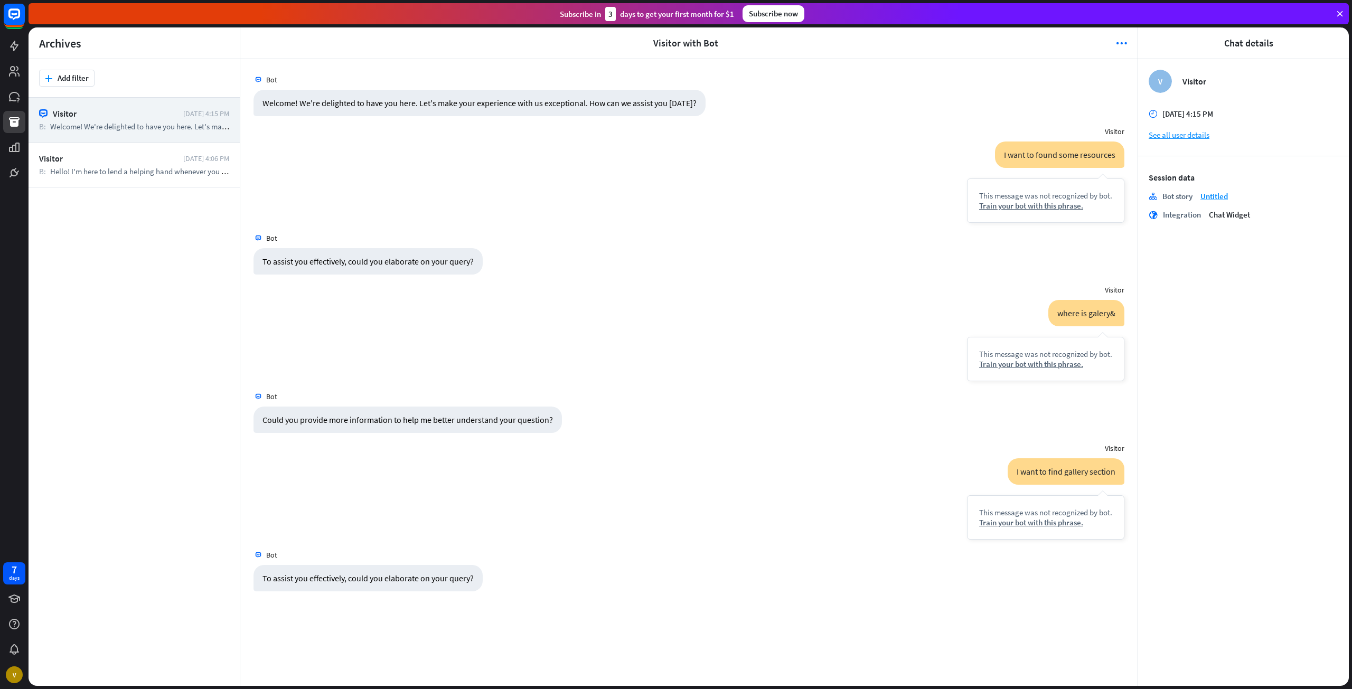
click at [24, 60] on div at bounding box center [14, 92] width 29 height 184
click at [16, 53] on link at bounding box center [14, 46] width 22 height 22
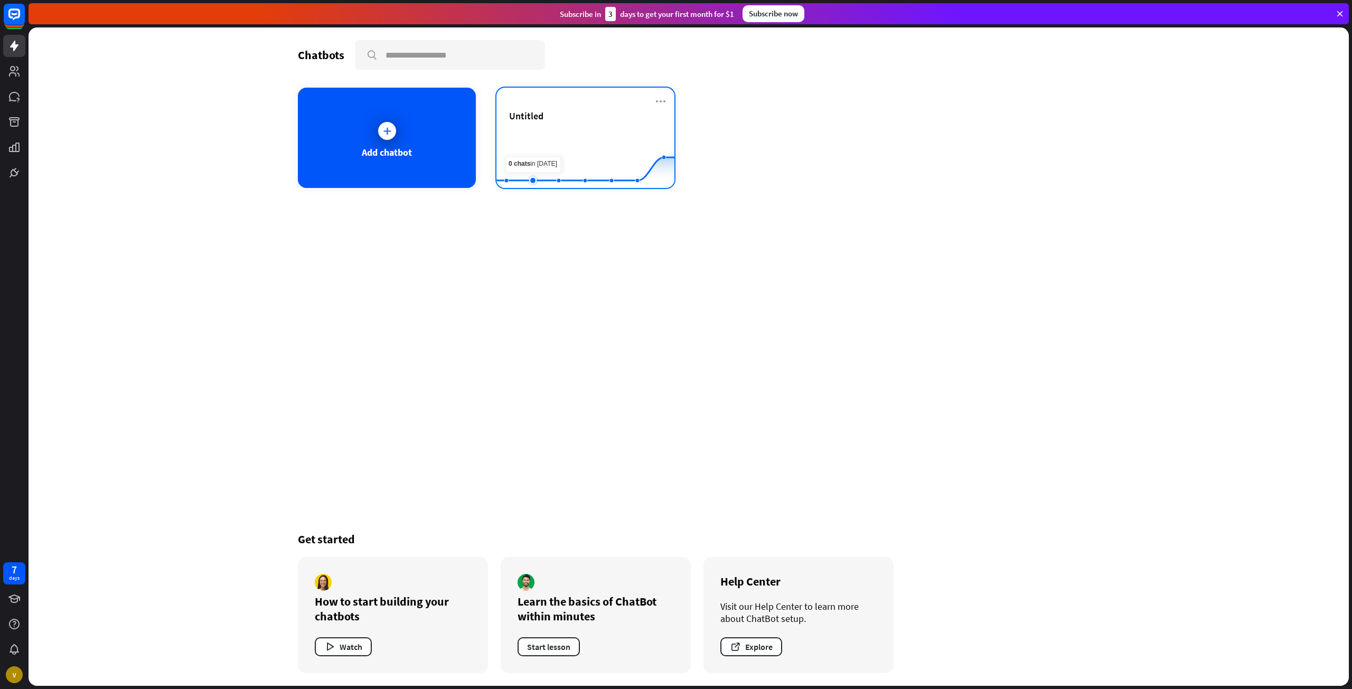
click at [545, 141] on rect at bounding box center [585, 162] width 178 height 66
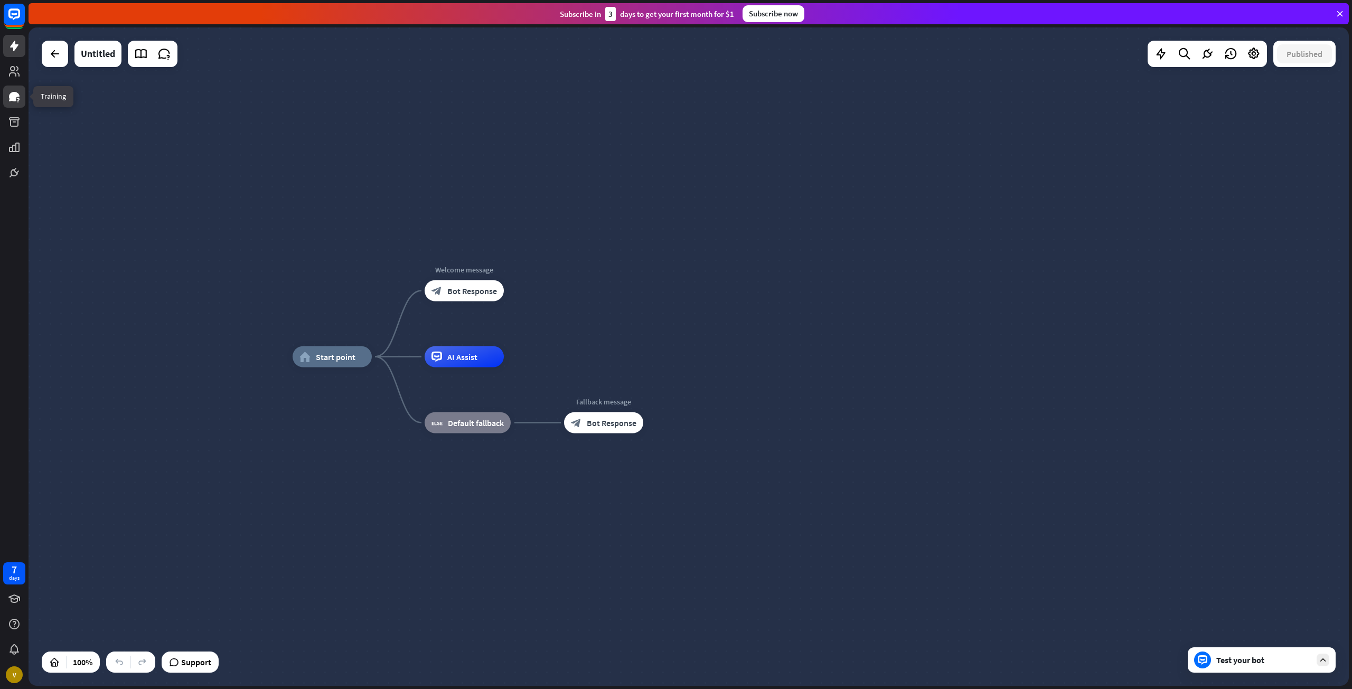
click at [18, 97] on icon at bounding box center [14, 97] width 11 height 10
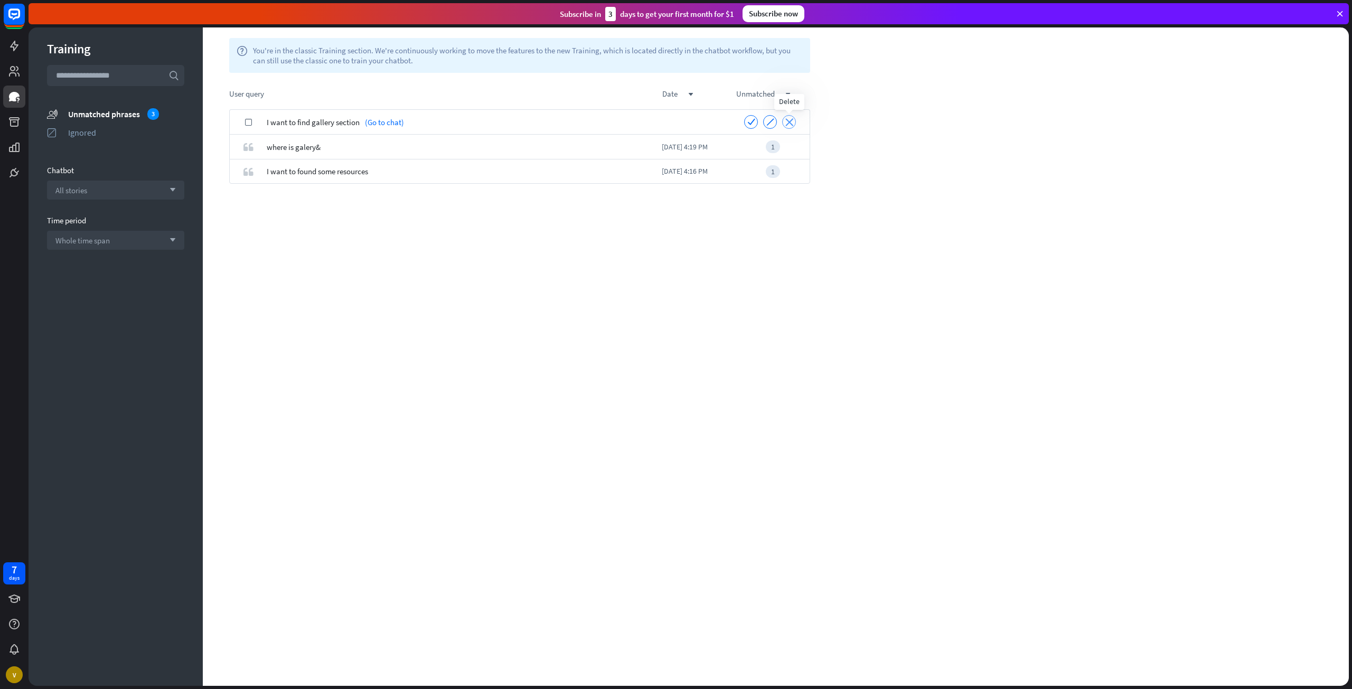
click at [791, 118] on icon "close" at bounding box center [789, 122] width 8 height 8
click at [791, 123] on icon "close" at bounding box center [789, 122] width 8 height 8
click at [22, 93] on link at bounding box center [14, 97] width 22 height 22
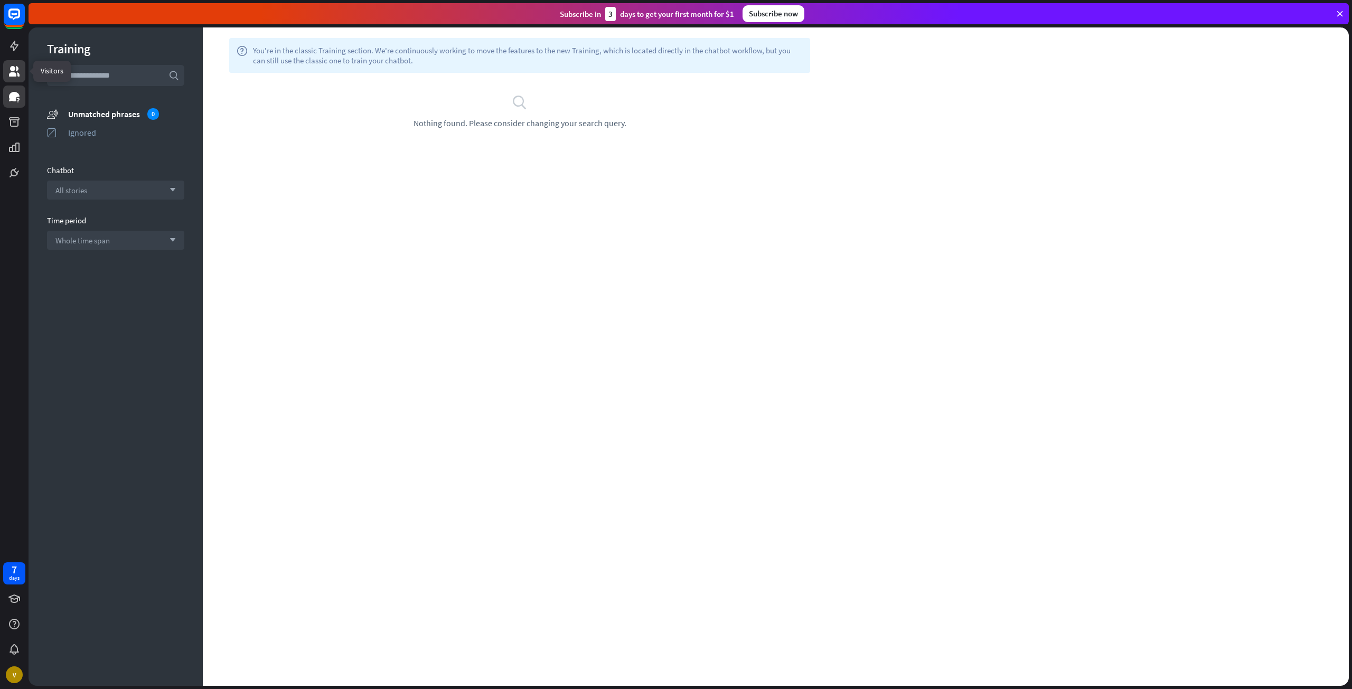
click at [13, 73] on icon at bounding box center [14, 71] width 11 height 11
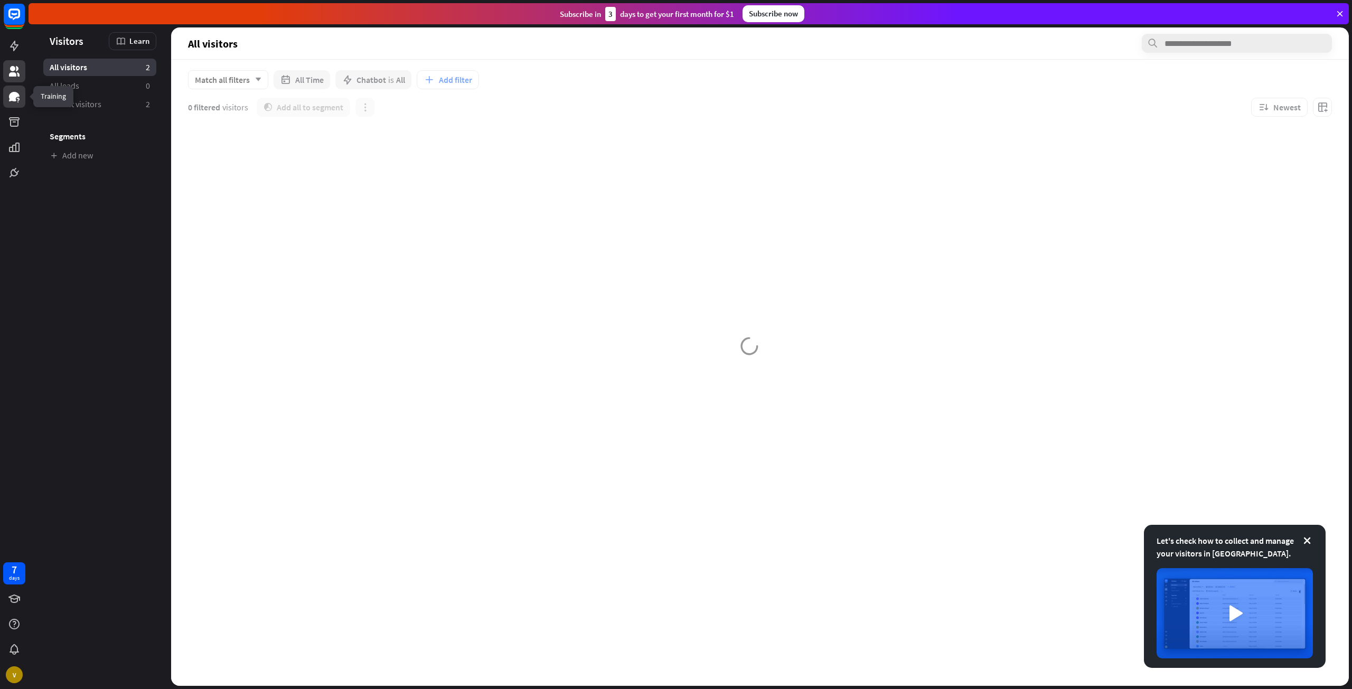
click at [18, 93] on icon at bounding box center [14, 96] width 13 height 13
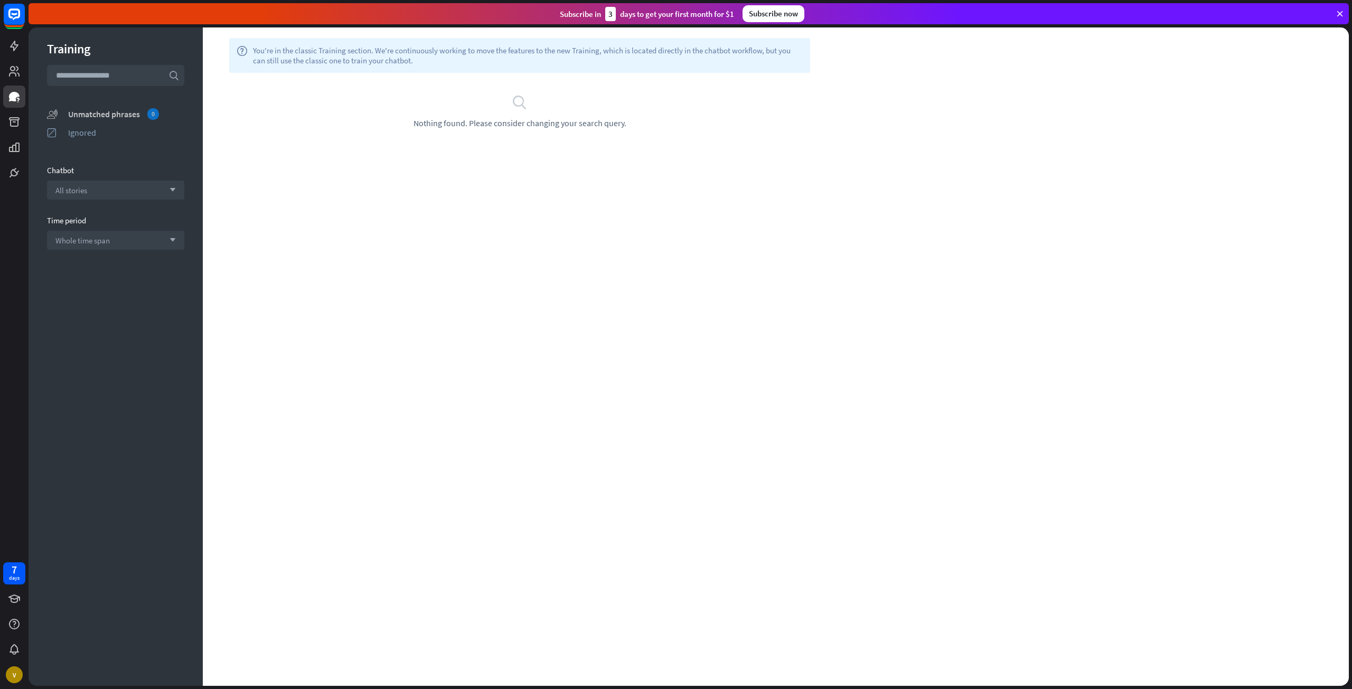
click at [111, 113] on div "Unmatched phrases 0" at bounding box center [126, 114] width 116 height 12
click at [578, 117] on div "search Nothing found. Please consider changing your search query." at bounding box center [520, 111] width 602 height 34
click at [96, 75] on input "text" at bounding box center [115, 75] width 137 height 21
click at [94, 190] on div "All stories arrow_down" at bounding box center [115, 190] width 137 height 19
click at [94, 190] on input "search" at bounding box center [107, 190] width 105 height 18
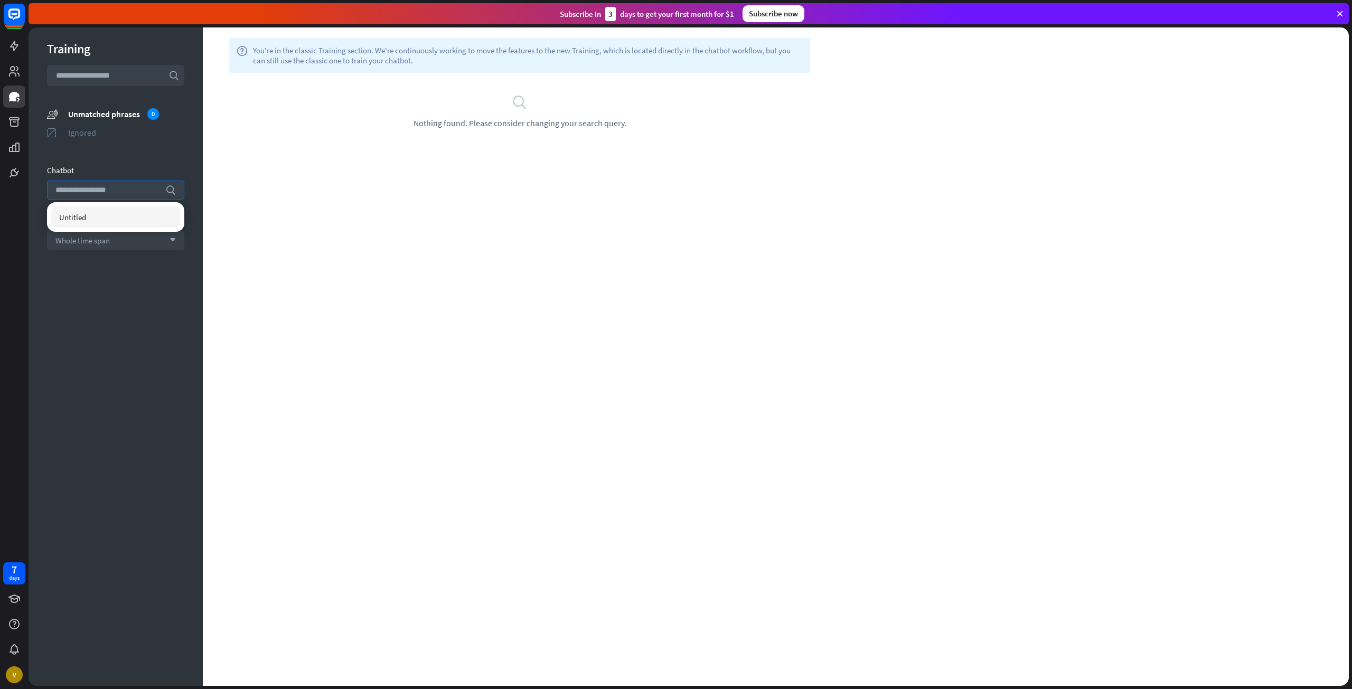
click at [89, 129] on div "Ignored" at bounding box center [126, 132] width 116 height 11
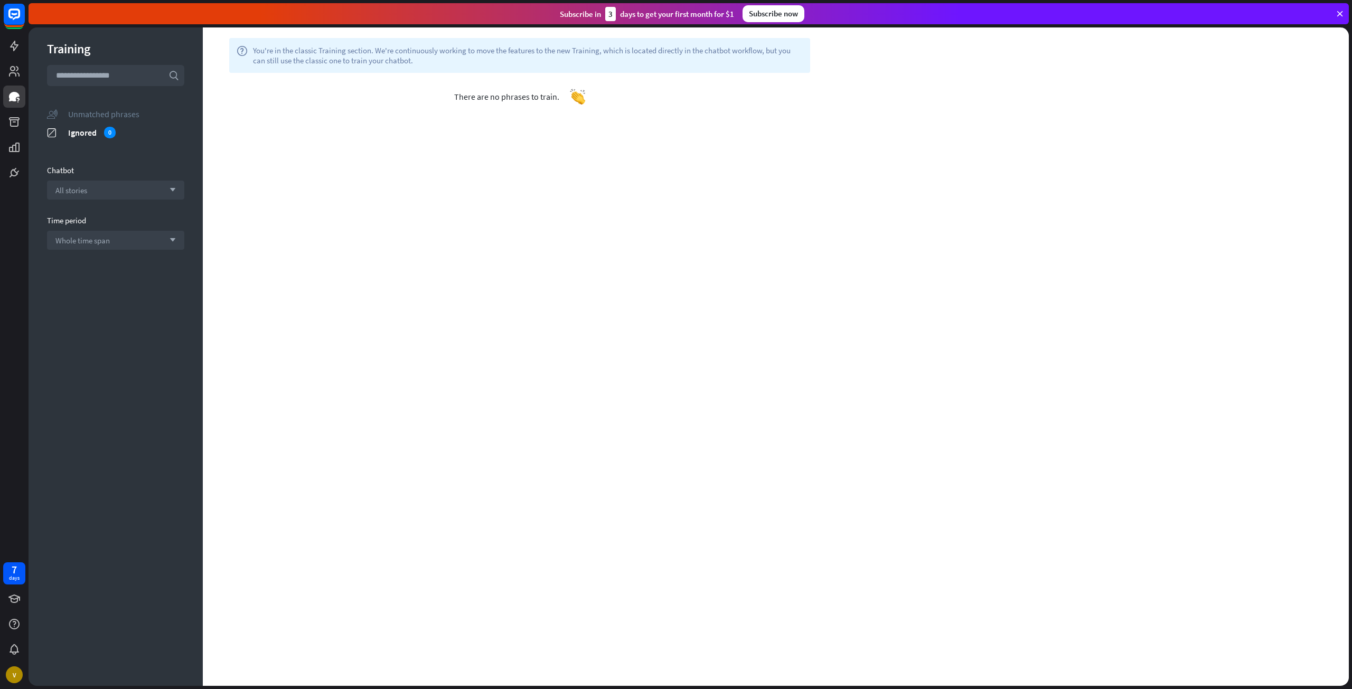
click at [85, 110] on div "Unmatched phrases" at bounding box center [126, 114] width 116 height 11
click at [10, 131] on link at bounding box center [14, 122] width 22 height 22
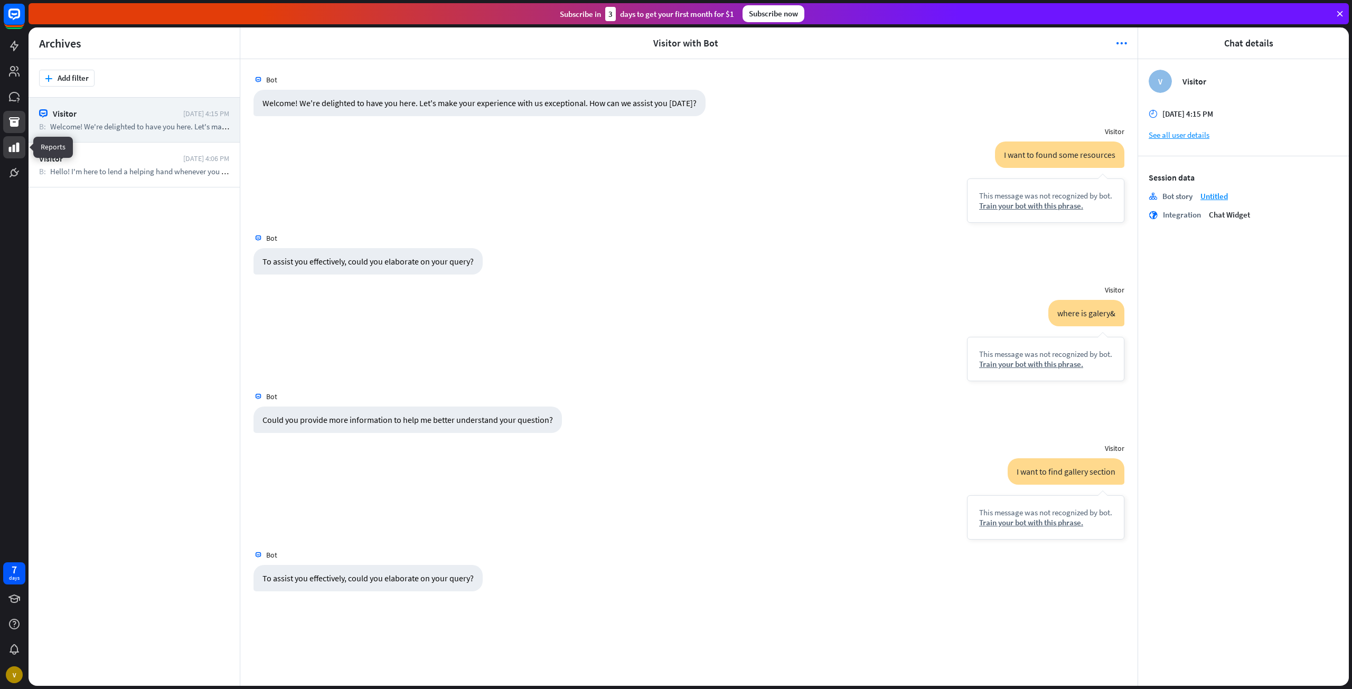
click at [13, 147] on icon at bounding box center [14, 148] width 11 height 10
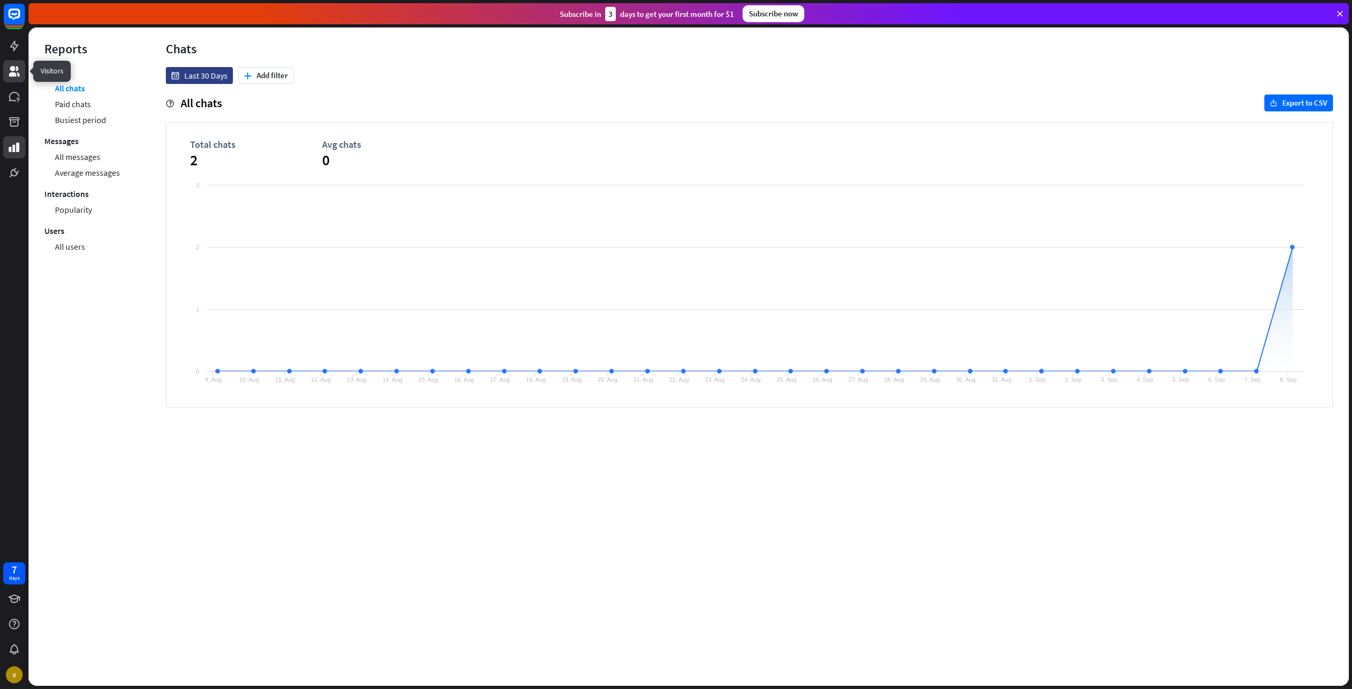
click at [18, 65] on icon at bounding box center [14, 71] width 13 height 13
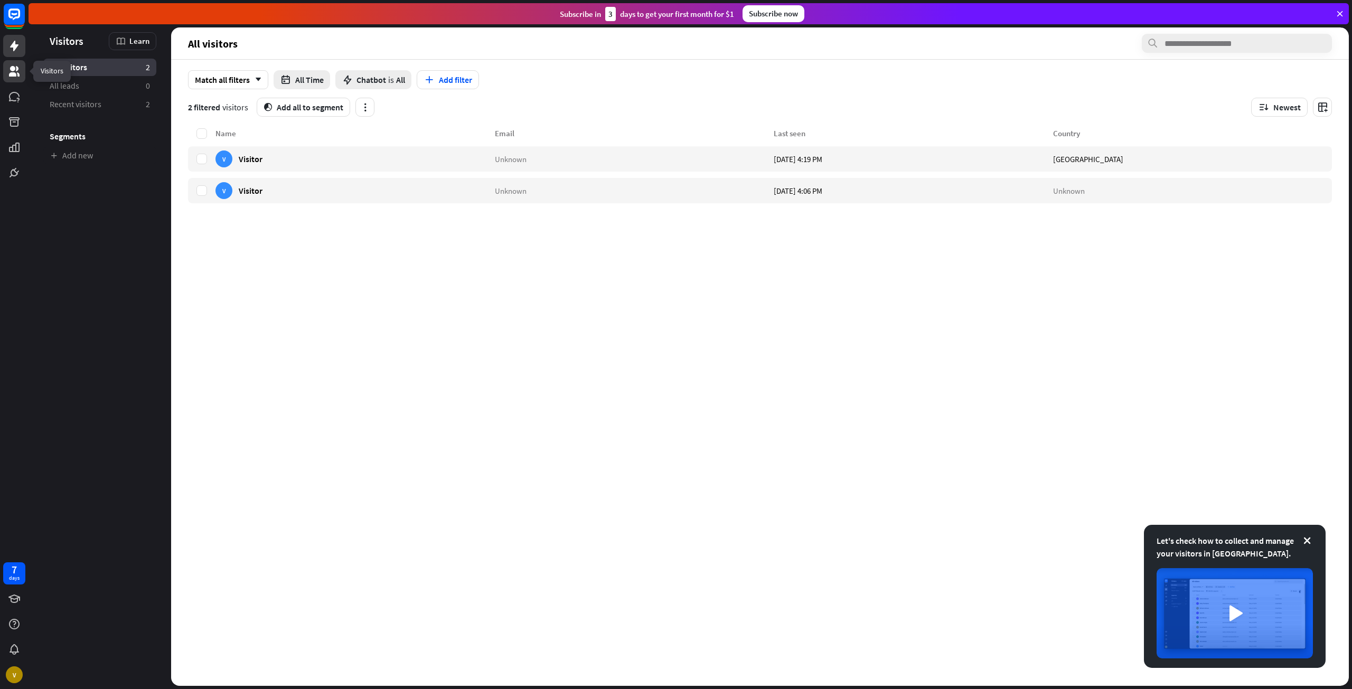
click at [13, 48] on icon at bounding box center [14, 46] width 8 height 11
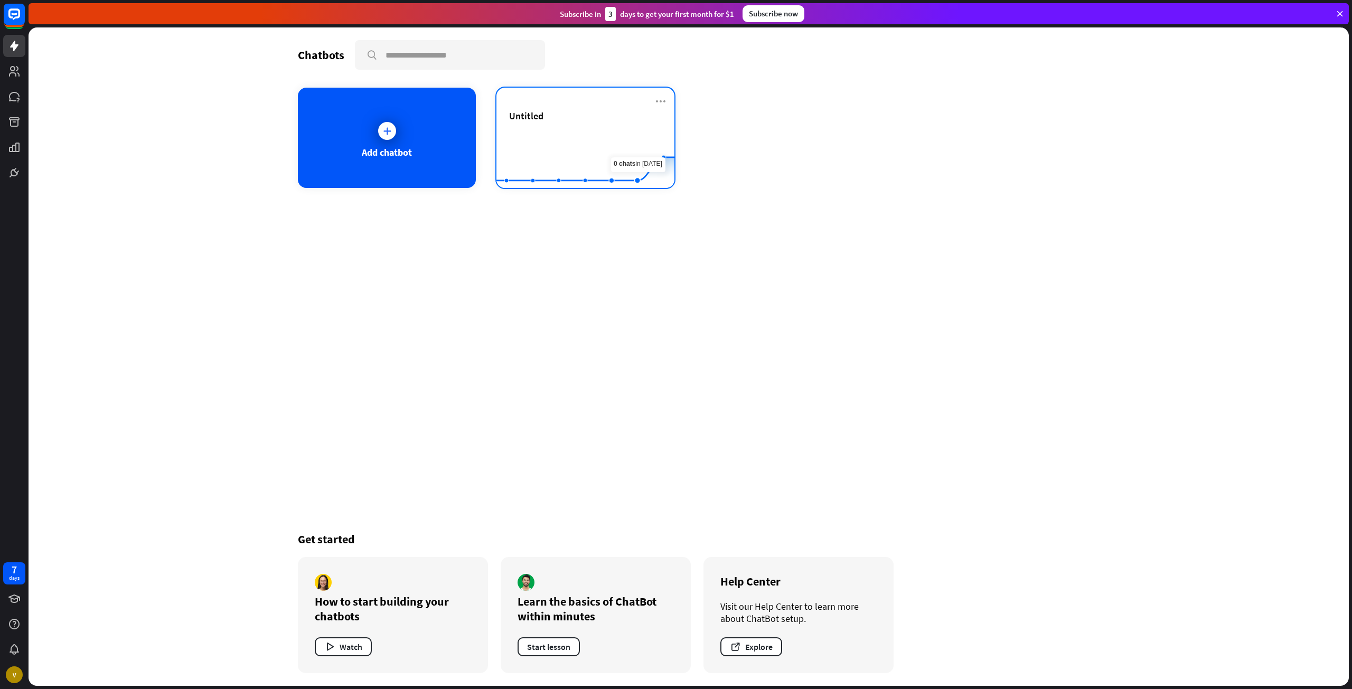
click at [653, 104] on div "Untitled Created with Highcharts 10.1.0 0 2 4" at bounding box center [585, 138] width 178 height 100
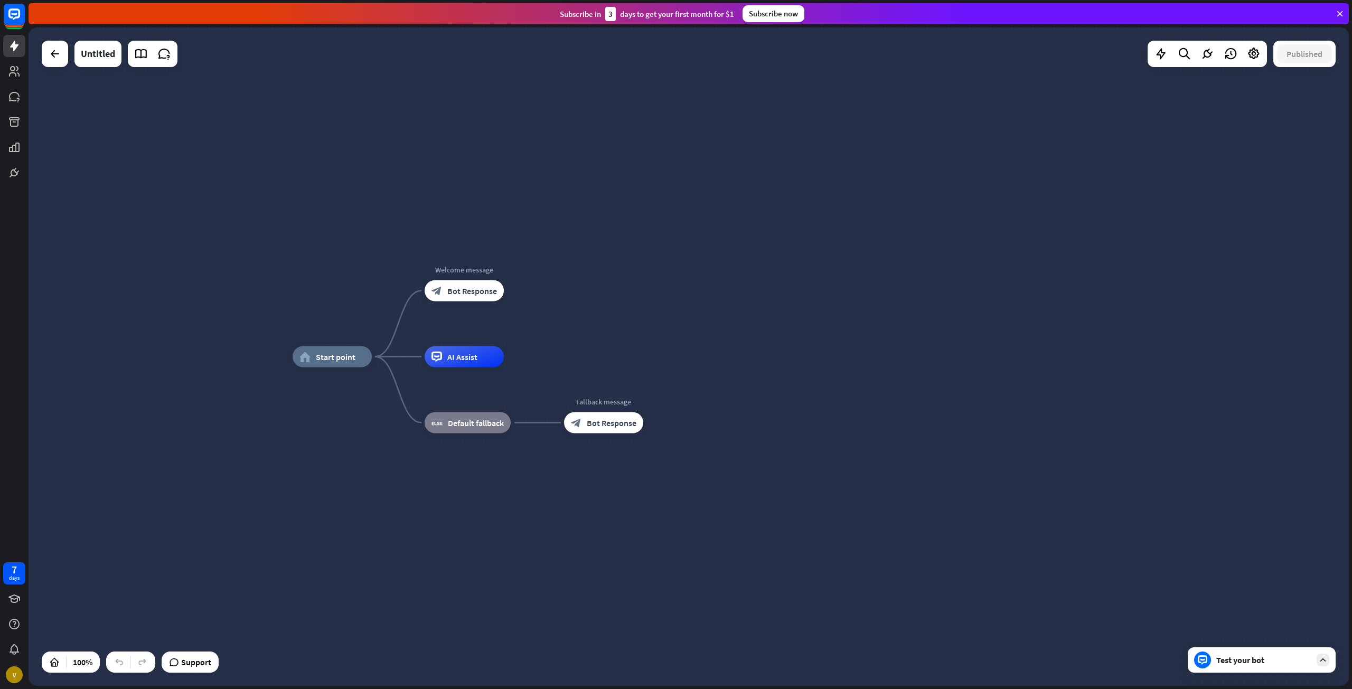
click at [1283, 672] on div "Test your bot" at bounding box center [1262, 659] width 148 height 25
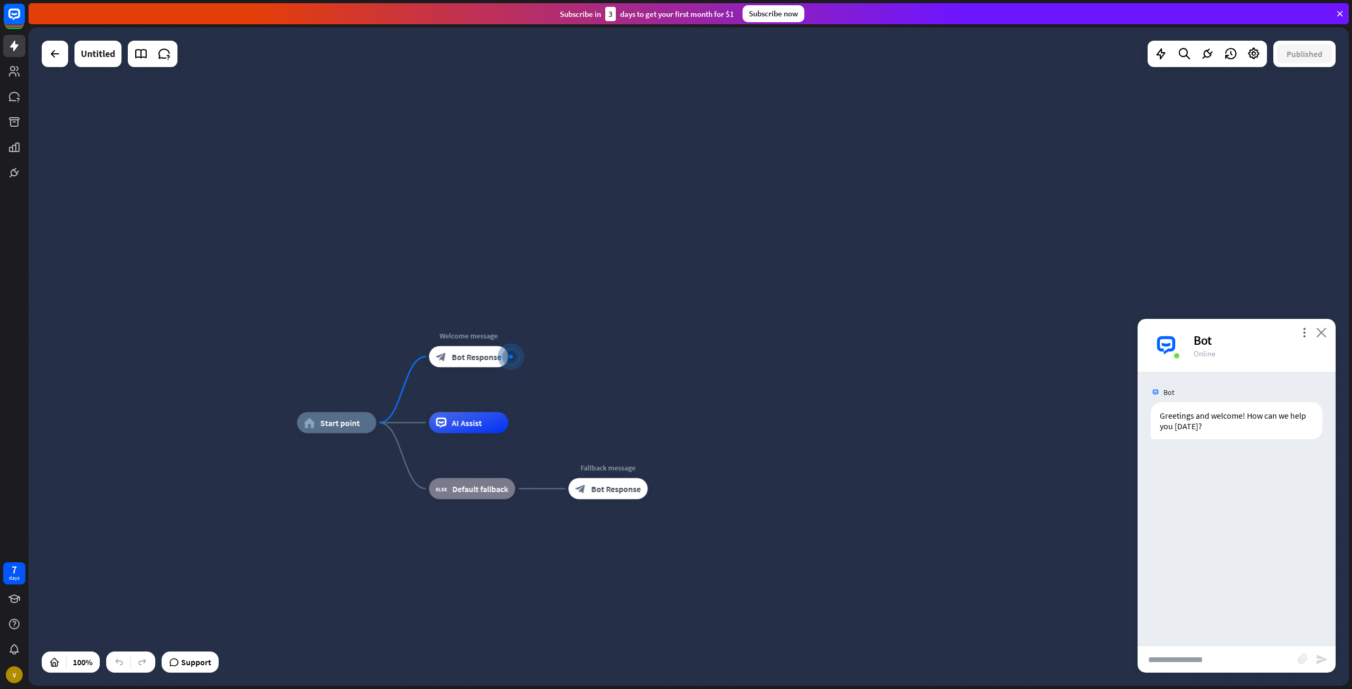
click at [1325, 333] on icon "close" at bounding box center [1321, 332] width 11 height 10
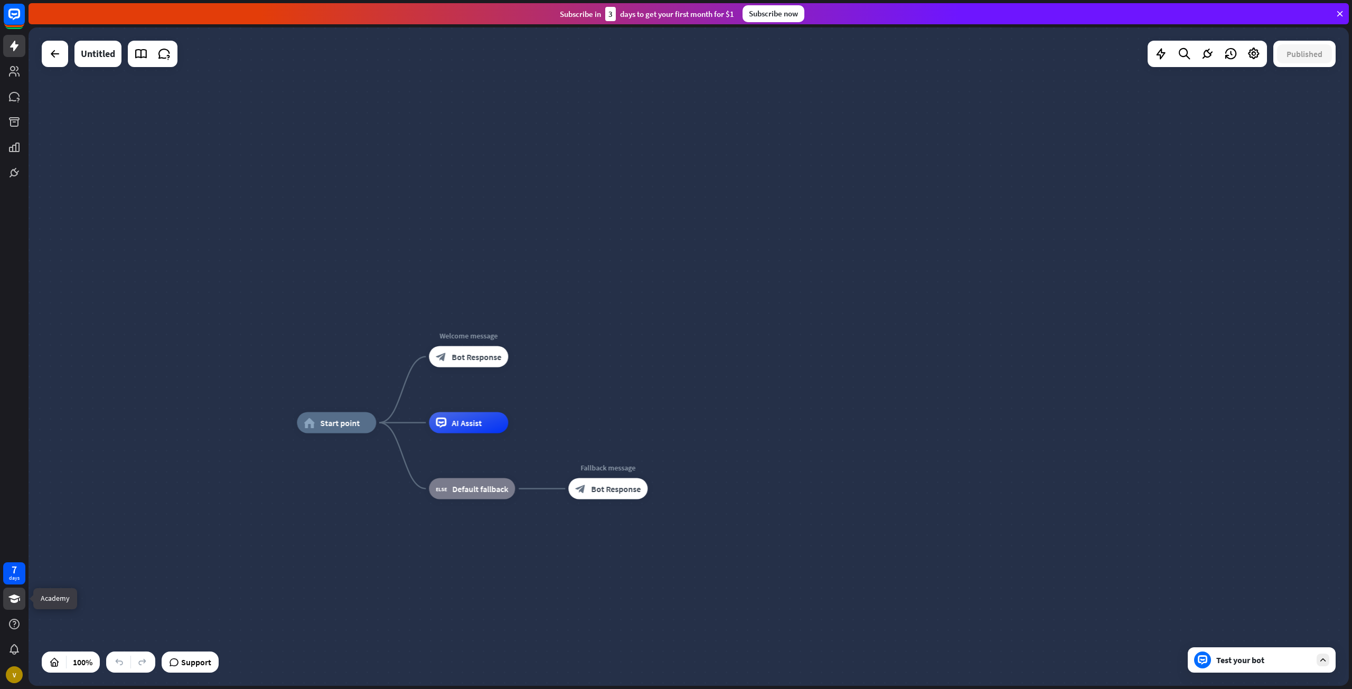
click at [15, 597] on icon at bounding box center [14, 599] width 12 height 8
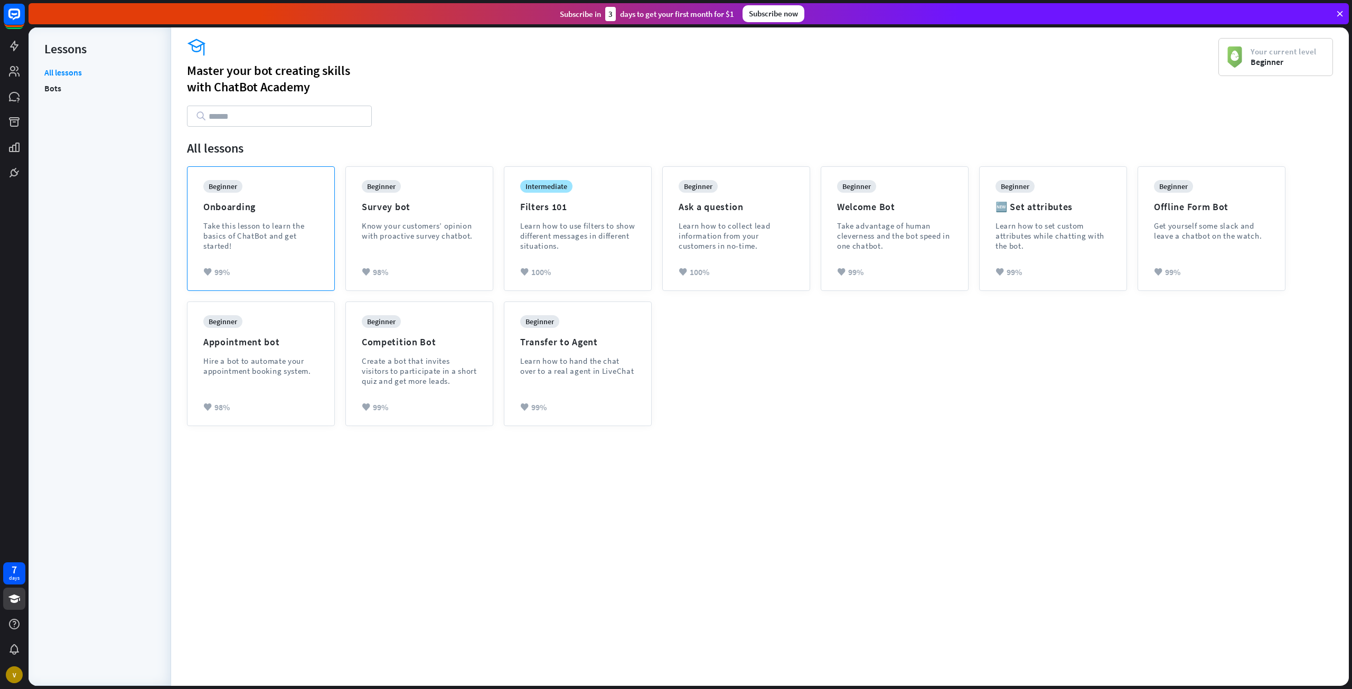
click at [287, 254] on div "beginner Onboarding Take this lesson to learn the basics of ChatBot and get sta…" at bounding box center [260, 223] width 115 height 87
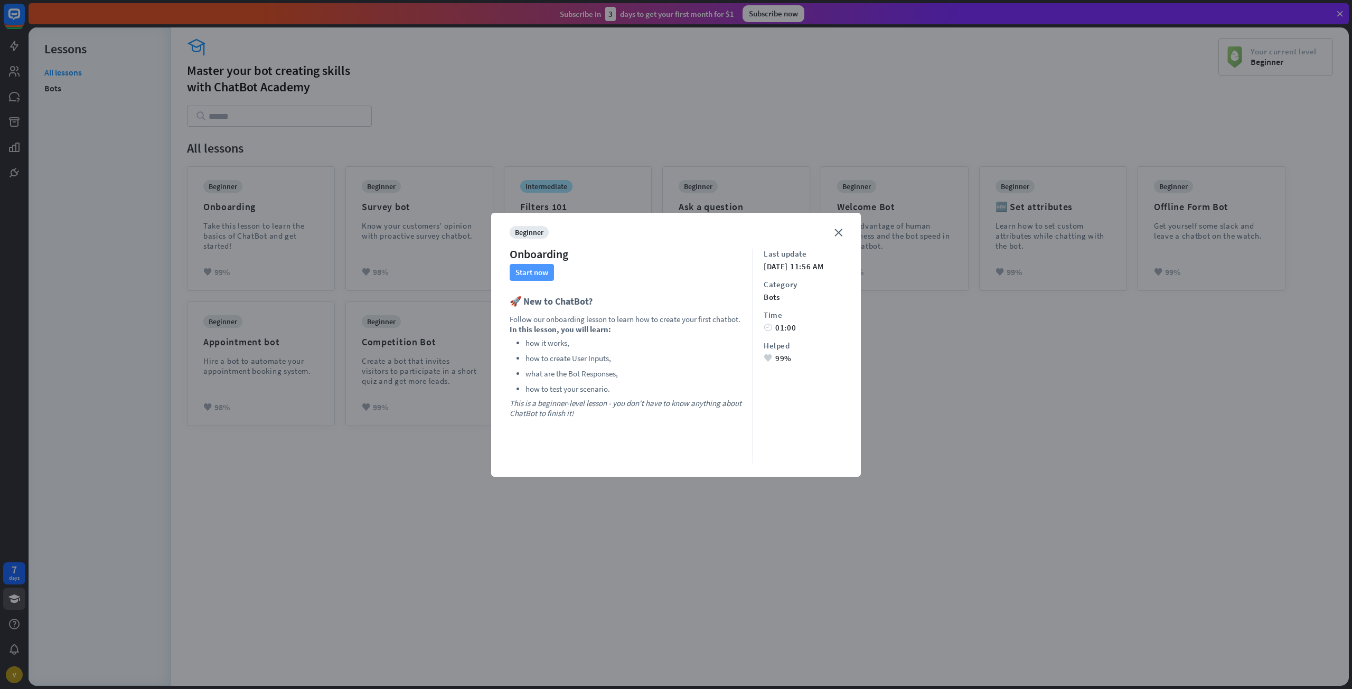
click at [551, 277] on button "Start now" at bounding box center [532, 272] width 44 height 17
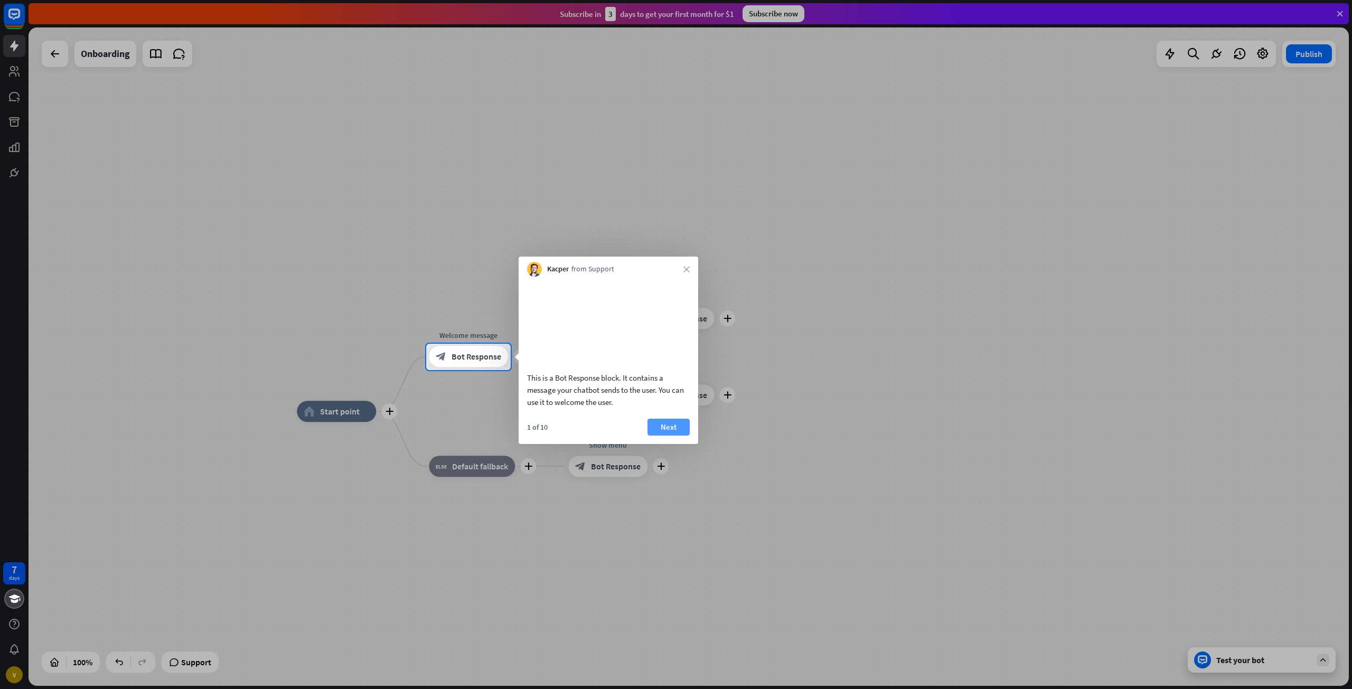
click at [656, 436] on button "Next" at bounding box center [668, 427] width 42 height 17
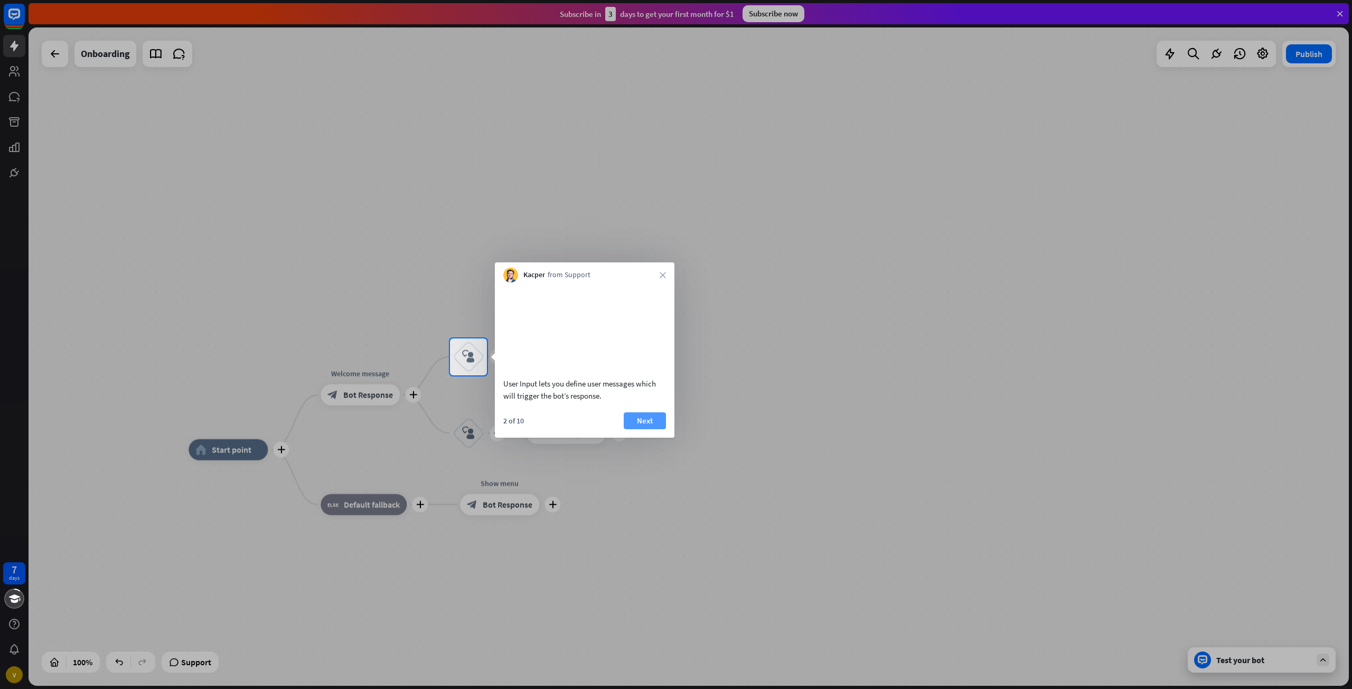
click at [644, 429] on button "Next" at bounding box center [645, 420] width 42 height 17
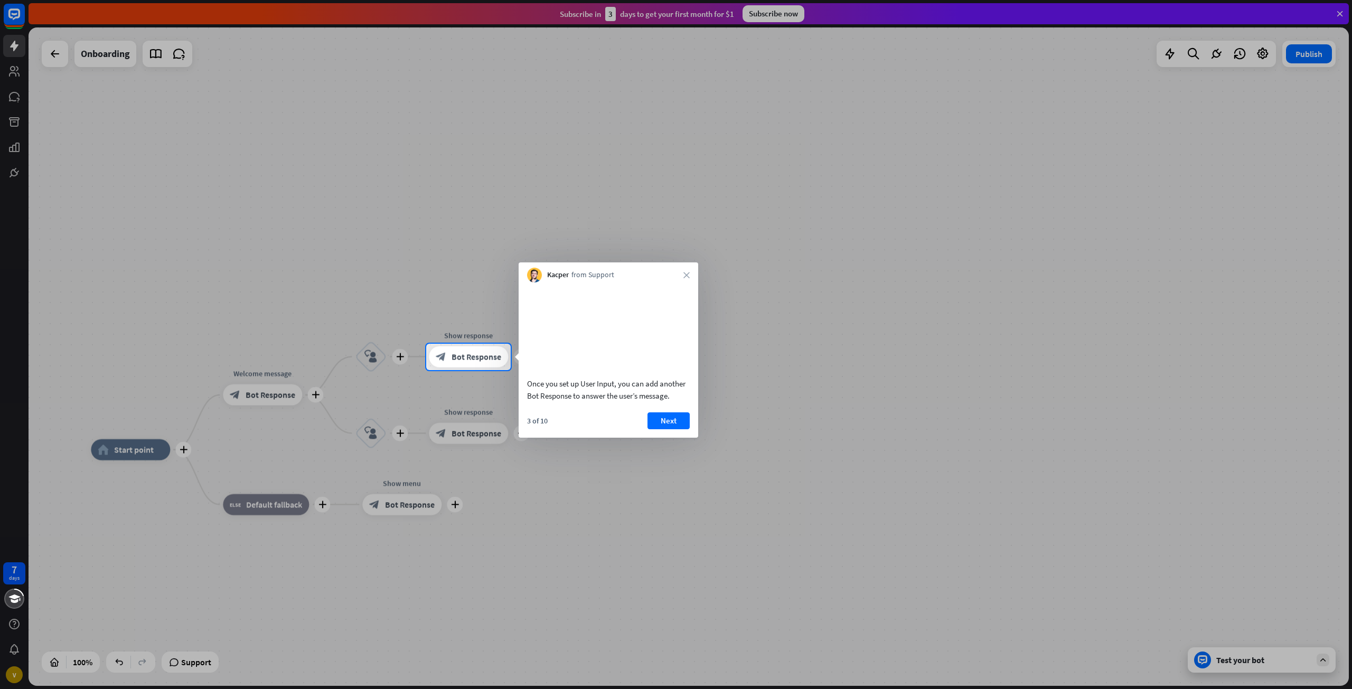
click at [644, 432] on div "3 of 10 Next" at bounding box center [609, 424] width 180 height 25
click at [649, 429] on button "Next" at bounding box center [668, 420] width 42 height 17
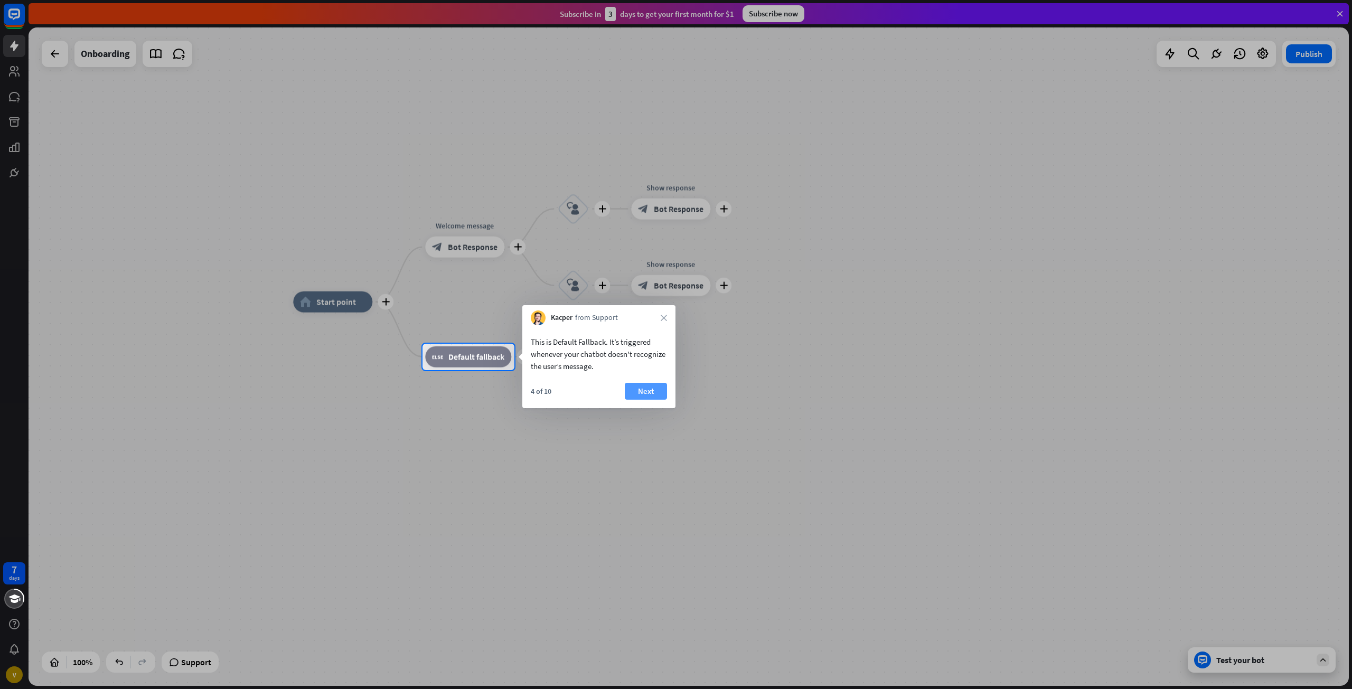
click at [652, 392] on button "Next" at bounding box center [646, 391] width 42 height 17
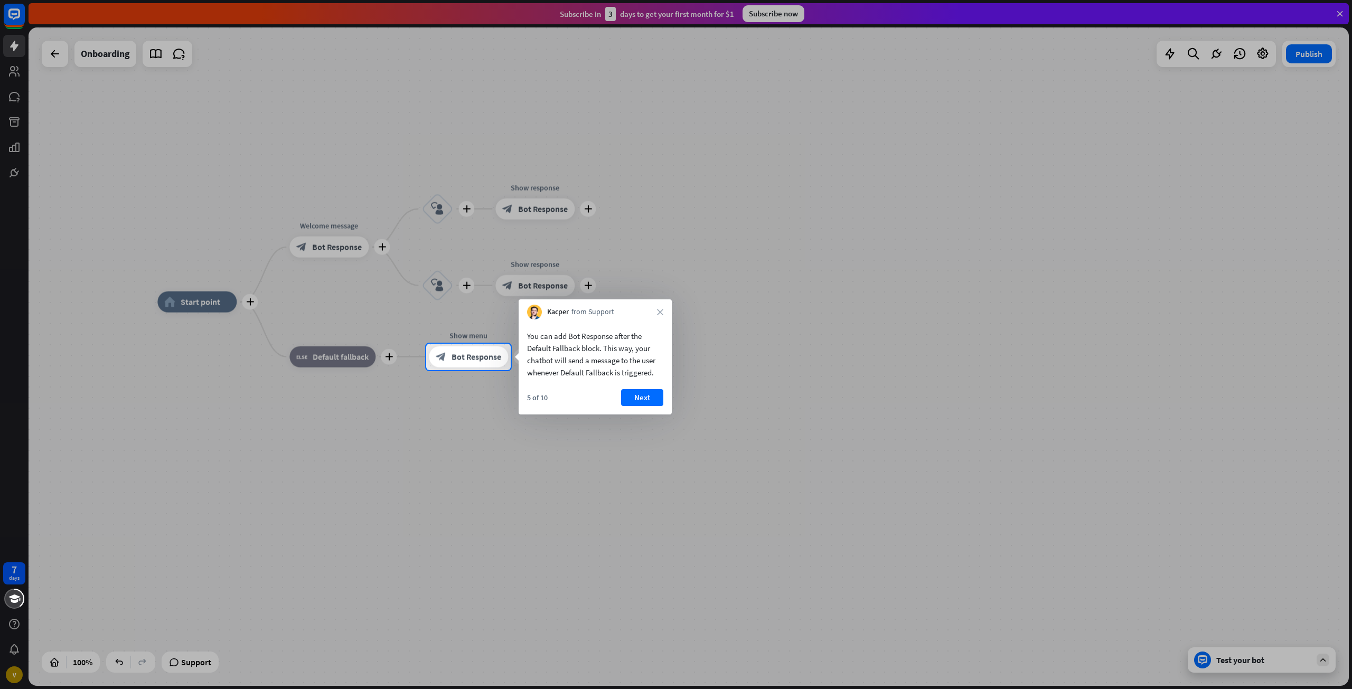
click at [655, 395] on button "Next" at bounding box center [642, 397] width 42 height 17
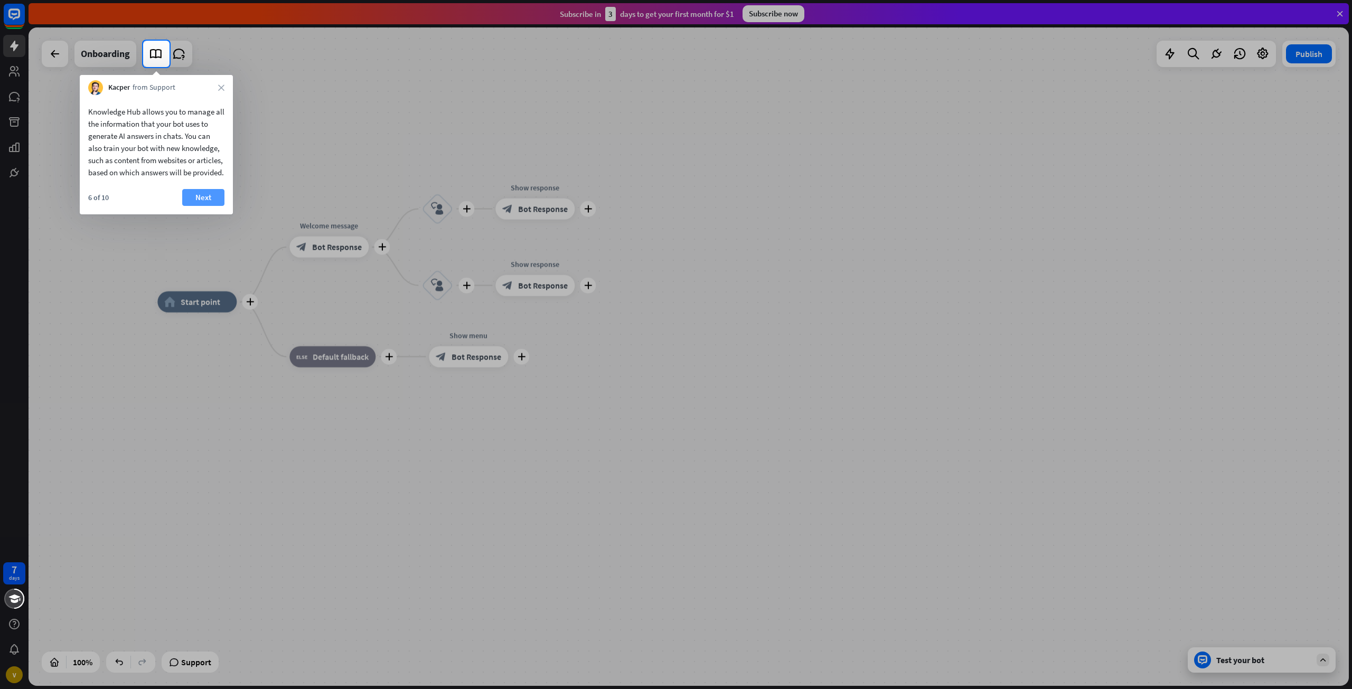
click at [209, 206] on button "Next" at bounding box center [203, 197] width 42 height 17
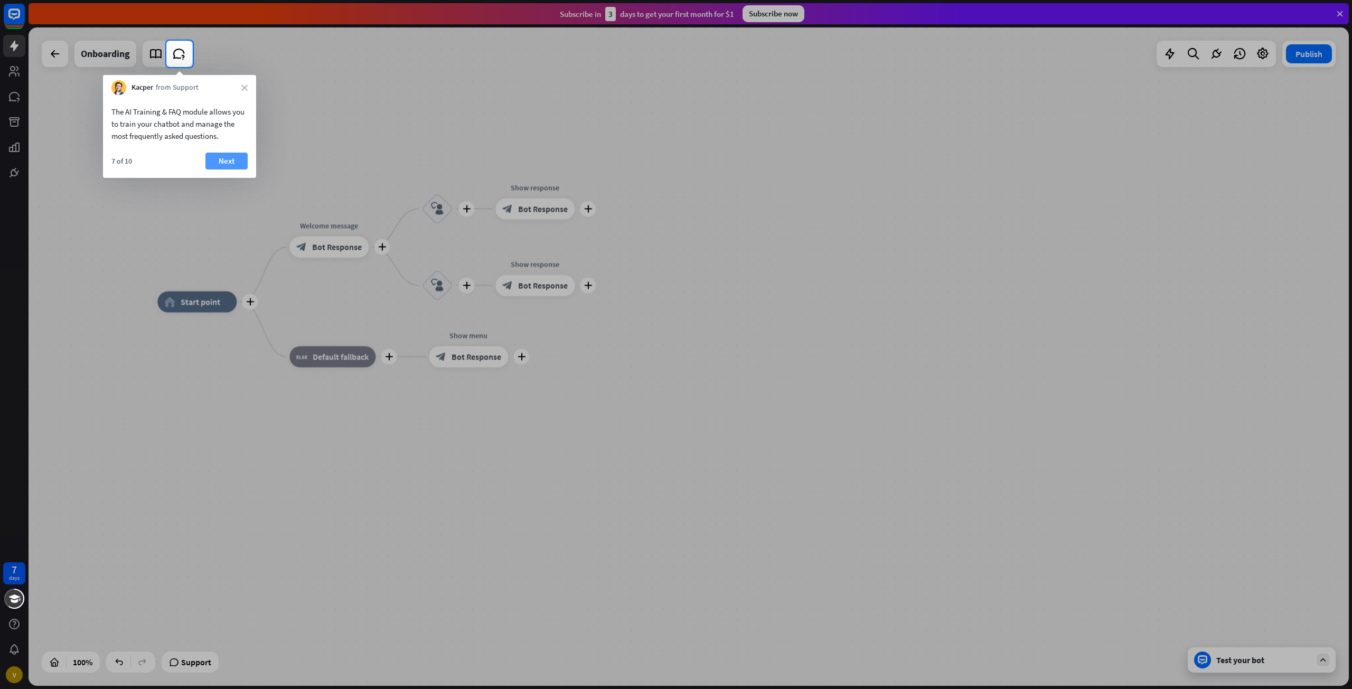
click at [219, 157] on button "Next" at bounding box center [226, 161] width 42 height 17
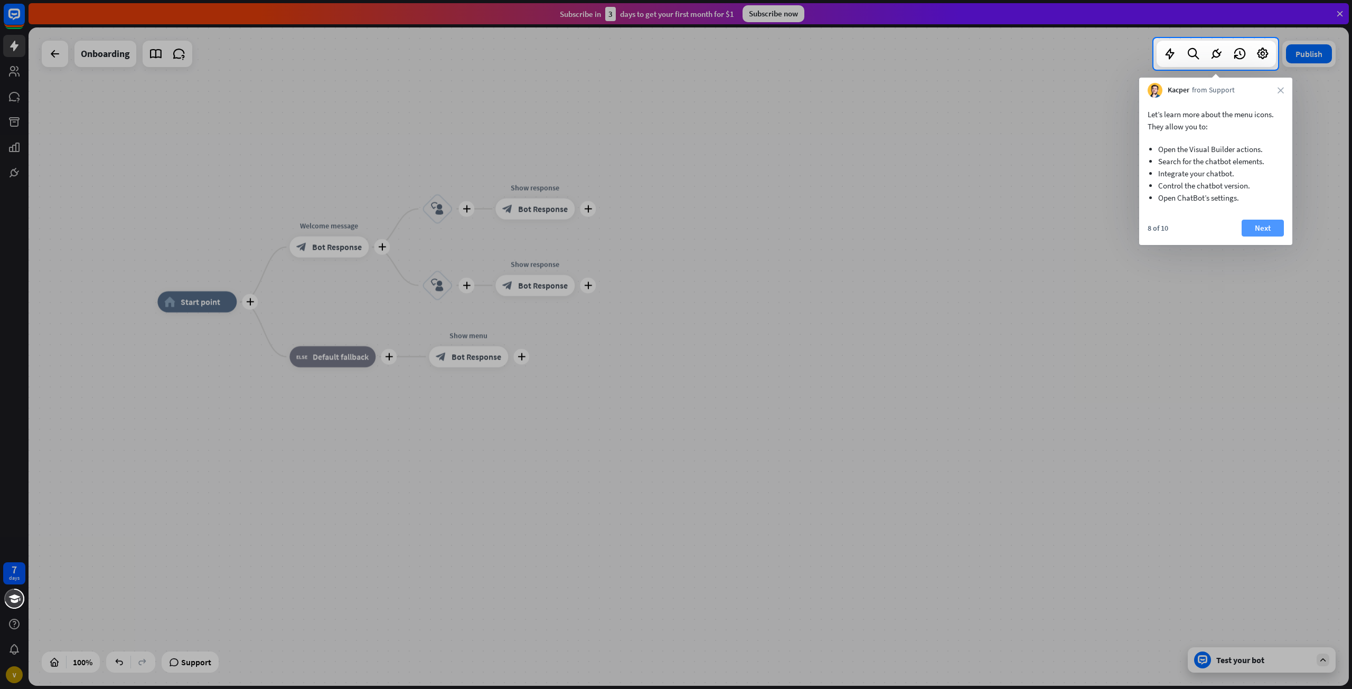
click at [1263, 228] on button "Next" at bounding box center [1263, 228] width 42 height 17
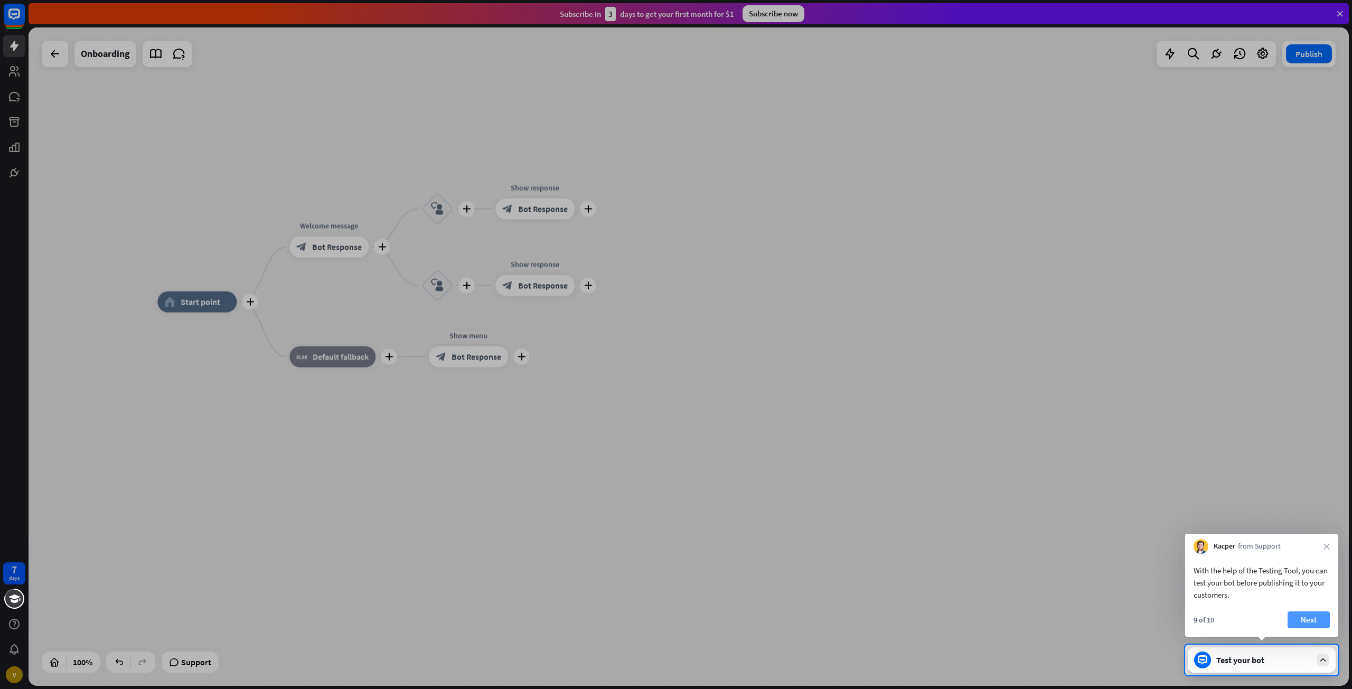
click at [1308, 621] on button "Next" at bounding box center [1309, 620] width 42 height 17
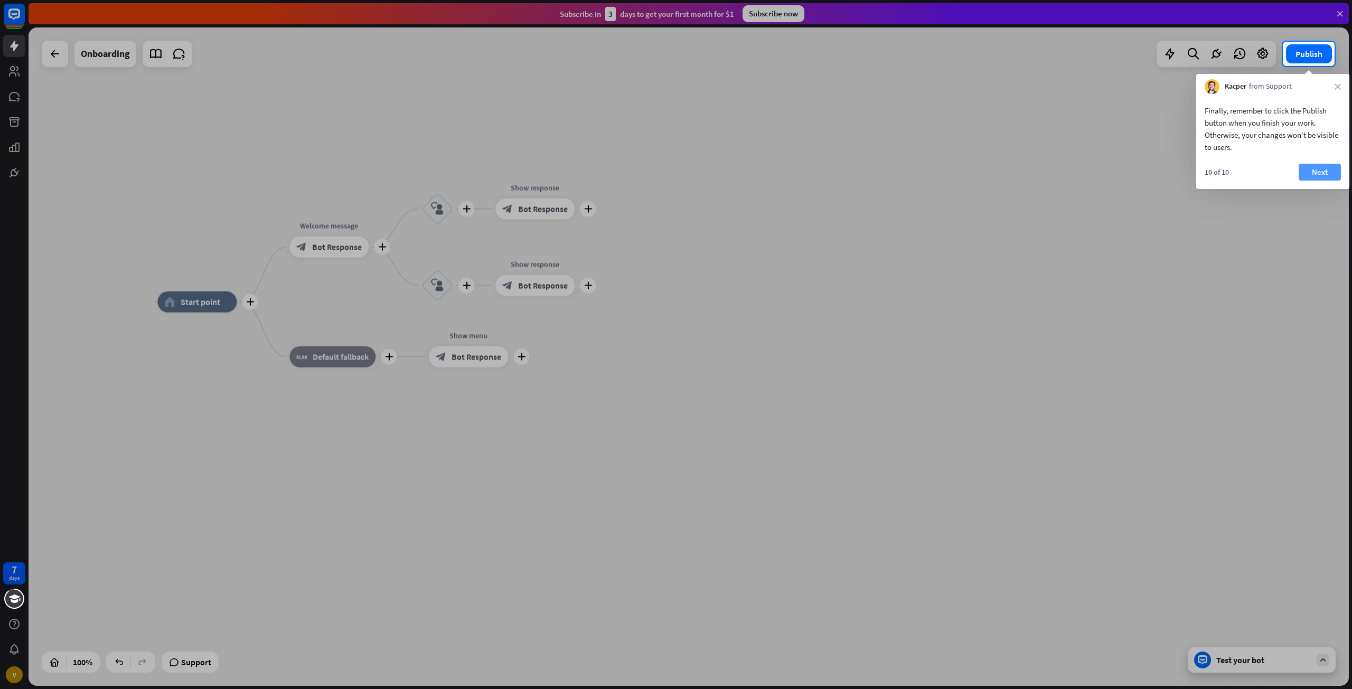
click at [1317, 175] on button "Next" at bounding box center [1320, 172] width 42 height 17
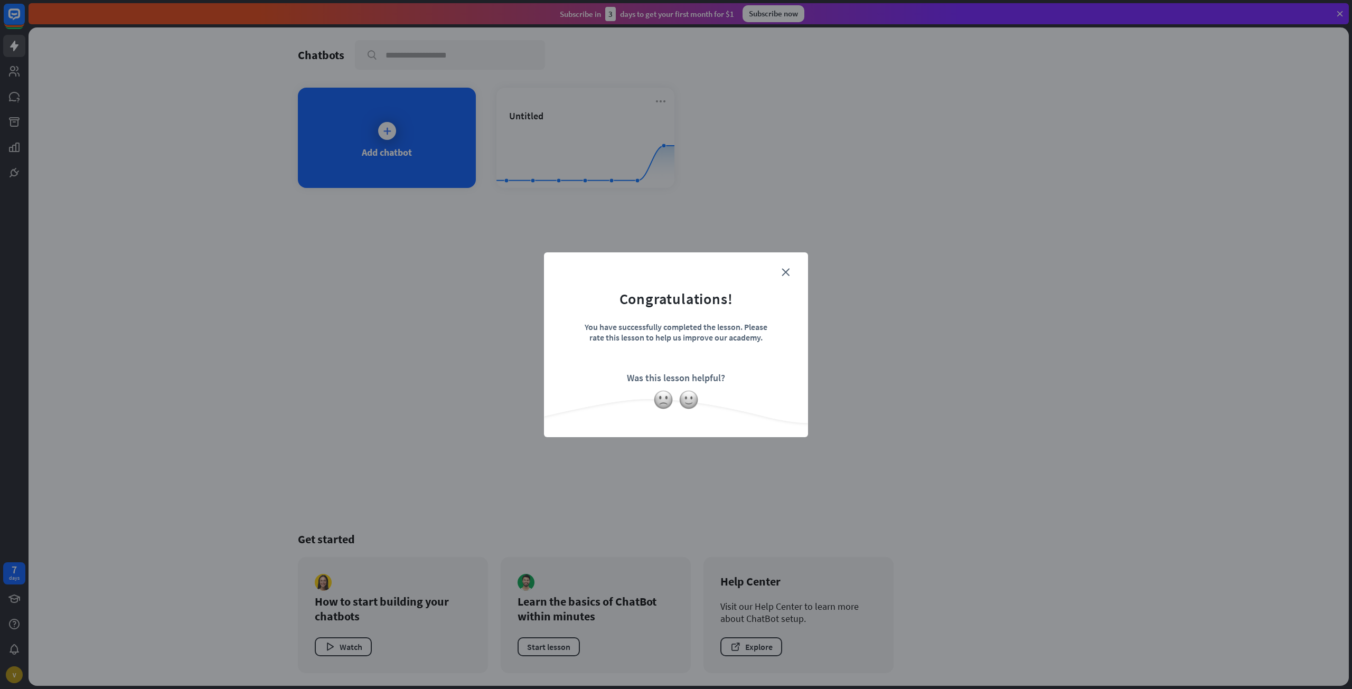
click at [793, 268] on form "Congratulations! You have successfully completed the lesson. Please rate this l…" at bounding box center [676, 329] width 238 height 126
drag, startPoint x: 789, startPoint y: 278, endPoint x: 786, endPoint y: 270, distance: 9.0
click at [788, 275] on div "close Congratulations! You have successfully completed the lesson. Please rate …" at bounding box center [676, 344] width 264 height 185
click at [786, 270] on icon "close" at bounding box center [786, 272] width 8 height 8
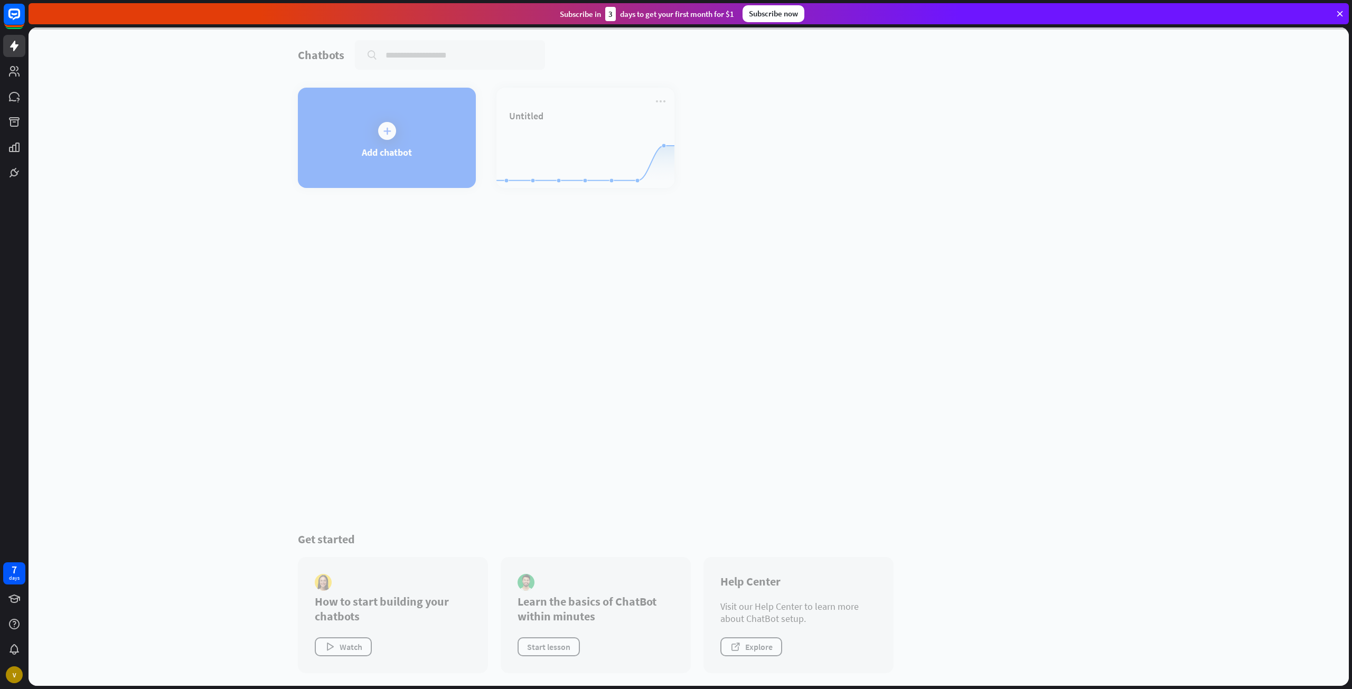
click at [659, 189] on div at bounding box center [689, 356] width 1320 height 659
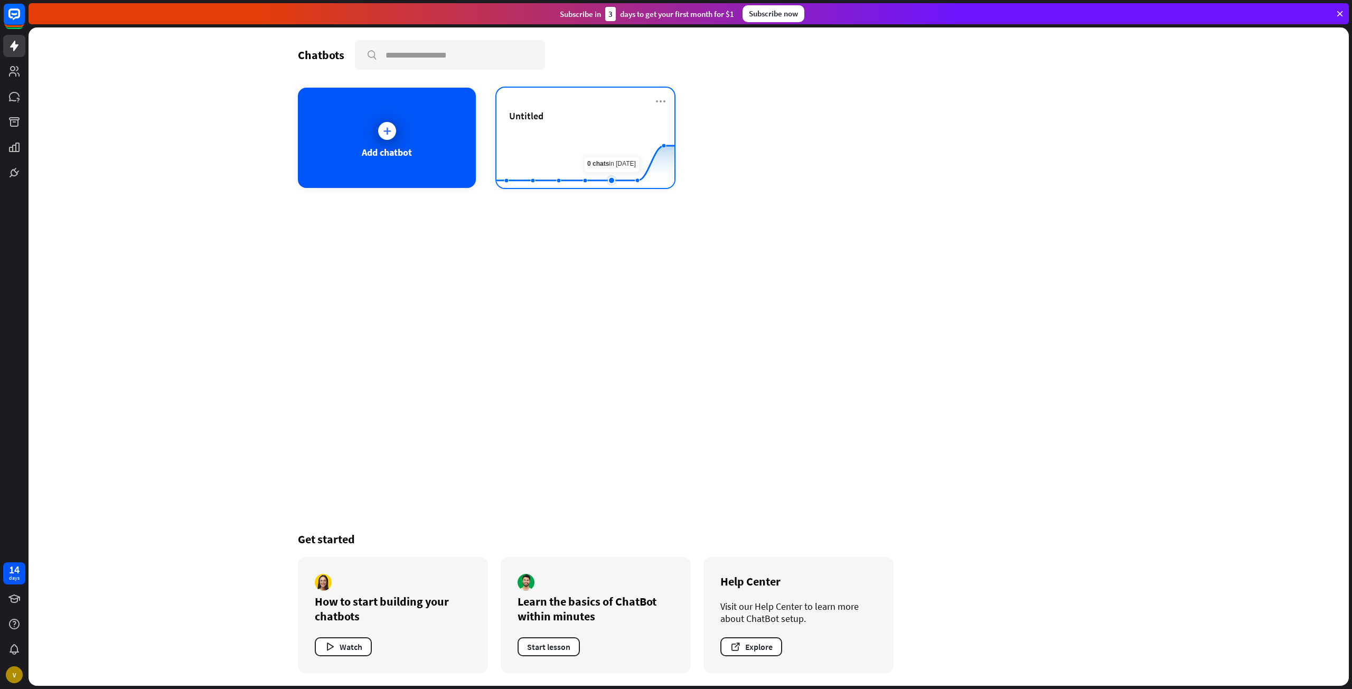
click at [620, 170] on rect at bounding box center [585, 162] width 178 height 66
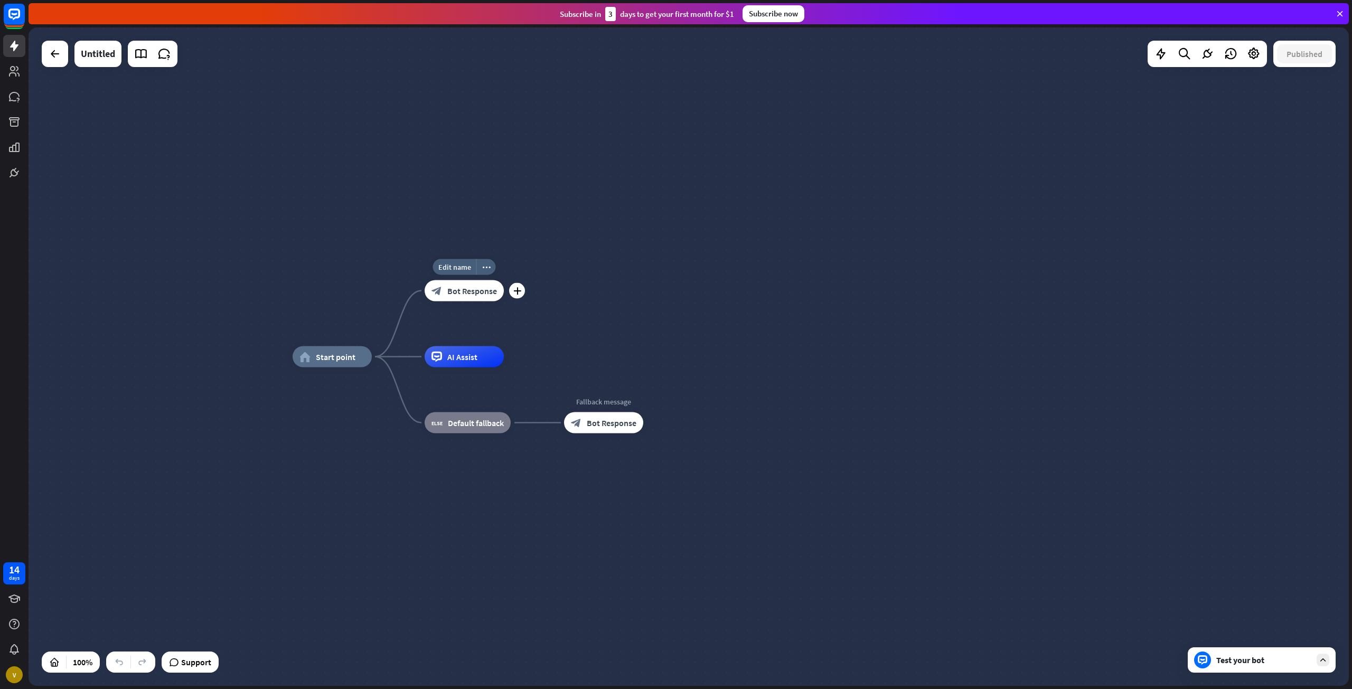
click at [504, 300] on div "Edit name more_horiz plus Welcome message block_bot_response Bot Response" at bounding box center [464, 290] width 79 height 21
click at [515, 289] on icon "plus" at bounding box center [517, 290] width 8 height 7
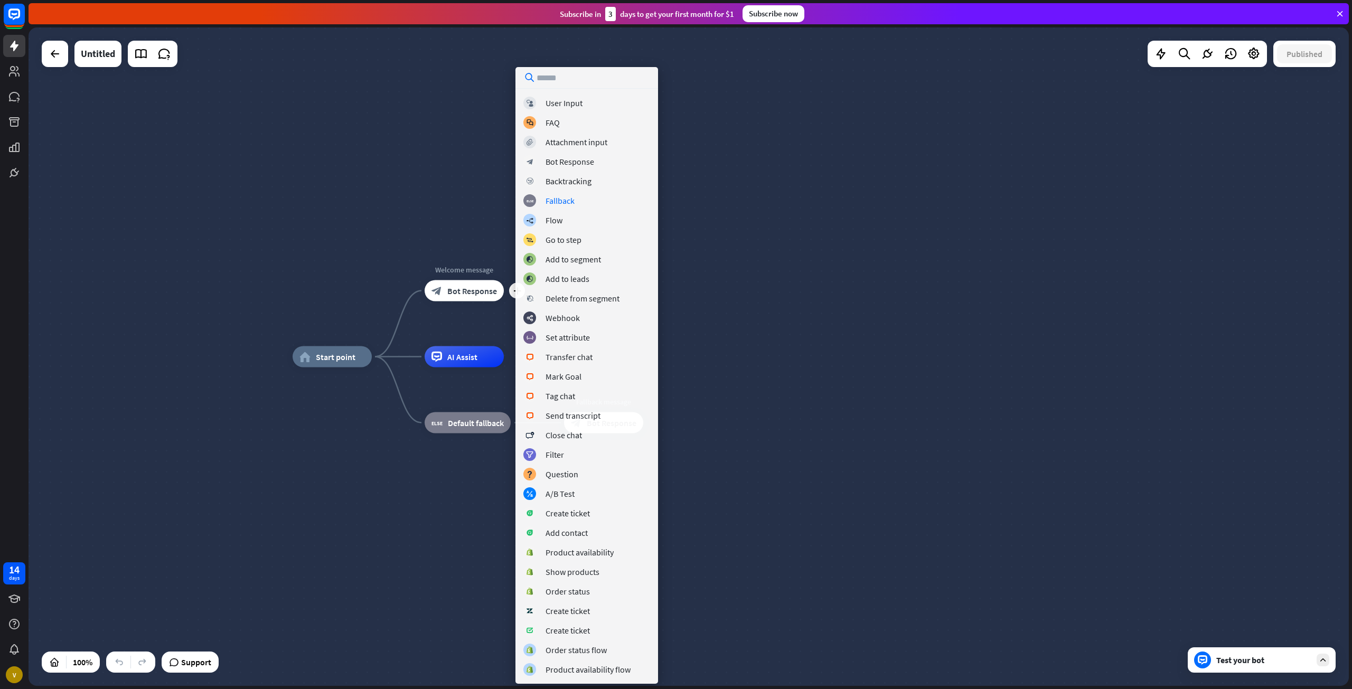
click at [470, 218] on div "home_2 Start point plus Welcome message block_bot_response Bot Response AI Assi…" at bounding box center [689, 356] width 1320 height 659
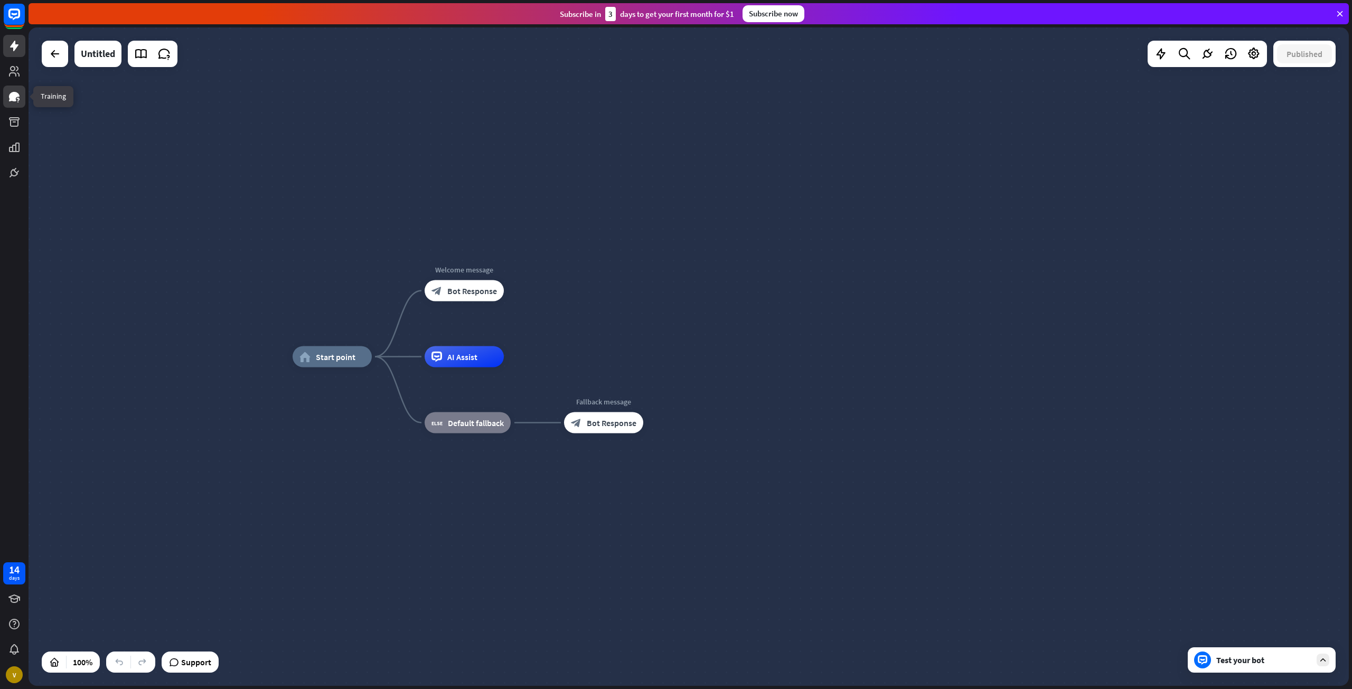
click at [13, 95] on icon at bounding box center [14, 97] width 11 height 10
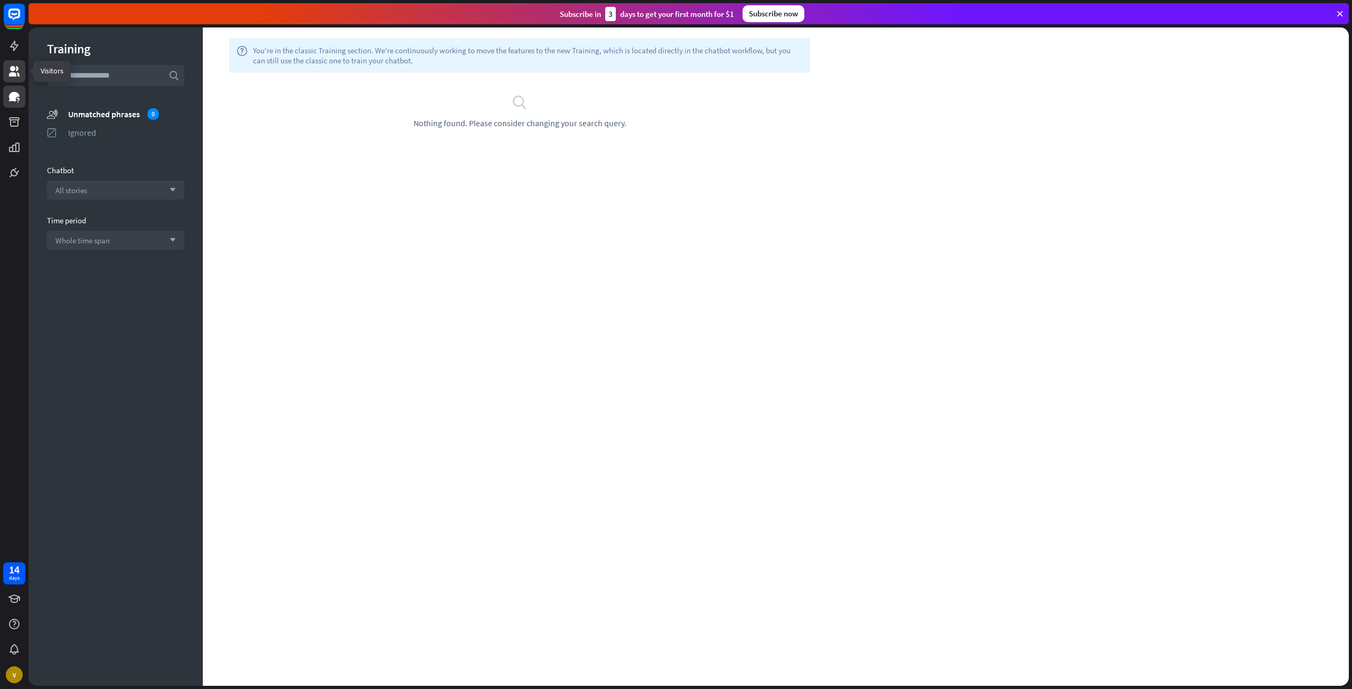
click at [15, 69] on icon at bounding box center [14, 71] width 11 height 11
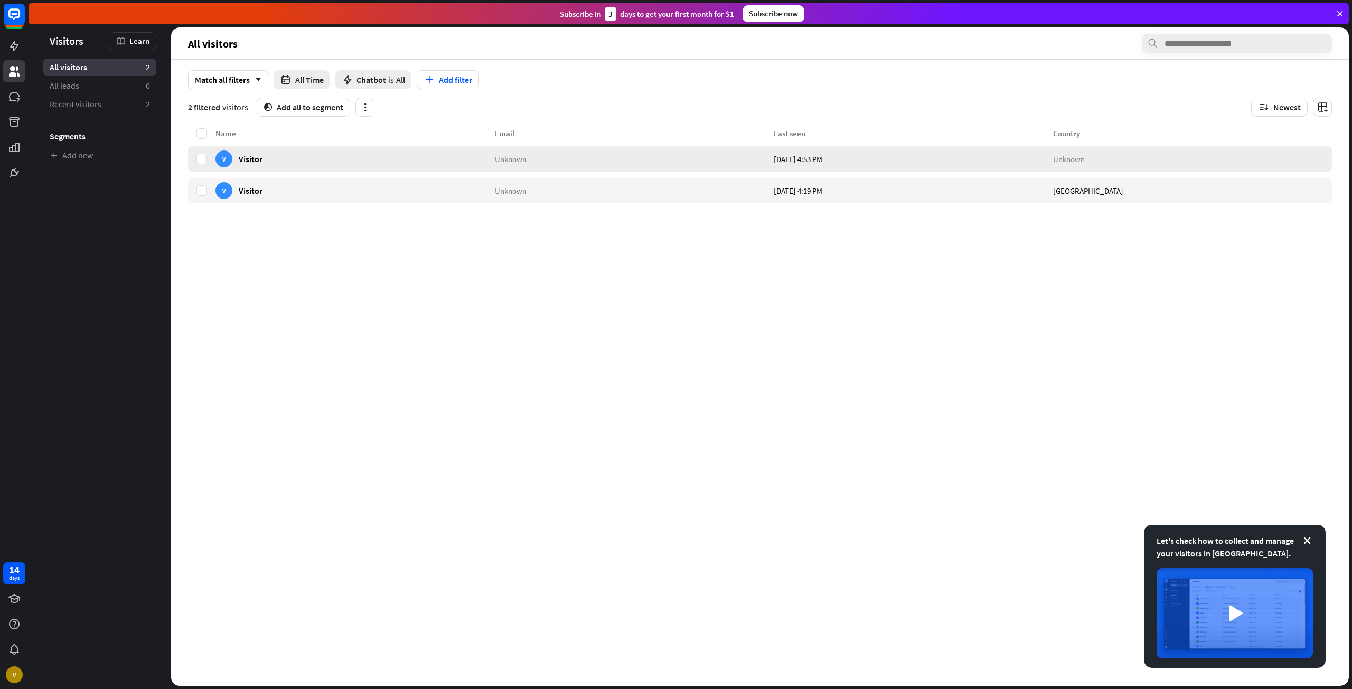
click at [376, 157] on div "V Visitor" at bounding box center [354, 158] width 279 height 25
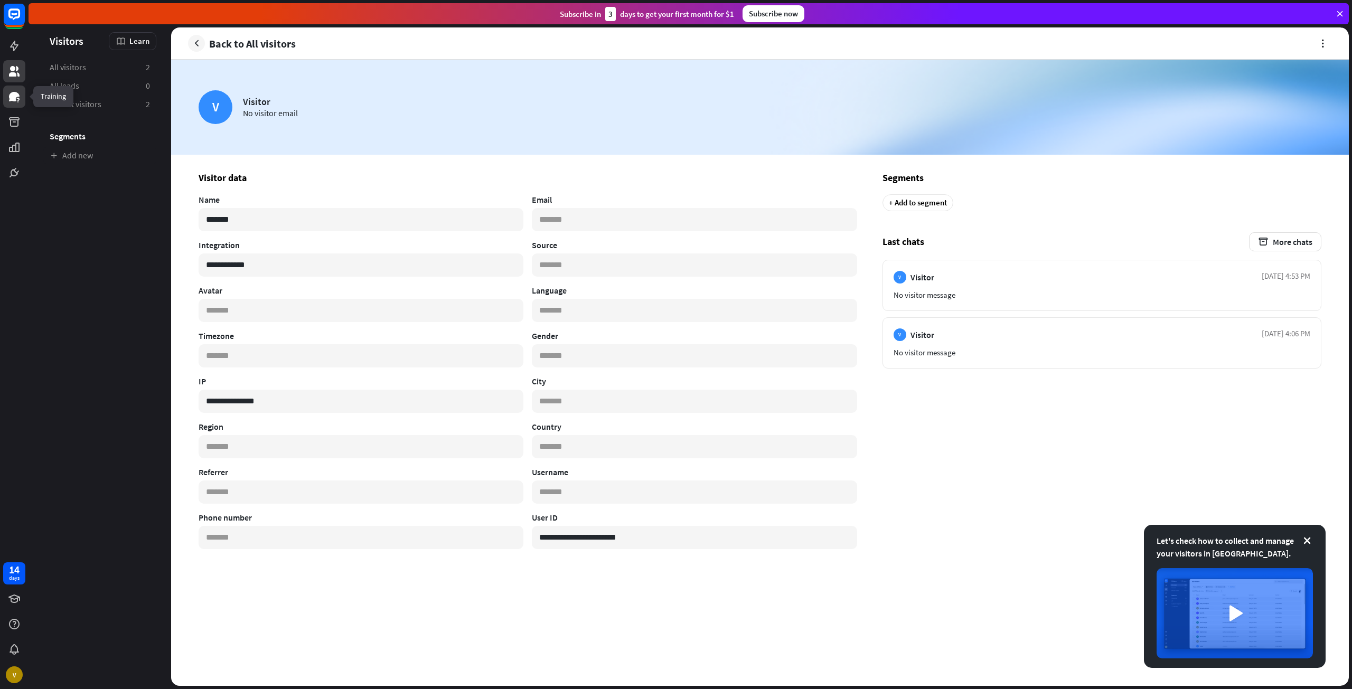
click at [16, 96] on icon at bounding box center [14, 97] width 11 height 10
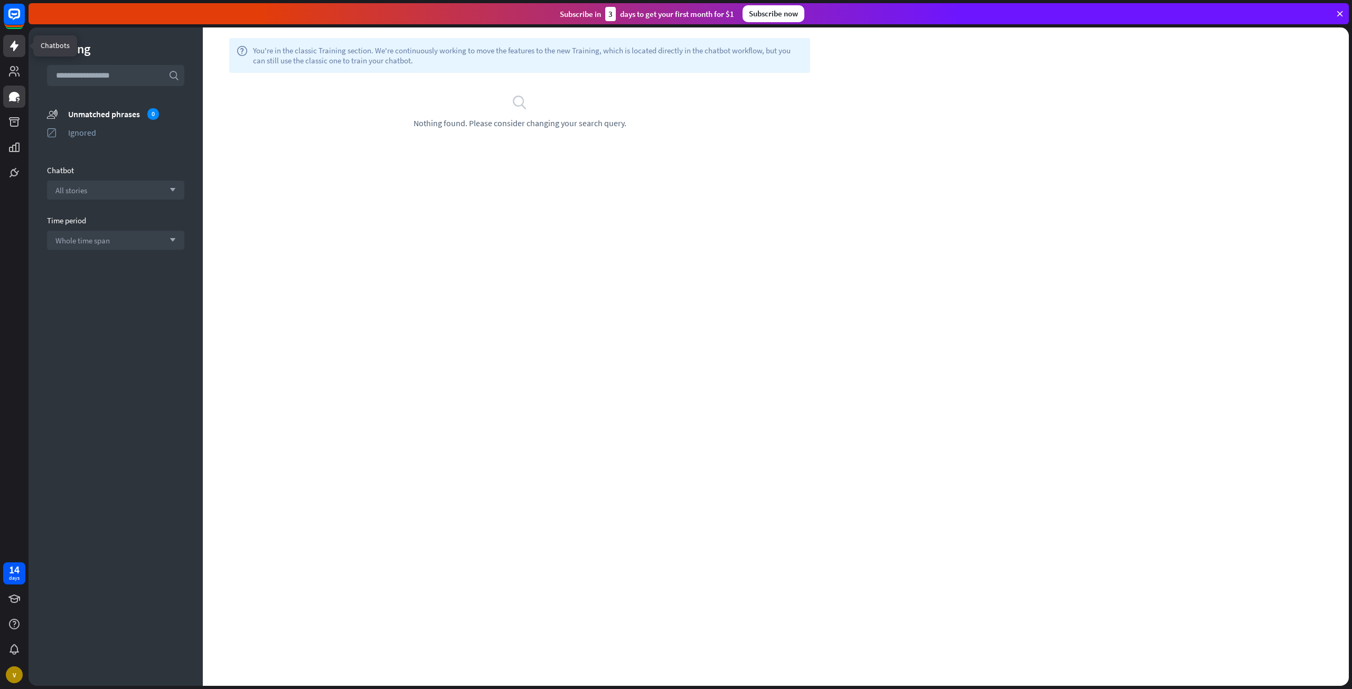
click at [15, 45] on icon at bounding box center [14, 46] width 8 height 11
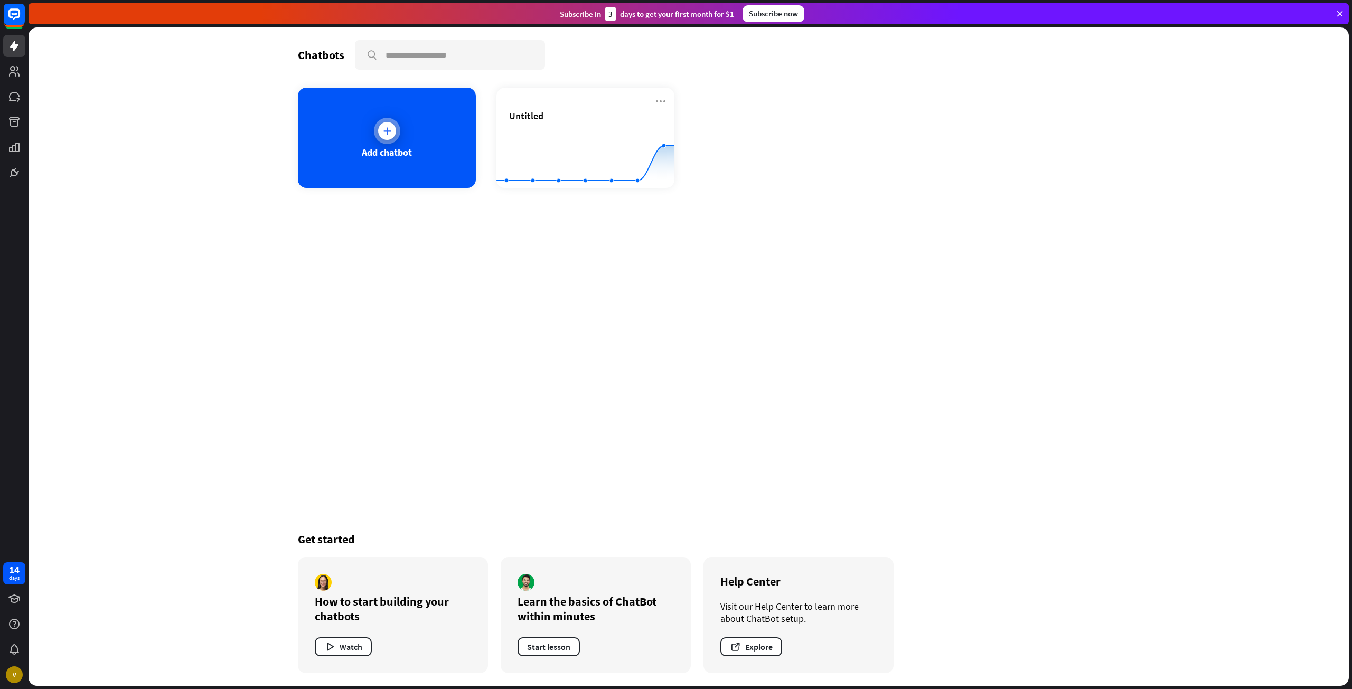
click at [398, 138] on div at bounding box center [387, 131] width 26 height 26
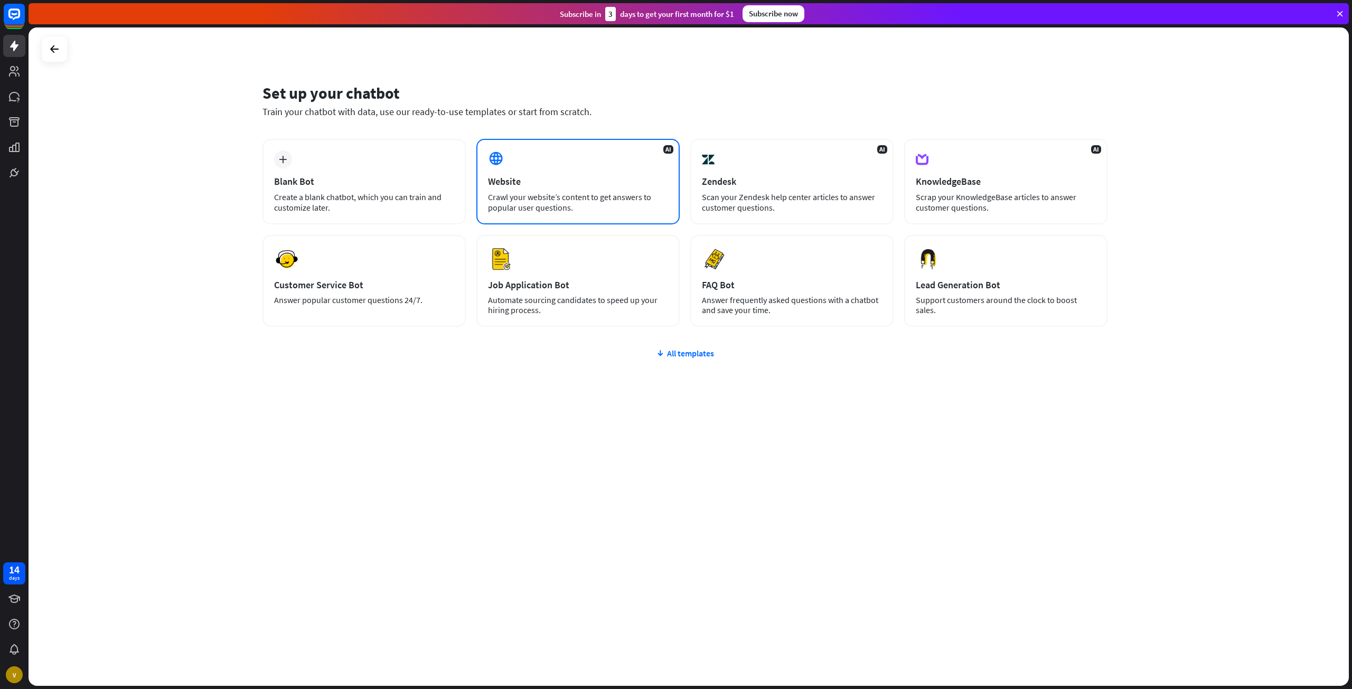
click at [532, 168] on div "AI Website Crawl your website’s content to get answers to popular user question…" at bounding box center [577, 182] width 203 height 86
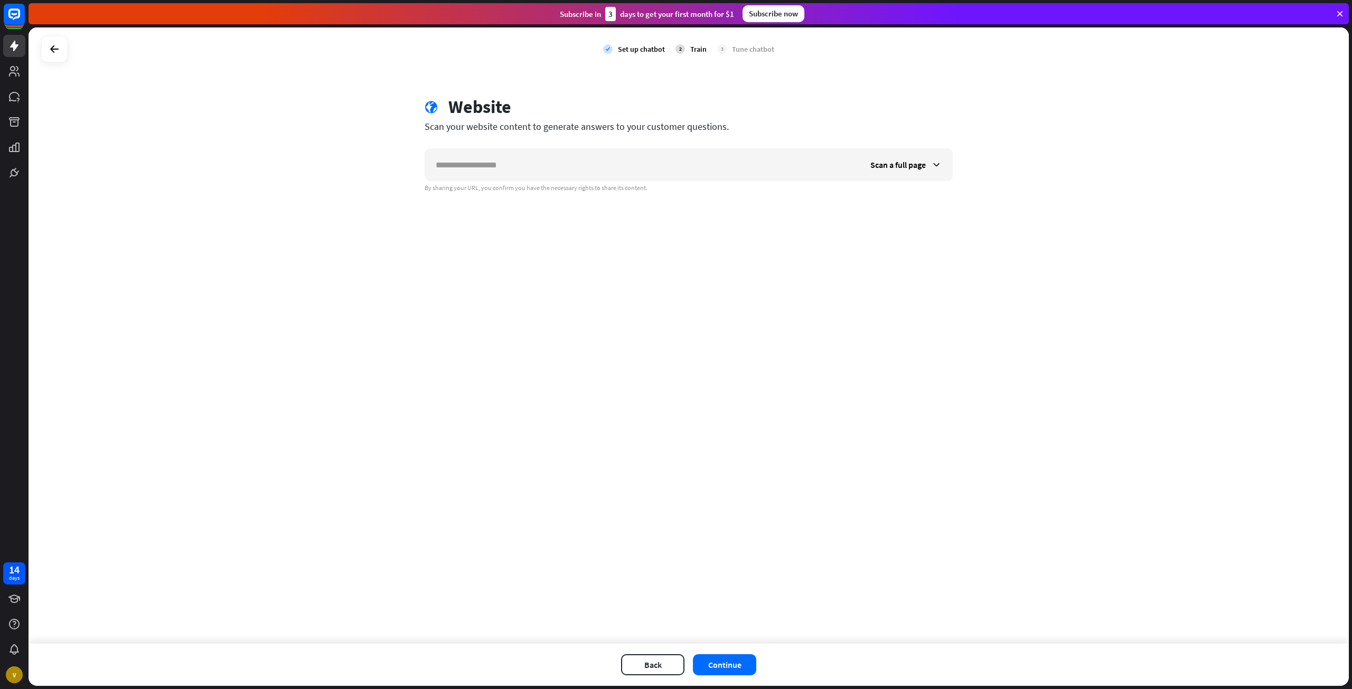
click at [684, 49] on div "2" at bounding box center [680, 49] width 10 height 10
click at [14, 74] on icon at bounding box center [14, 71] width 11 height 11
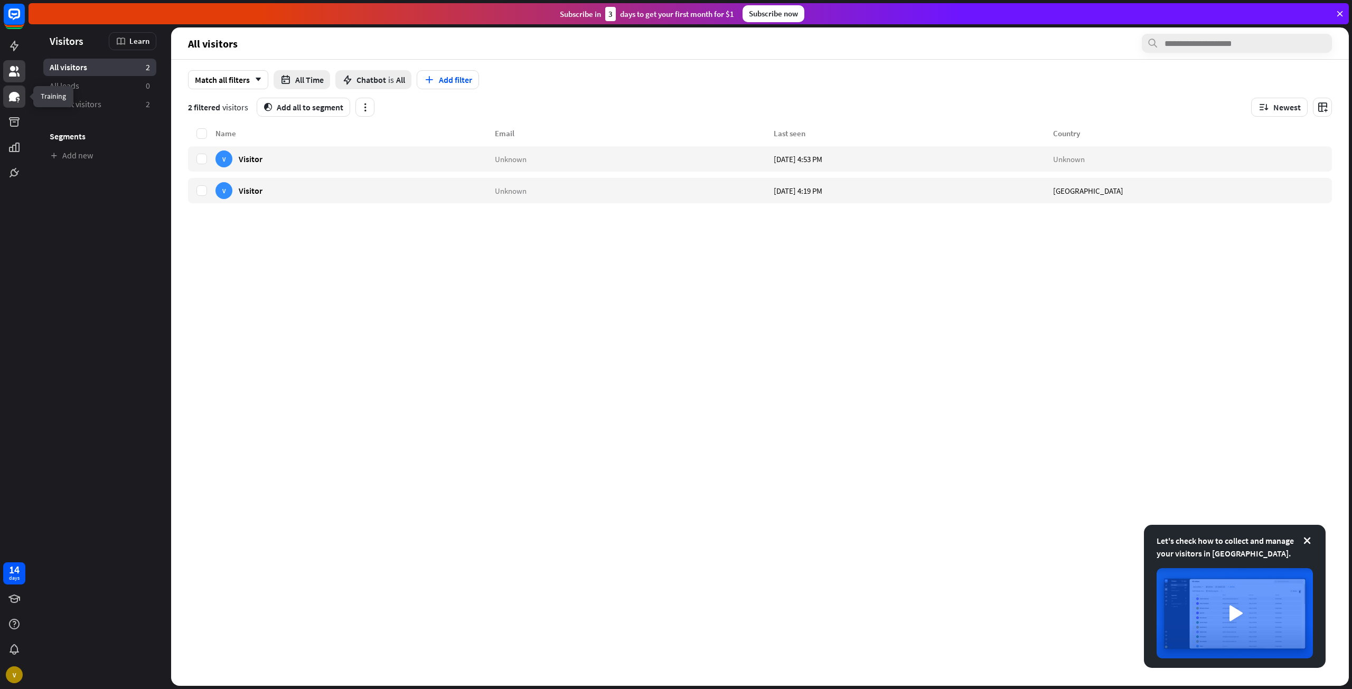
click at [15, 97] on icon at bounding box center [14, 97] width 11 height 10
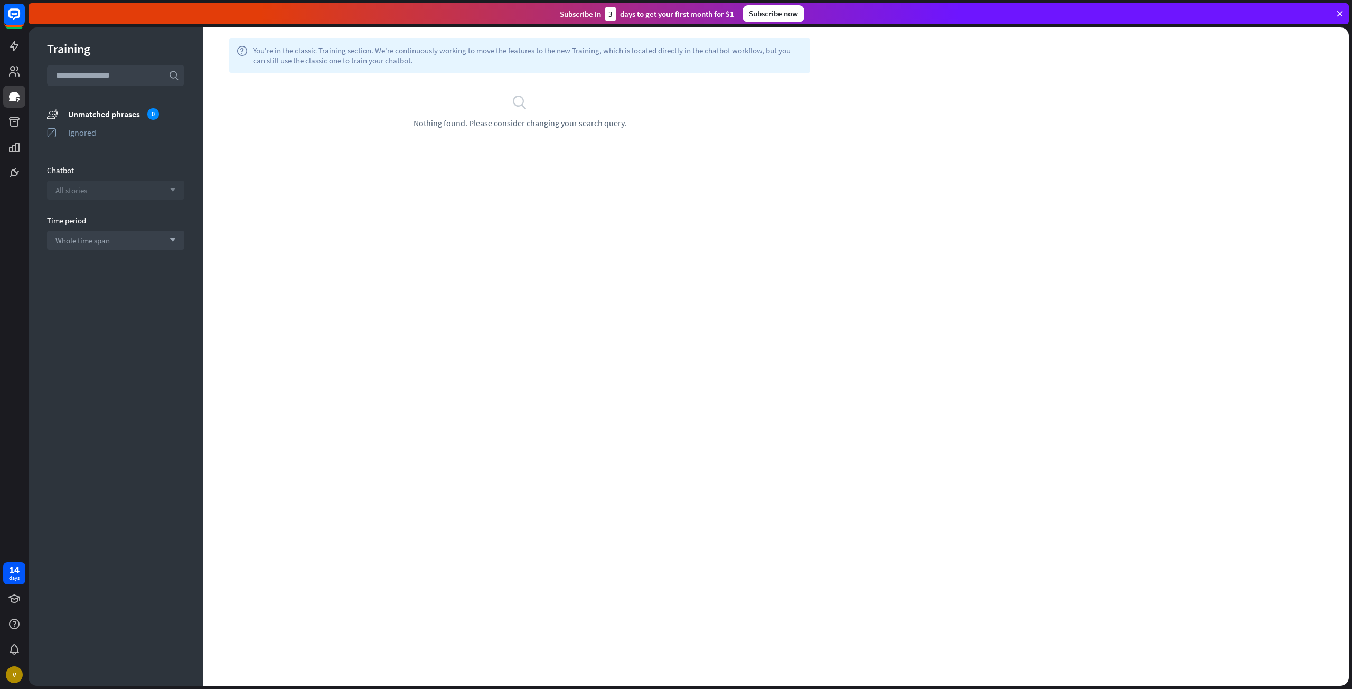
click at [89, 192] on div "All stories arrow_down" at bounding box center [115, 190] width 137 height 19
click at [95, 214] on div "Untitled" at bounding box center [115, 217] width 129 height 21
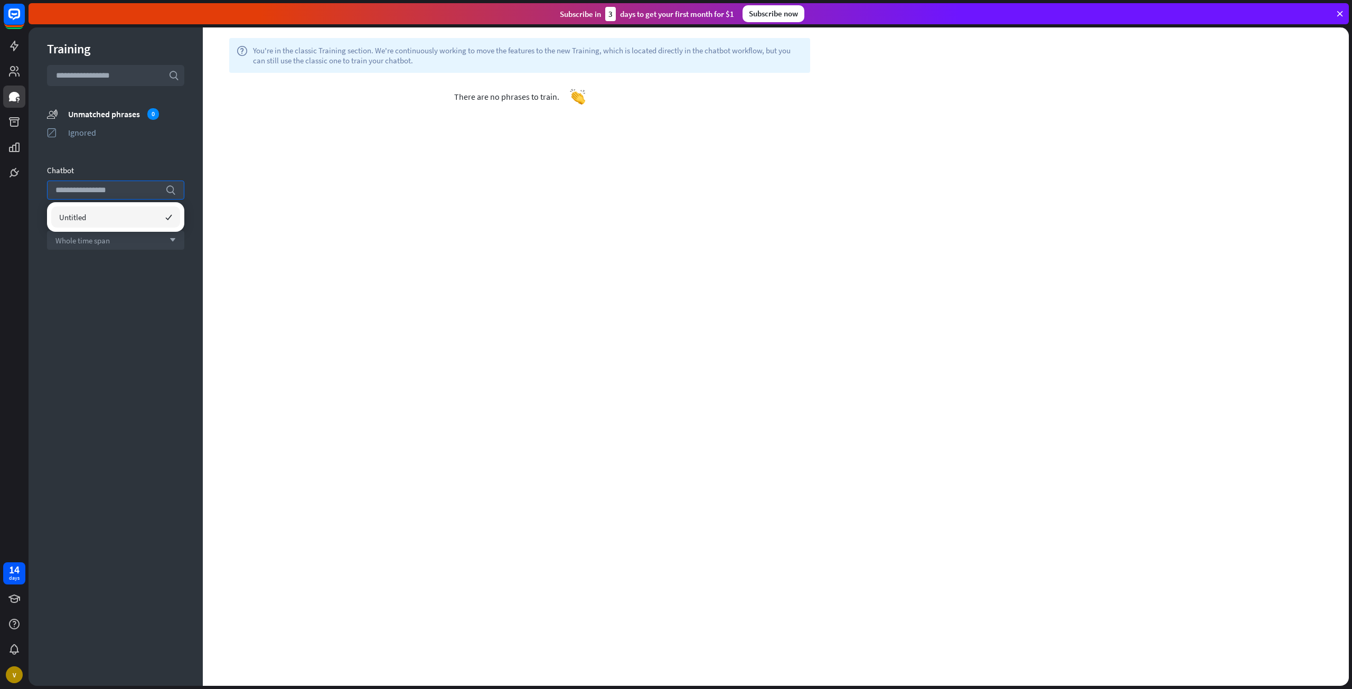
click at [82, 257] on div "Training search unmatched_phrases Unmatched phrases 0 ignored Ignored Chatbot s…" at bounding box center [116, 356] width 174 height 659
click at [83, 236] on span "Whole time span" at bounding box center [82, 241] width 54 height 10
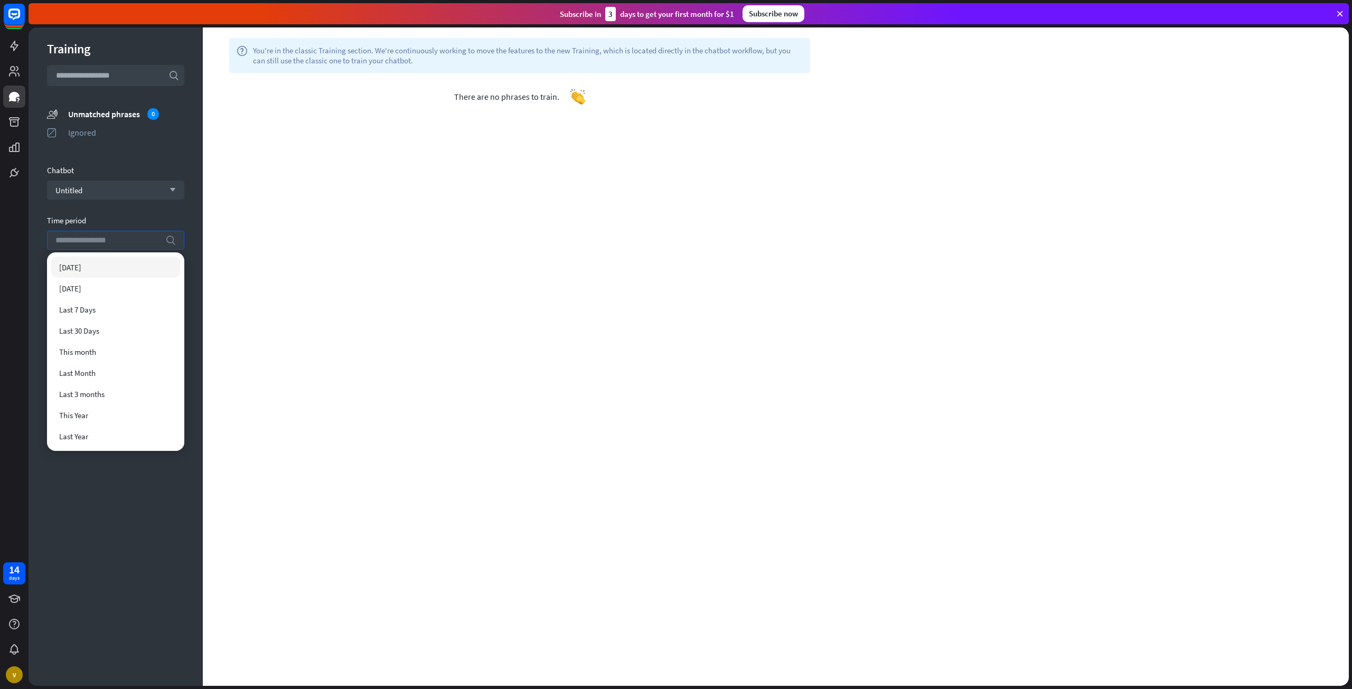
click at [105, 265] on div "[DATE]" at bounding box center [115, 267] width 129 height 21
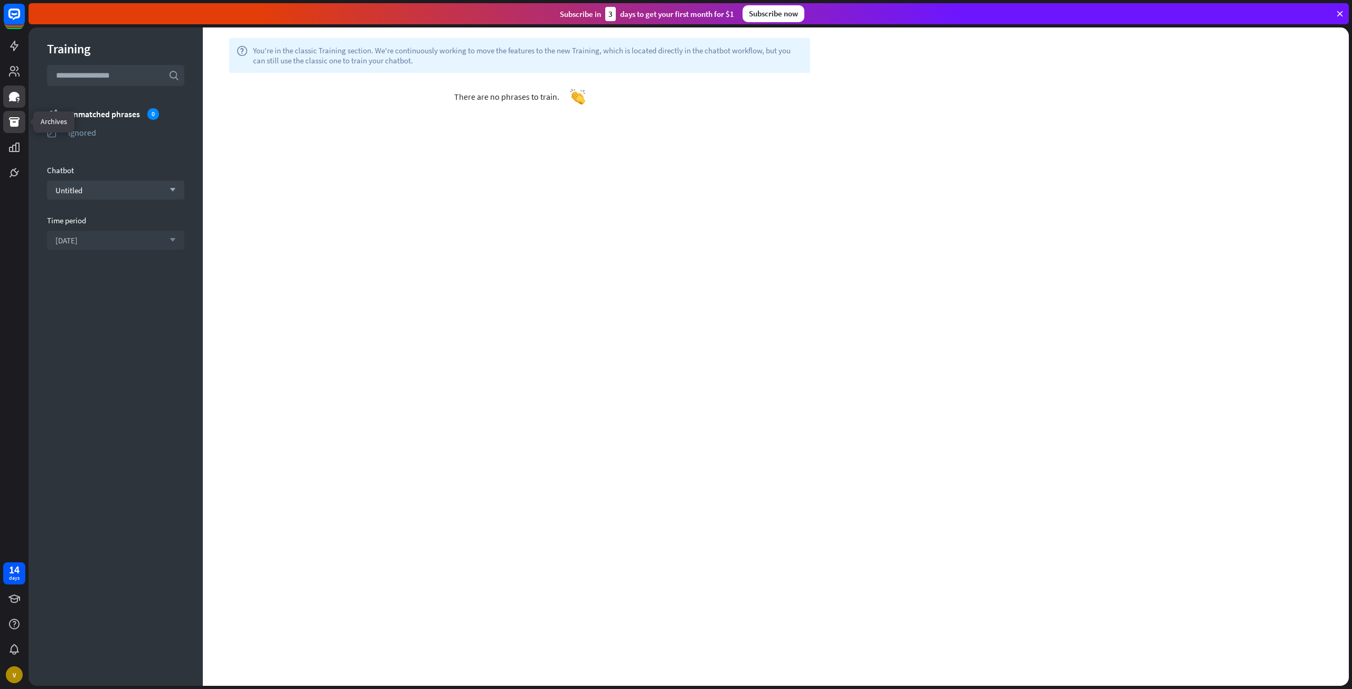
click at [17, 124] on icon at bounding box center [14, 122] width 11 height 10
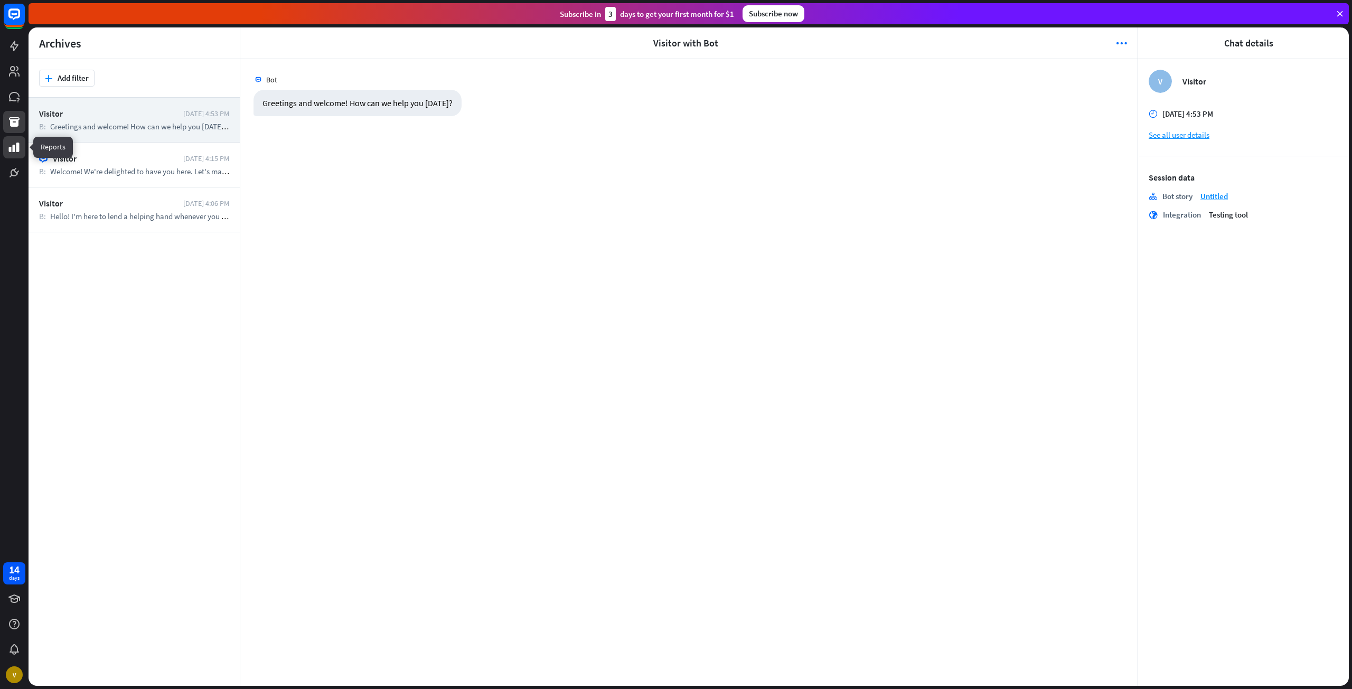
click at [15, 149] on icon at bounding box center [14, 147] width 13 height 13
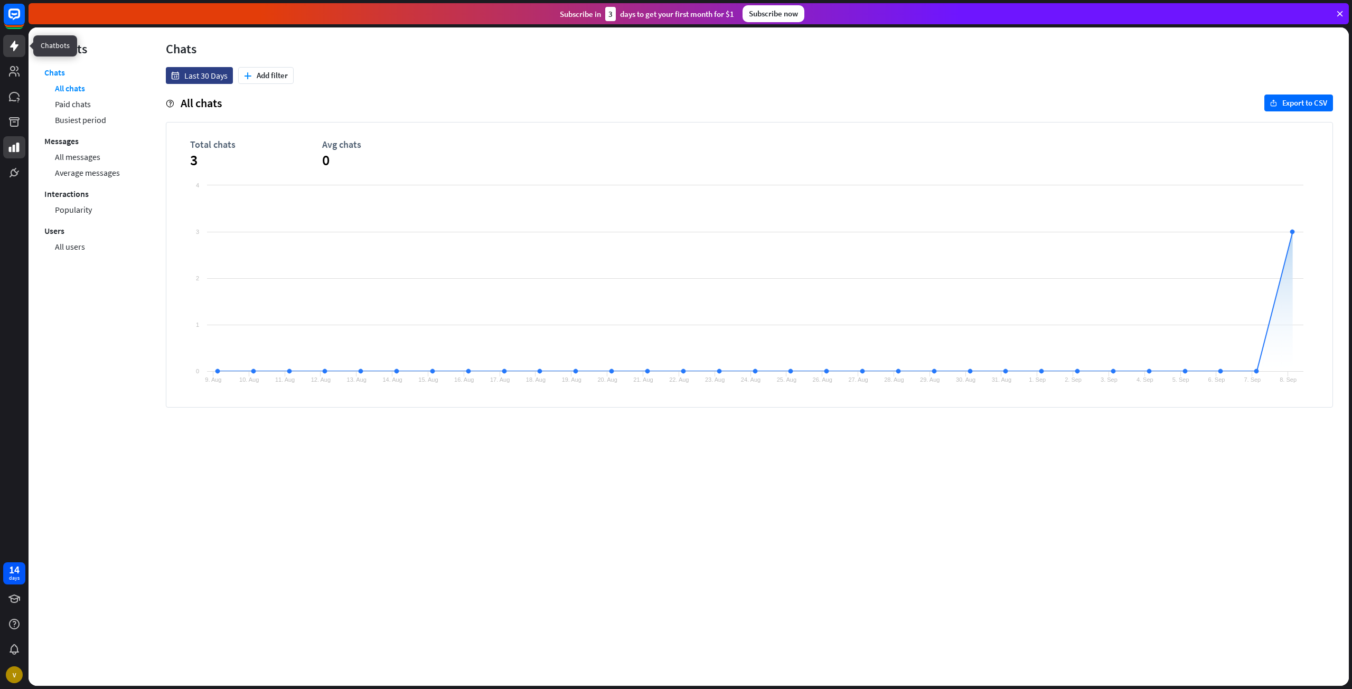
click at [17, 52] on link at bounding box center [14, 46] width 22 height 22
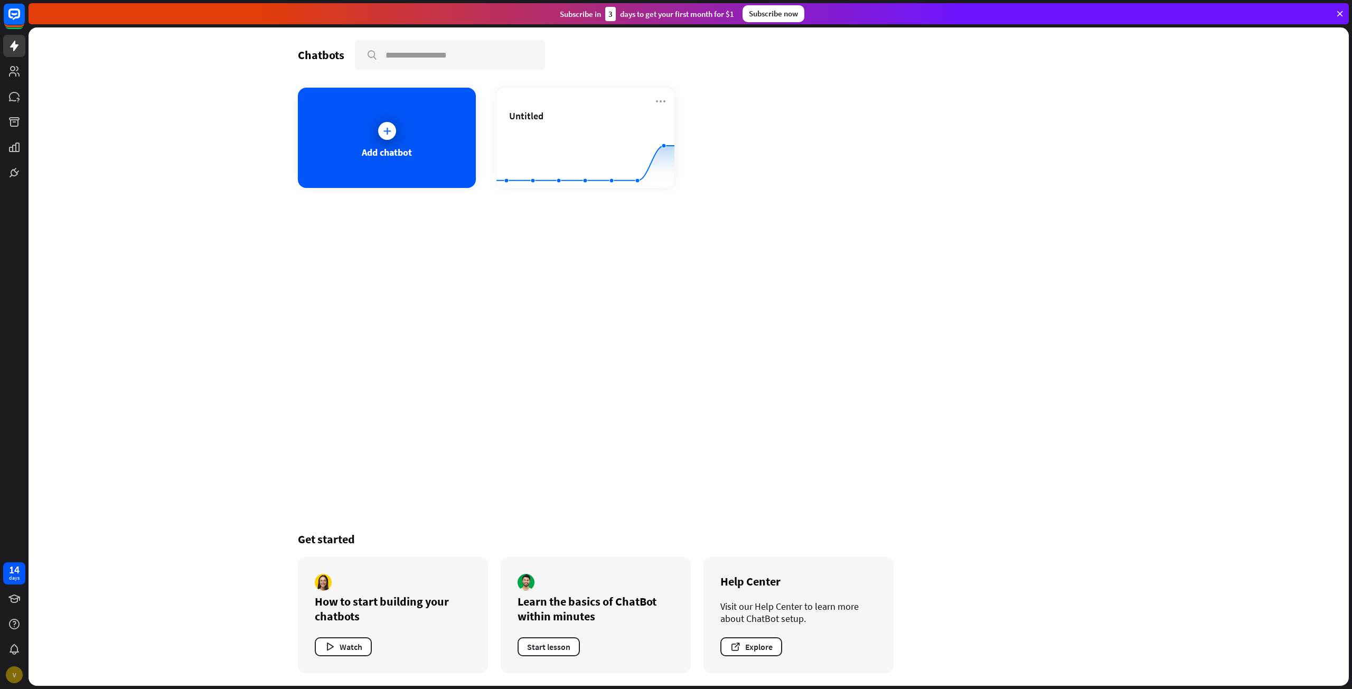
click at [18, 672] on div "V" at bounding box center [14, 675] width 17 height 17
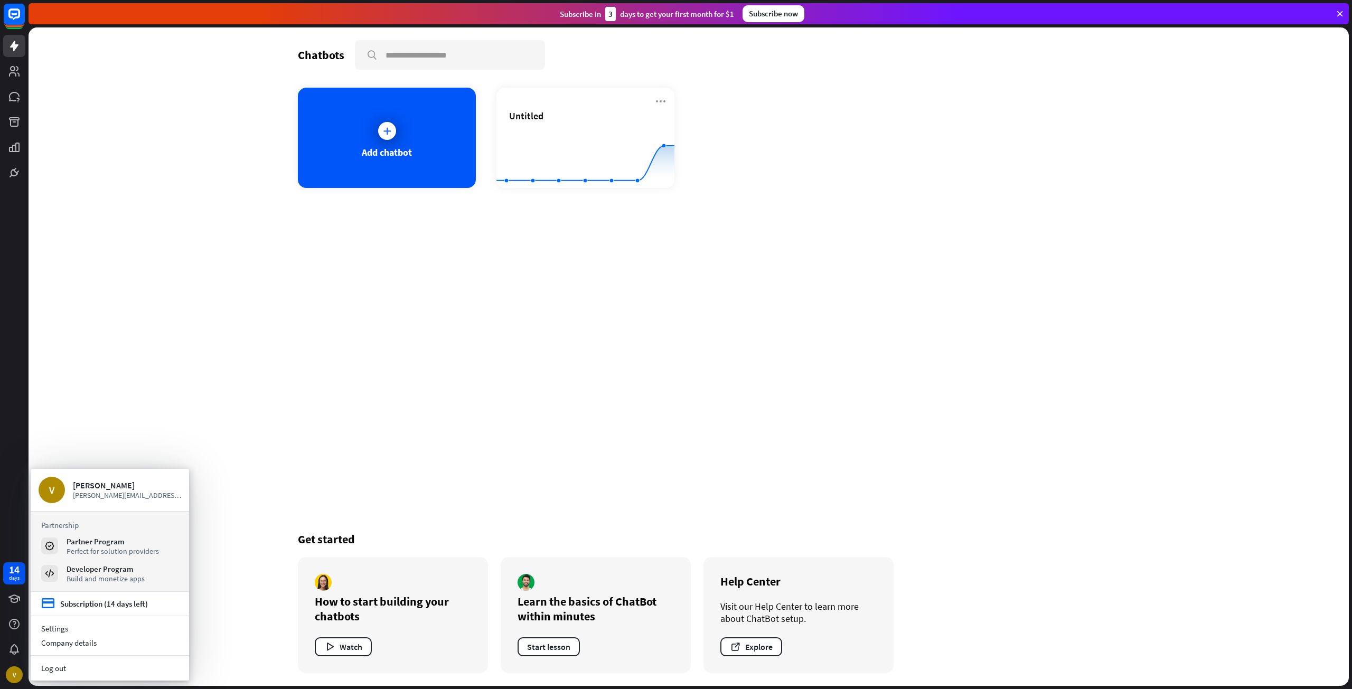
click at [286, 509] on div "Chatbots search Add chatbot Untitled Created with Highcharts 10.1.0 0 2 4 Get s…" at bounding box center [688, 356] width 845 height 659
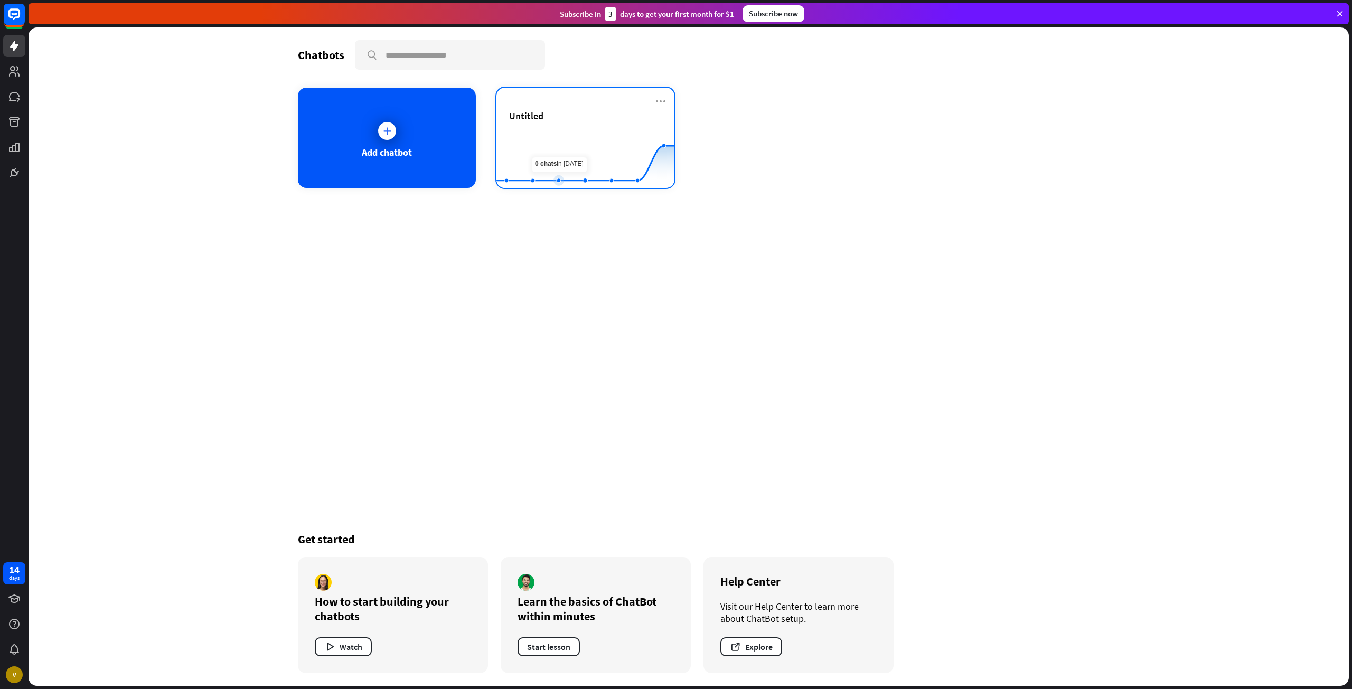
click at [569, 161] on rect at bounding box center [585, 162] width 178 height 66
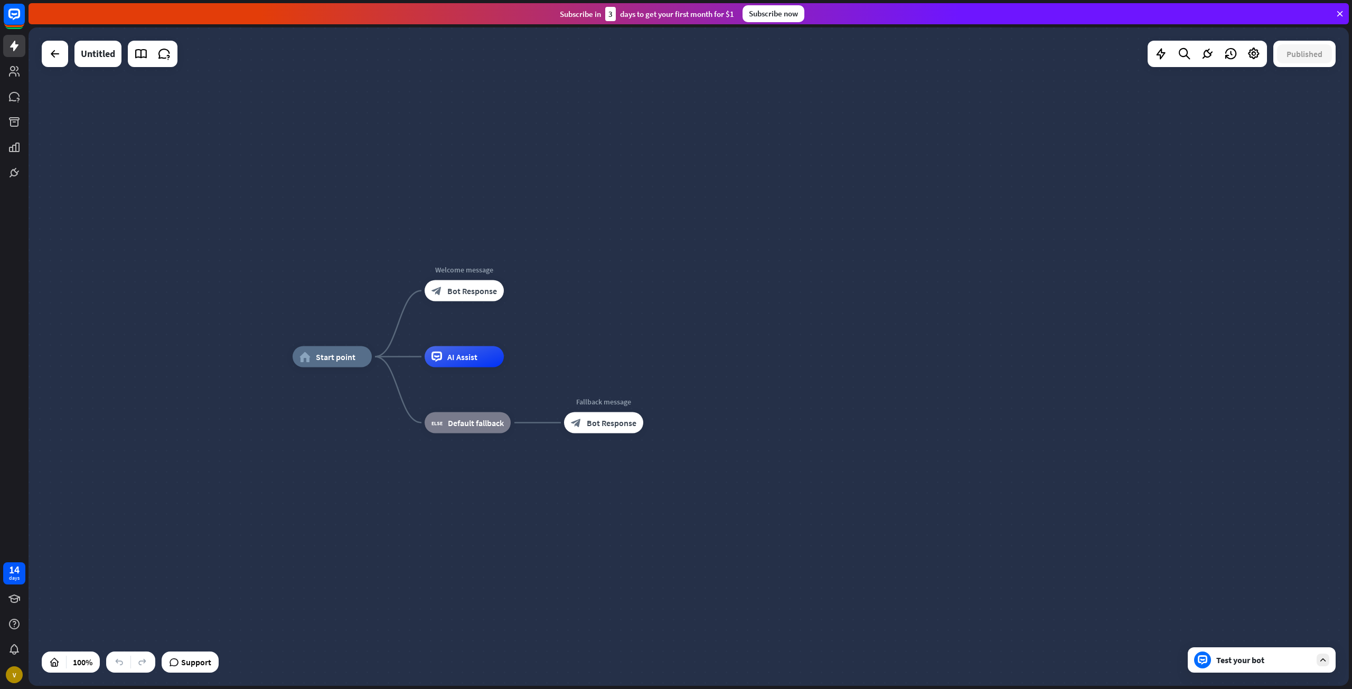
click at [12, 108] on div at bounding box center [14, 92] width 29 height 184
click at [11, 95] on icon at bounding box center [14, 97] width 11 height 10
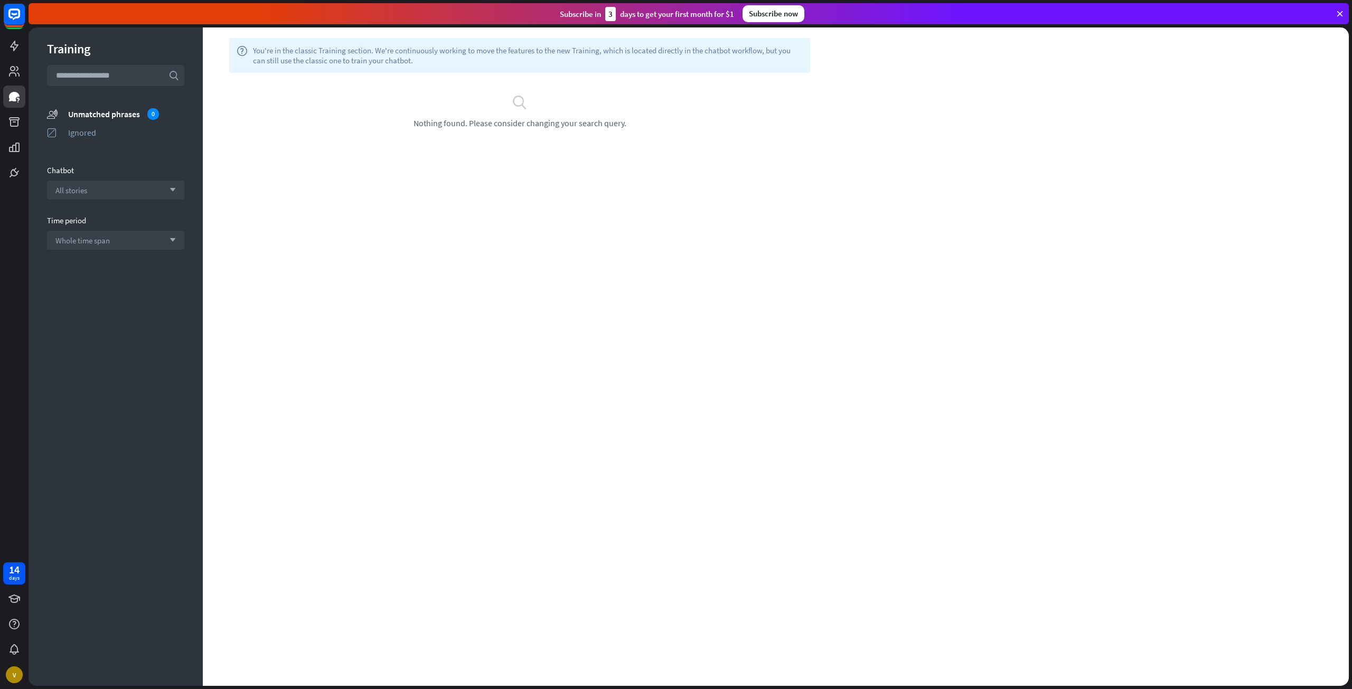
drag, startPoint x: 440, startPoint y: 156, endPoint x: 490, endPoint y: 137, distance: 53.8
click at [442, 155] on div "help You're in the classic Training section. We're continuously working to move…" at bounding box center [776, 356] width 1146 height 659
click at [498, 133] on div "search Nothing found. Please consider changing your search query." at bounding box center [520, 111] width 634 height 77
drag, startPoint x: 498, startPoint y: 133, endPoint x: 304, endPoint y: 116, distance: 195.1
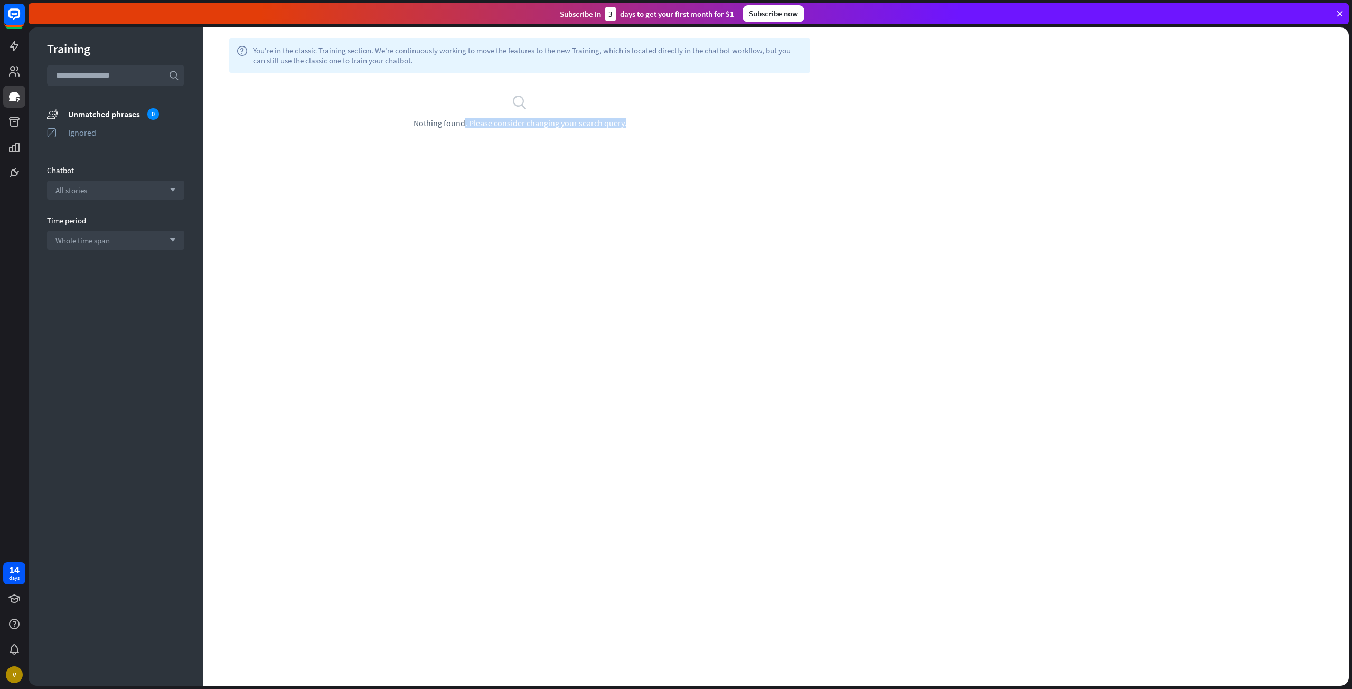
click at [495, 132] on div "search Nothing found. Please consider changing your search query." at bounding box center [520, 111] width 634 height 77
click at [20, 43] on icon at bounding box center [14, 46] width 13 height 13
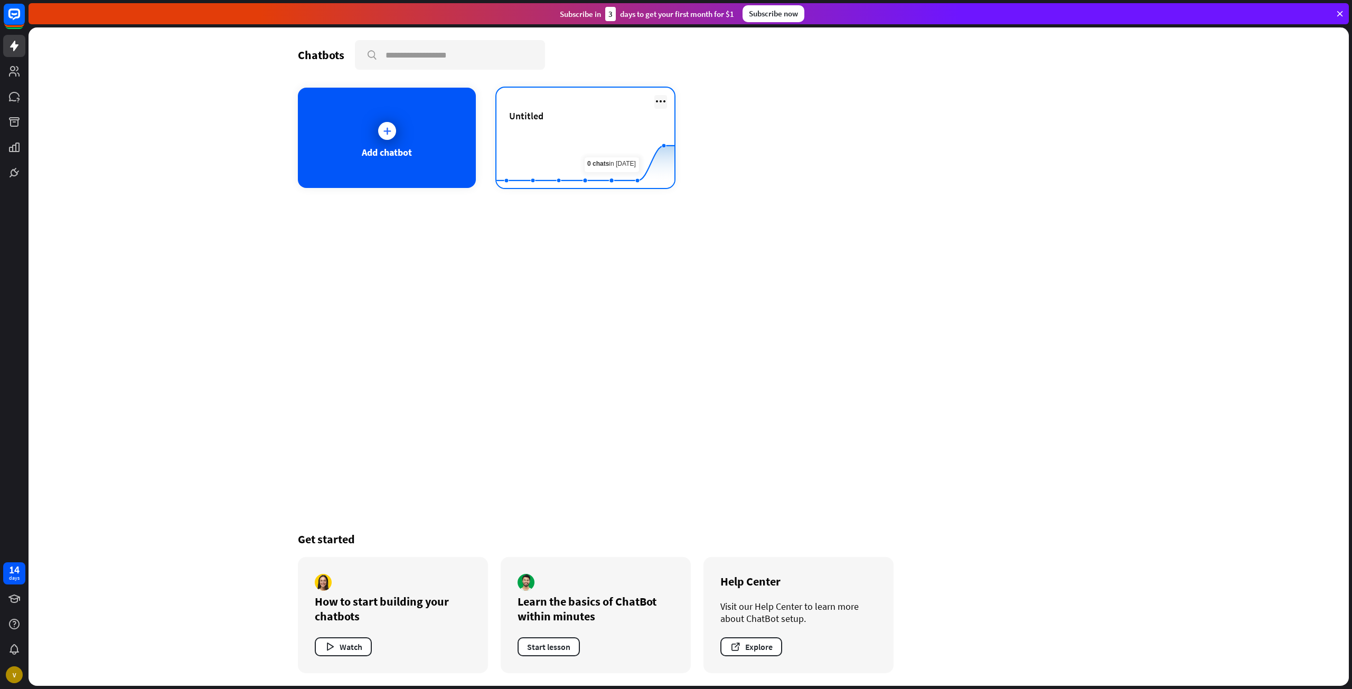
click at [659, 103] on icon at bounding box center [660, 101] width 13 height 13
click at [608, 147] on rect at bounding box center [585, 162] width 178 height 66
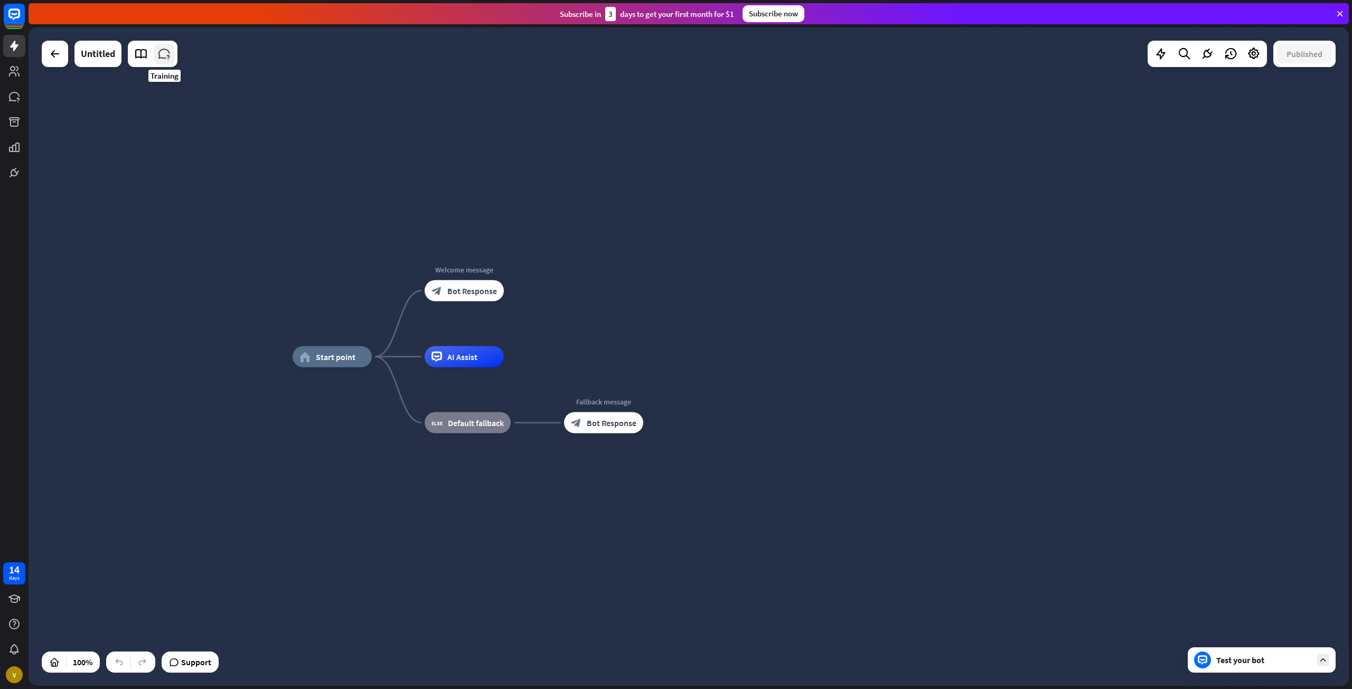
click at [171, 56] on icon at bounding box center [164, 54] width 14 height 14
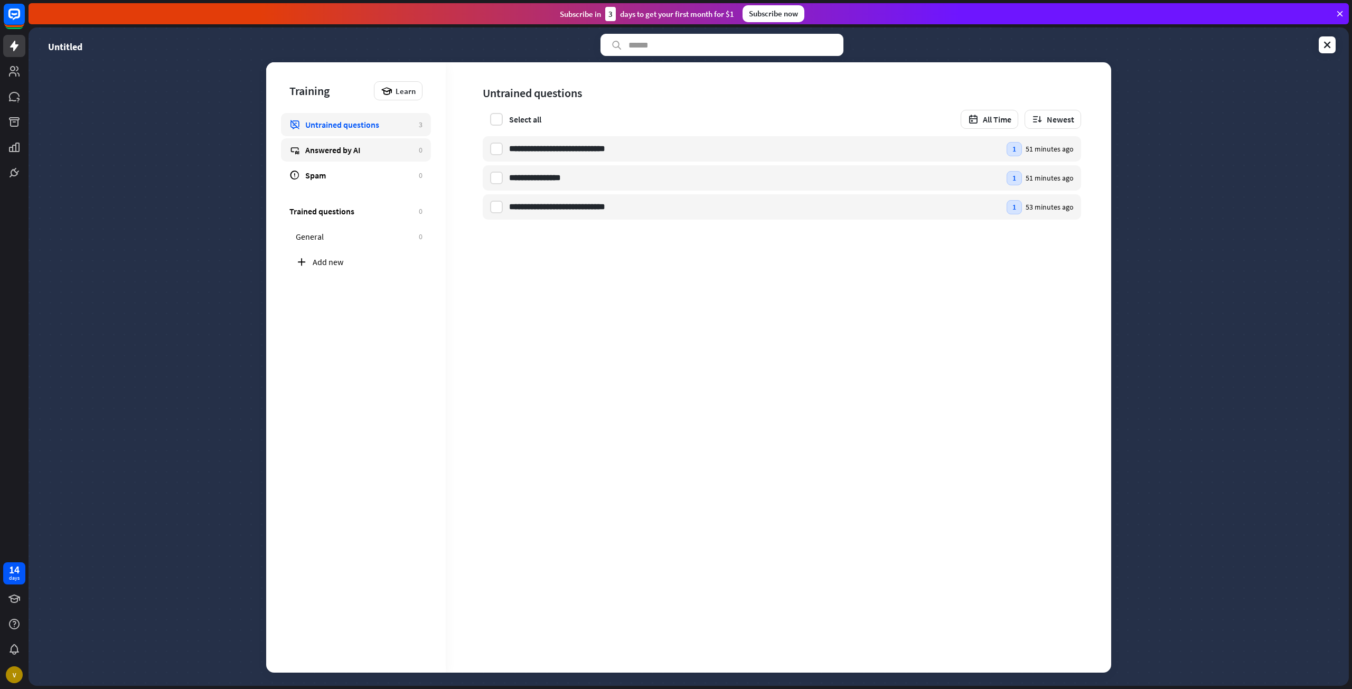
click at [327, 147] on div "Answered by AI" at bounding box center [359, 150] width 108 height 11
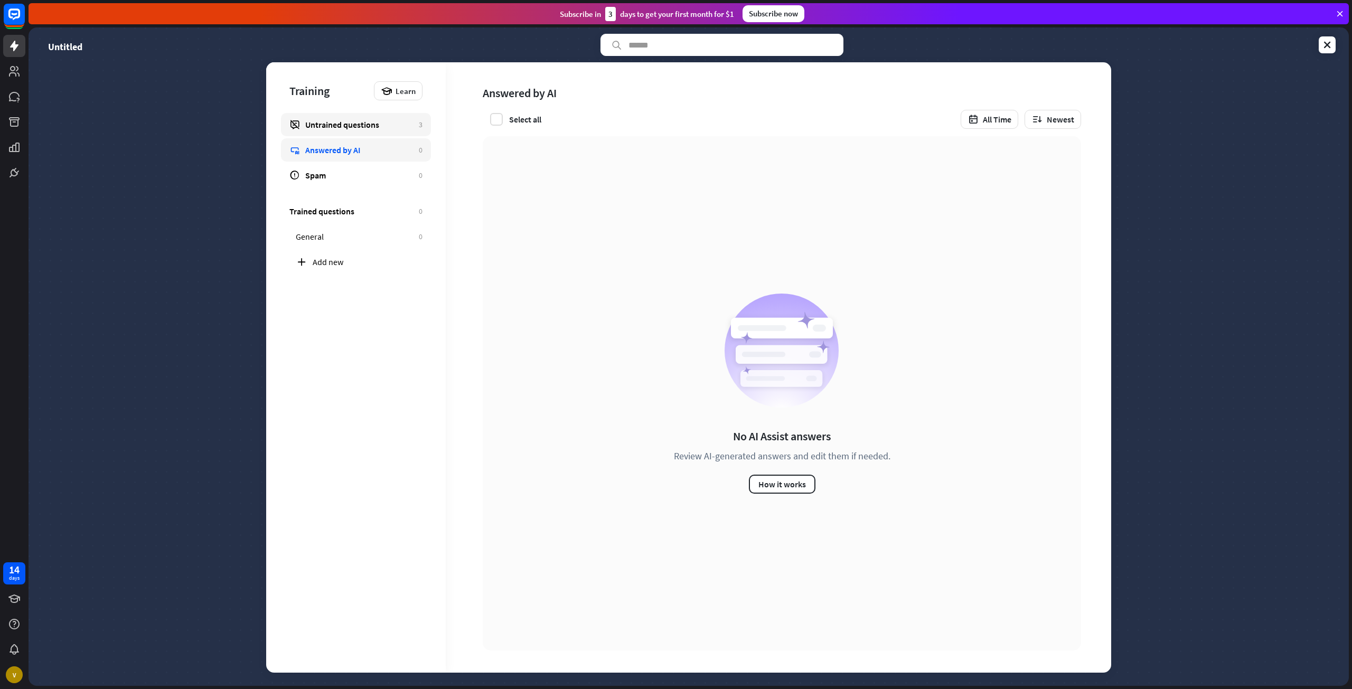
click at [331, 133] on link "Untrained questions 3" at bounding box center [356, 124] width 150 height 23
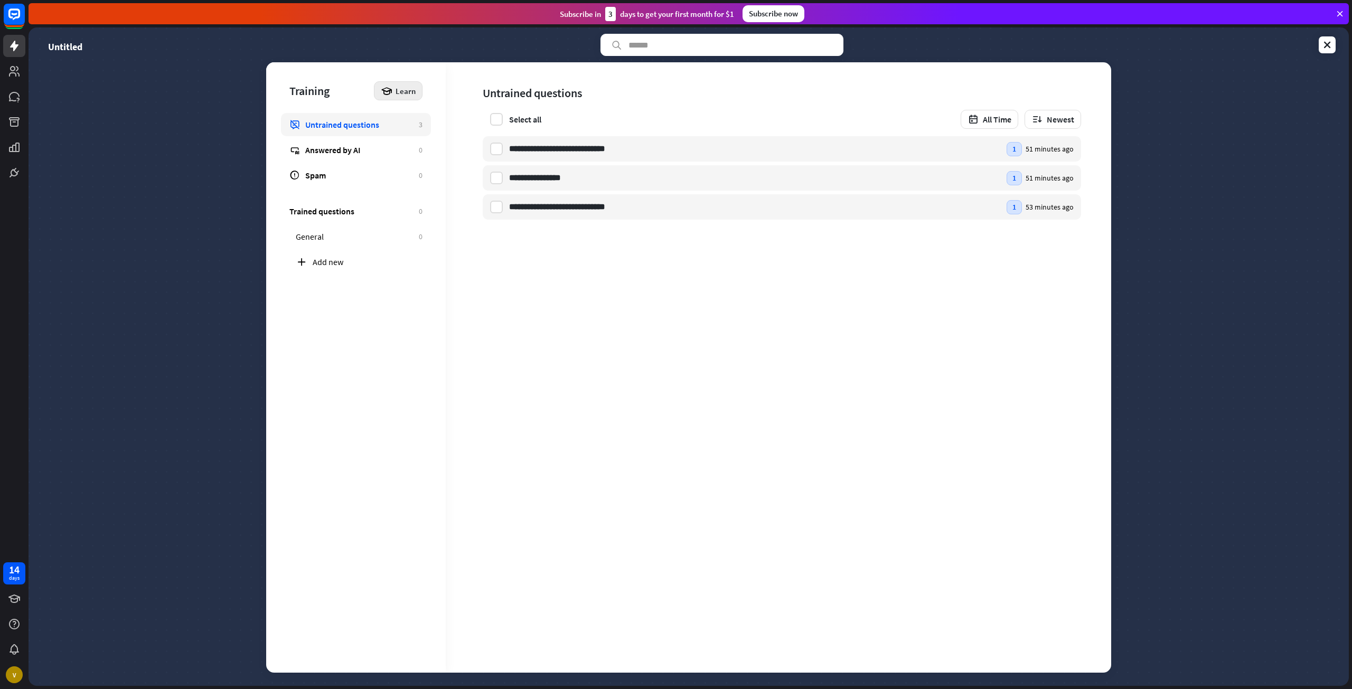
click at [405, 86] on span "Learn" at bounding box center [406, 91] width 20 height 10
click at [422, 124] on div "Get started with Training" at bounding box center [431, 120] width 96 height 21
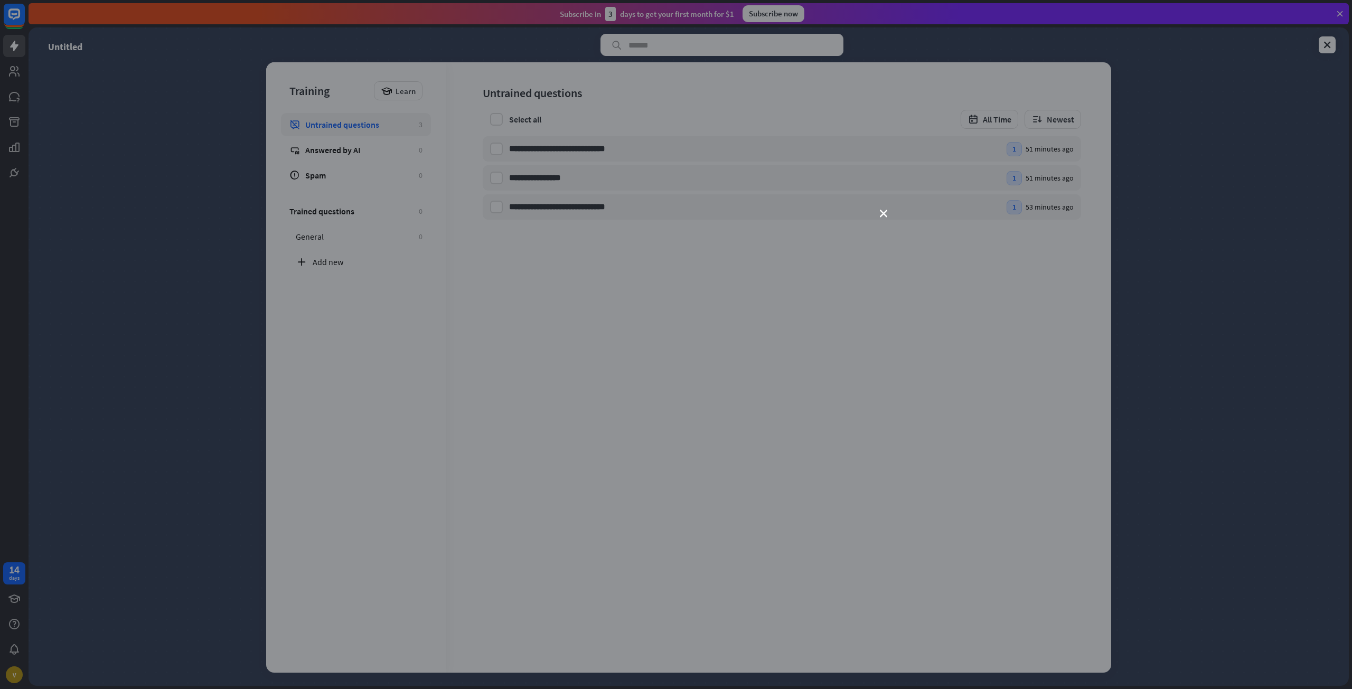
click at [216, 133] on div "close" at bounding box center [676, 344] width 1352 height 689
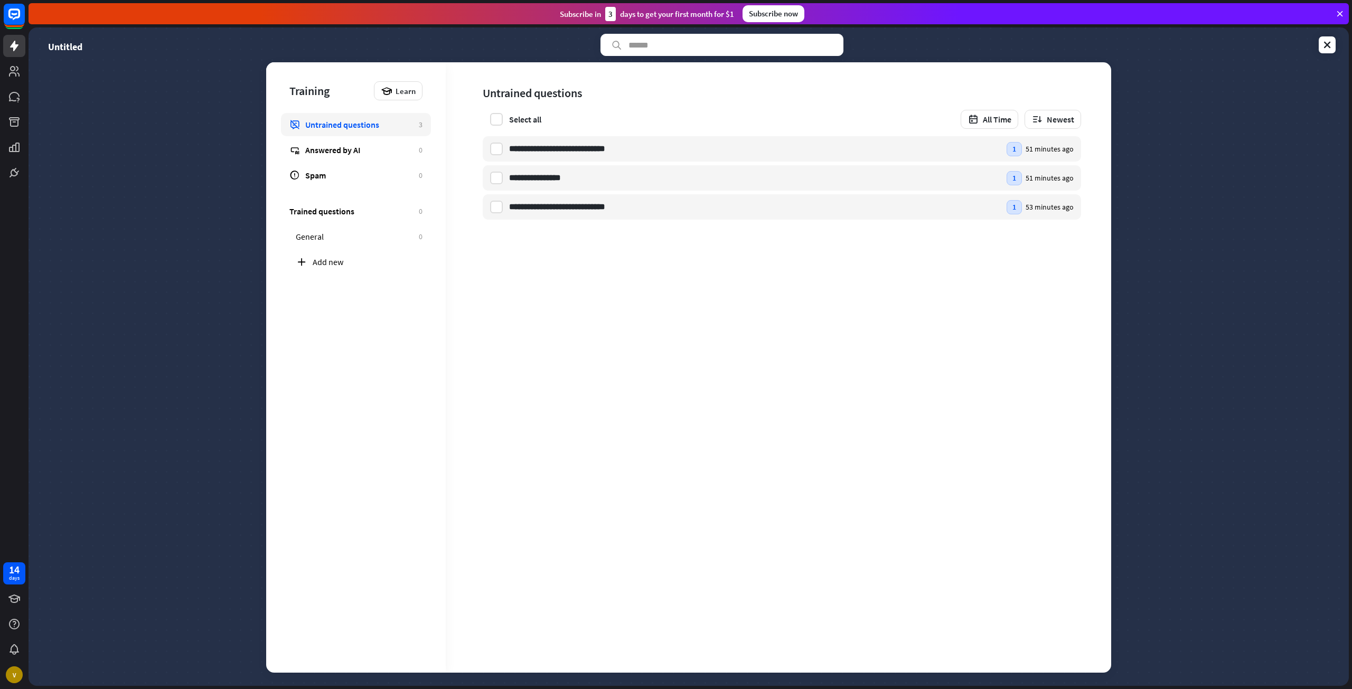
click at [18, 54] on link at bounding box center [14, 46] width 22 height 22
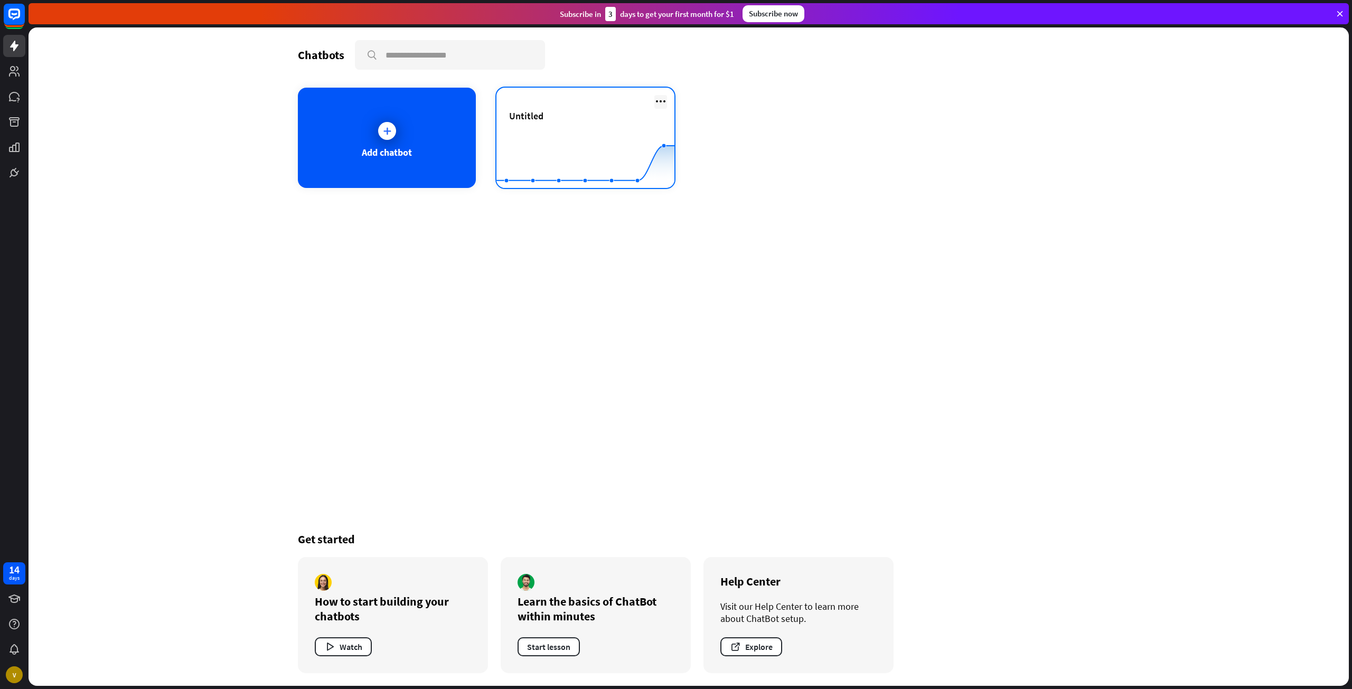
click at [660, 101] on icon at bounding box center [660, 101] width 13 height 13
click at [437, 119] on div "Add chatbot" at bounding box center [387, 138] width 178 height 100
